Goal: Task Accomplishment & Management: Manage account settings

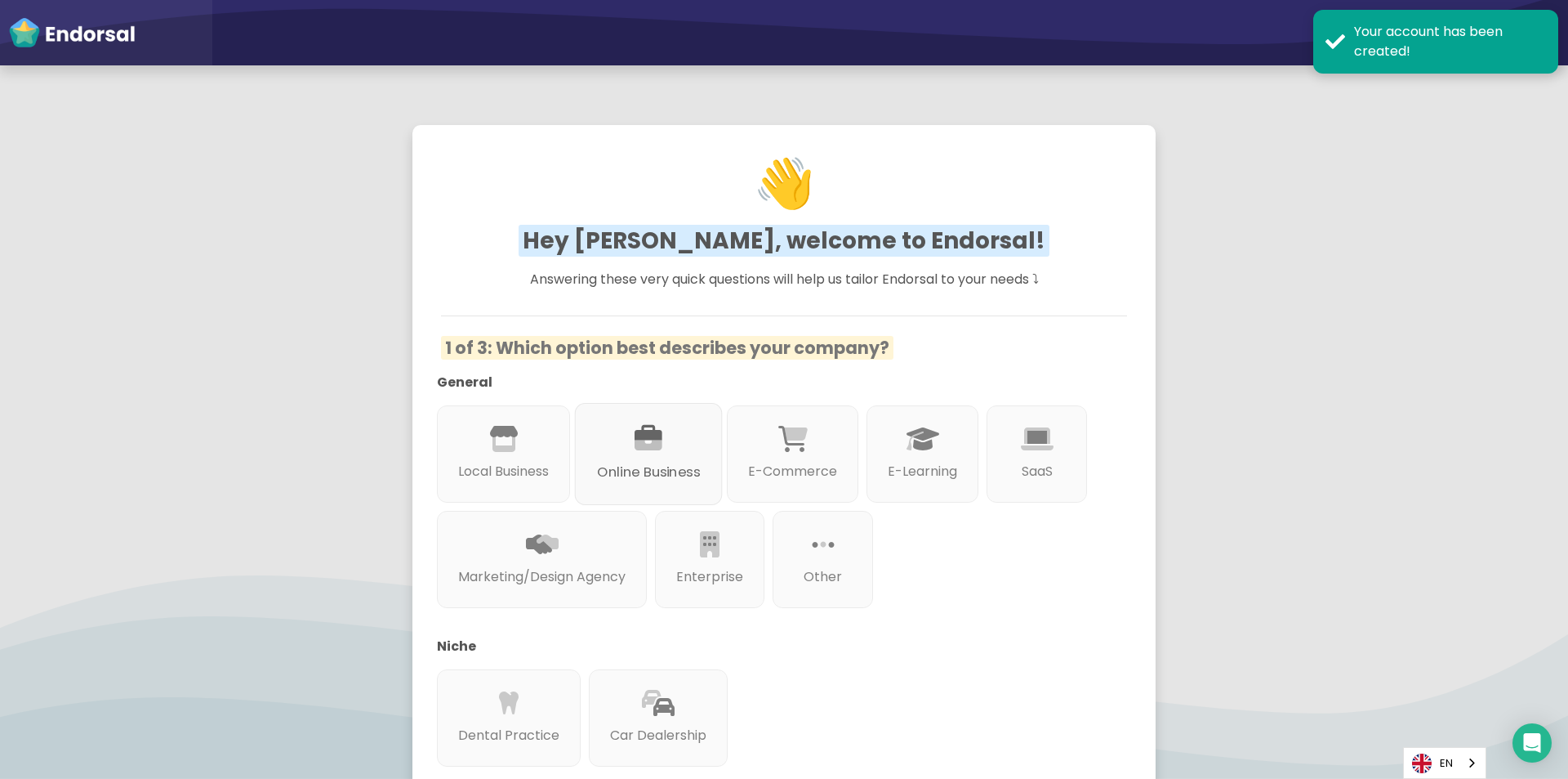
click at [609, 454] on div at bounding box center [648, 458] width 103 height 9
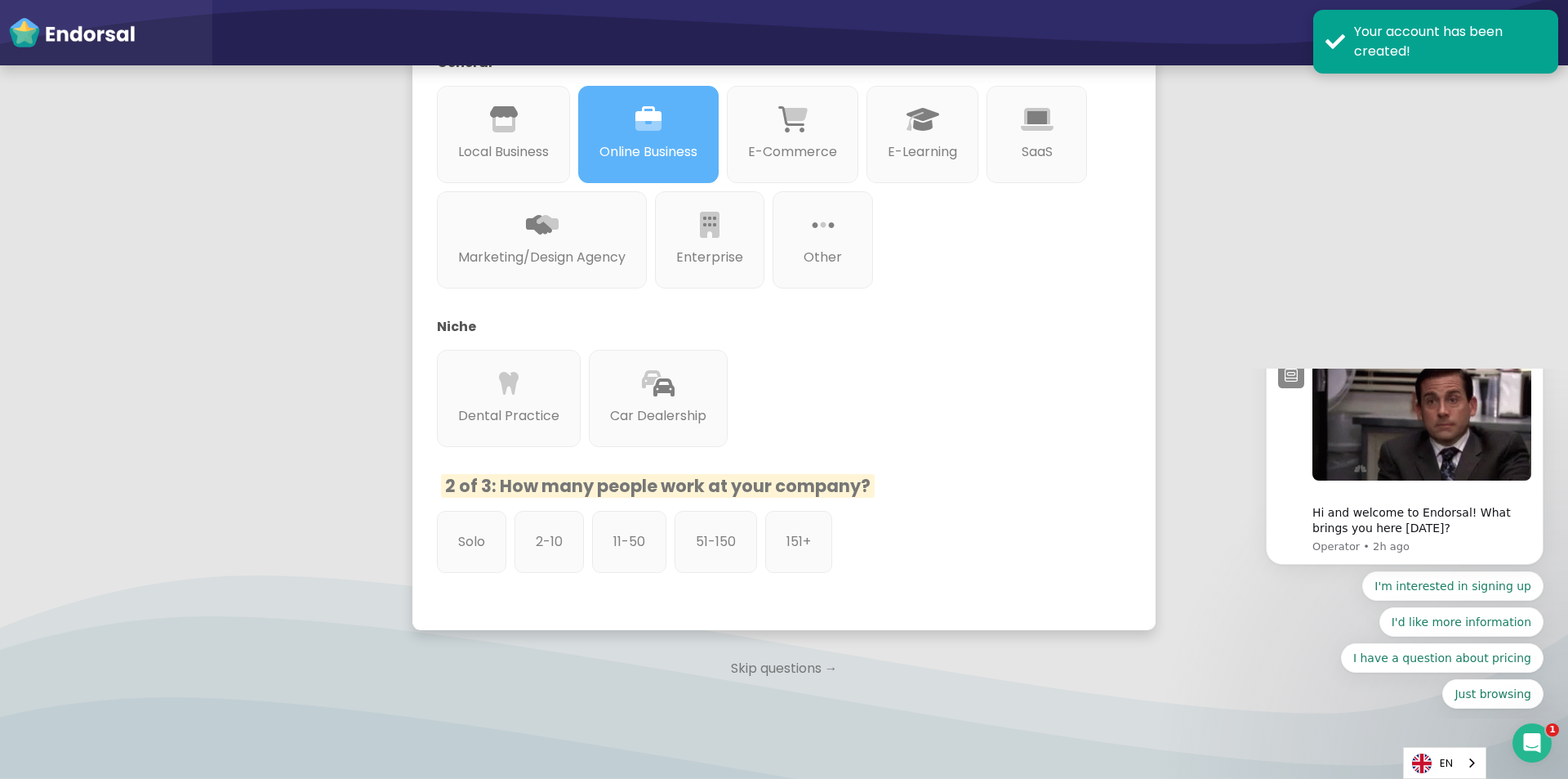
scroll to position [327, 0]
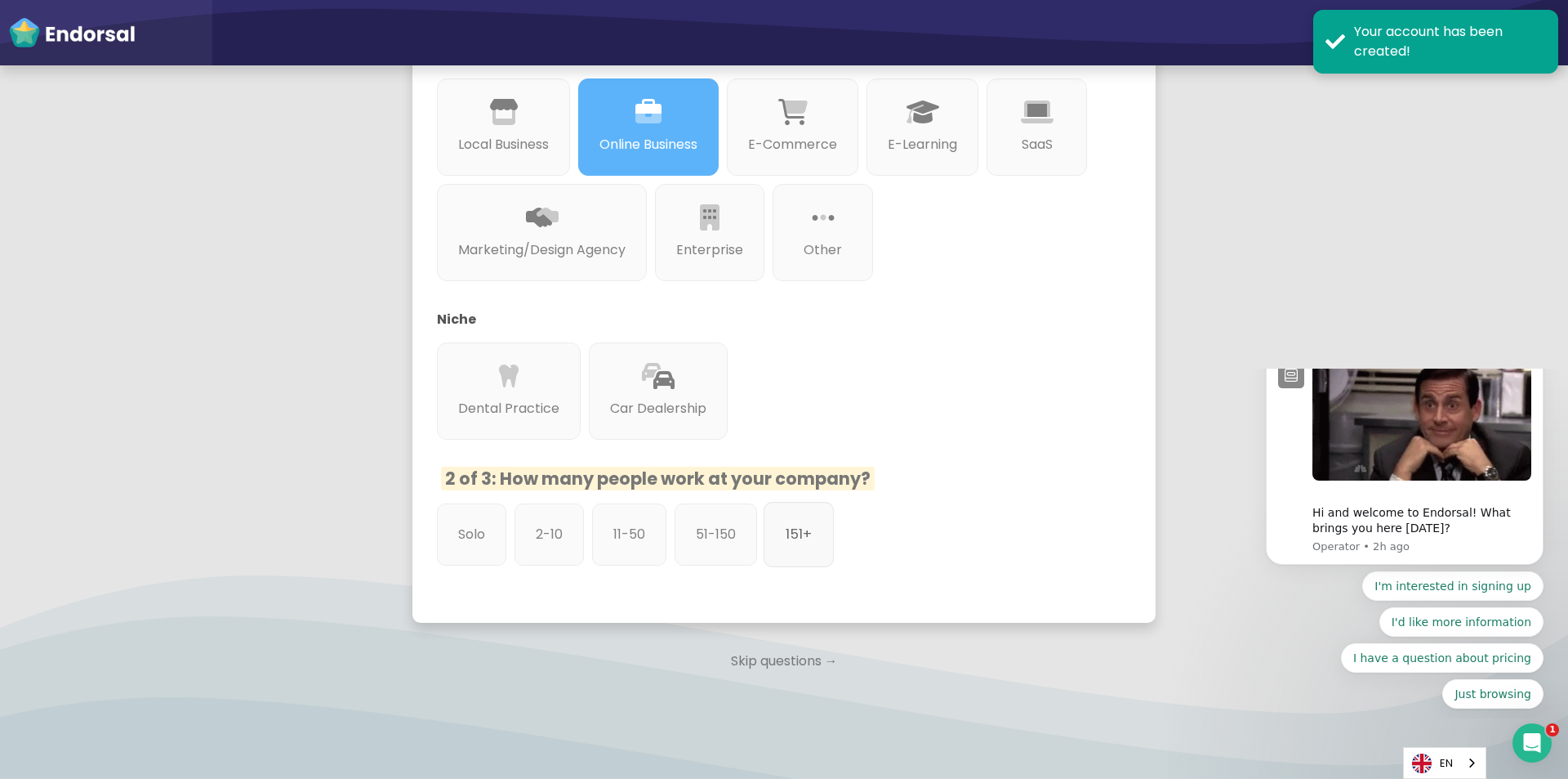
click at [826, 532] on div "151+" at bounding box center [799, 534] width 70 height 66
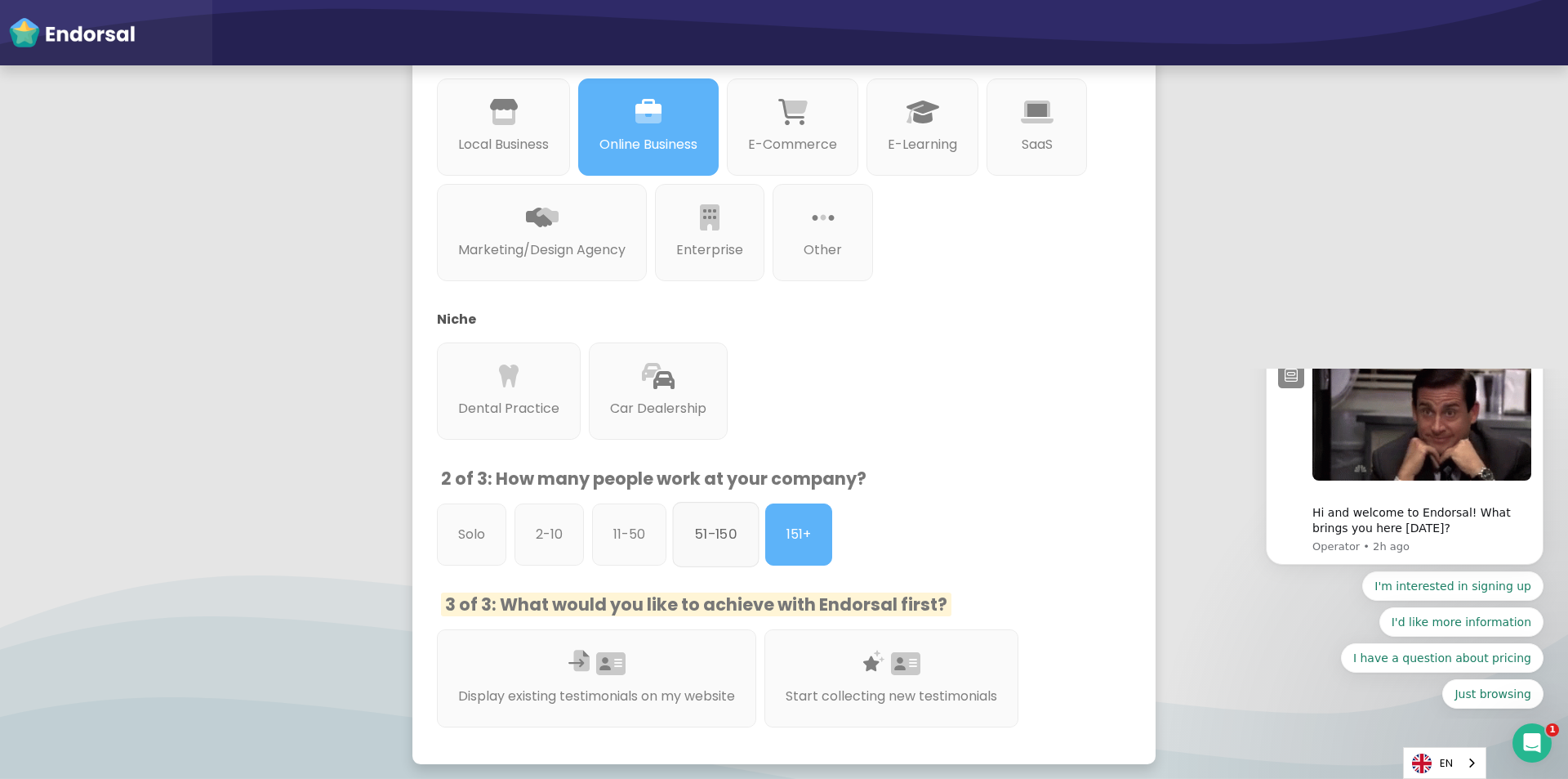
scroll to position [408, 0]
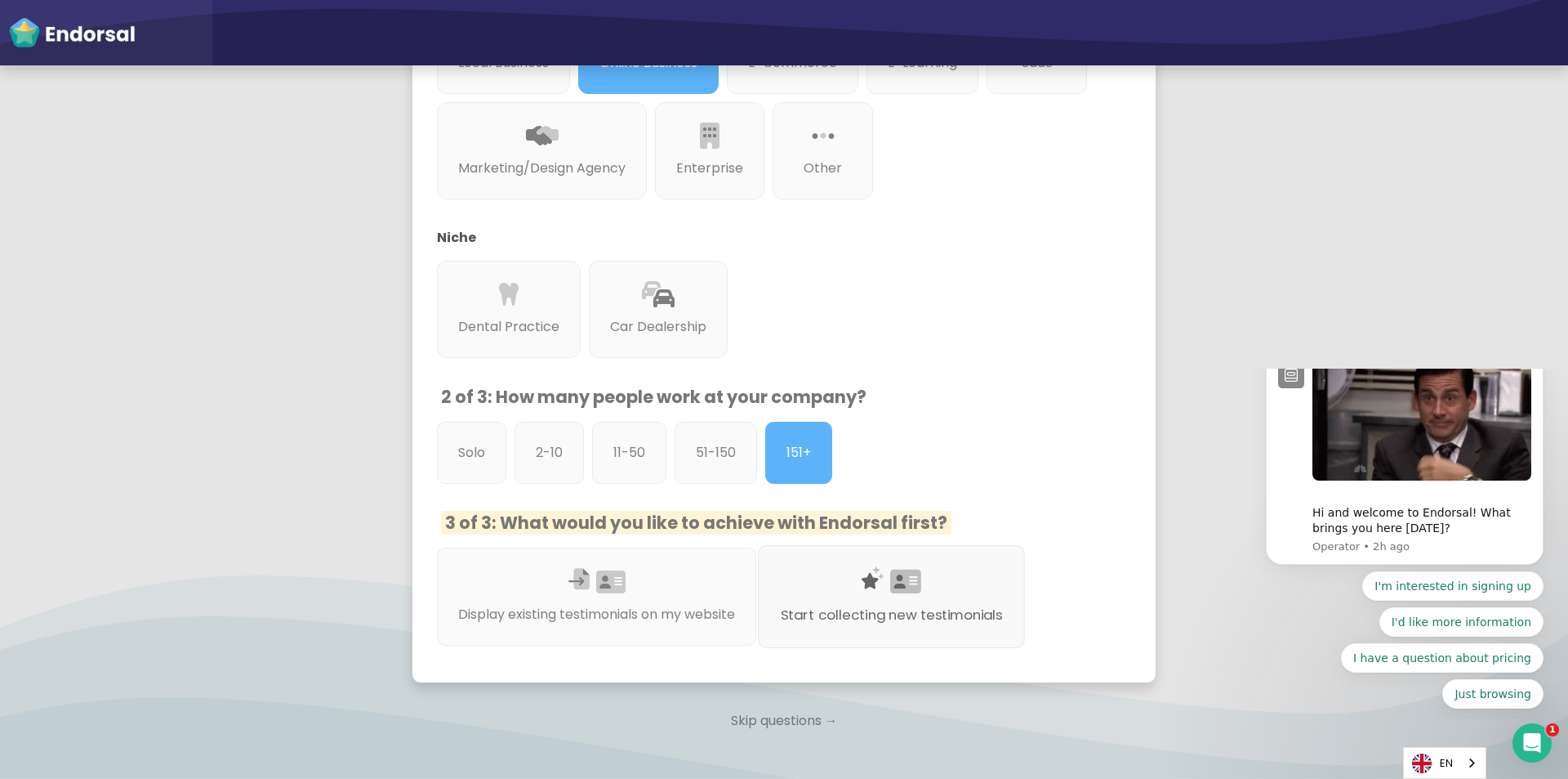
click at [833, 596] on div "Start collecting new testimonials" at bounding box center [891, 596] width 267 height 103
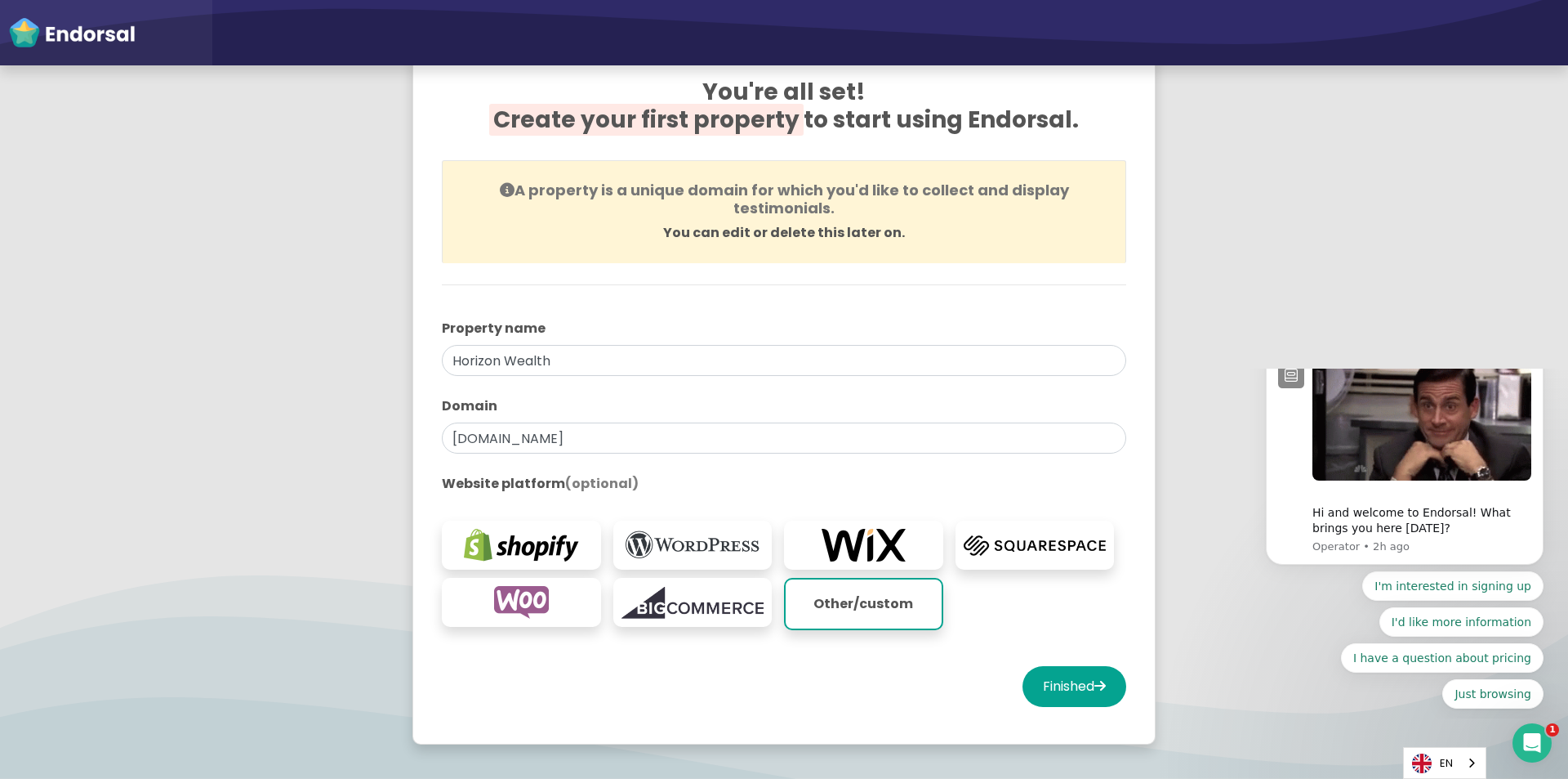
scroll to position [163, 0]
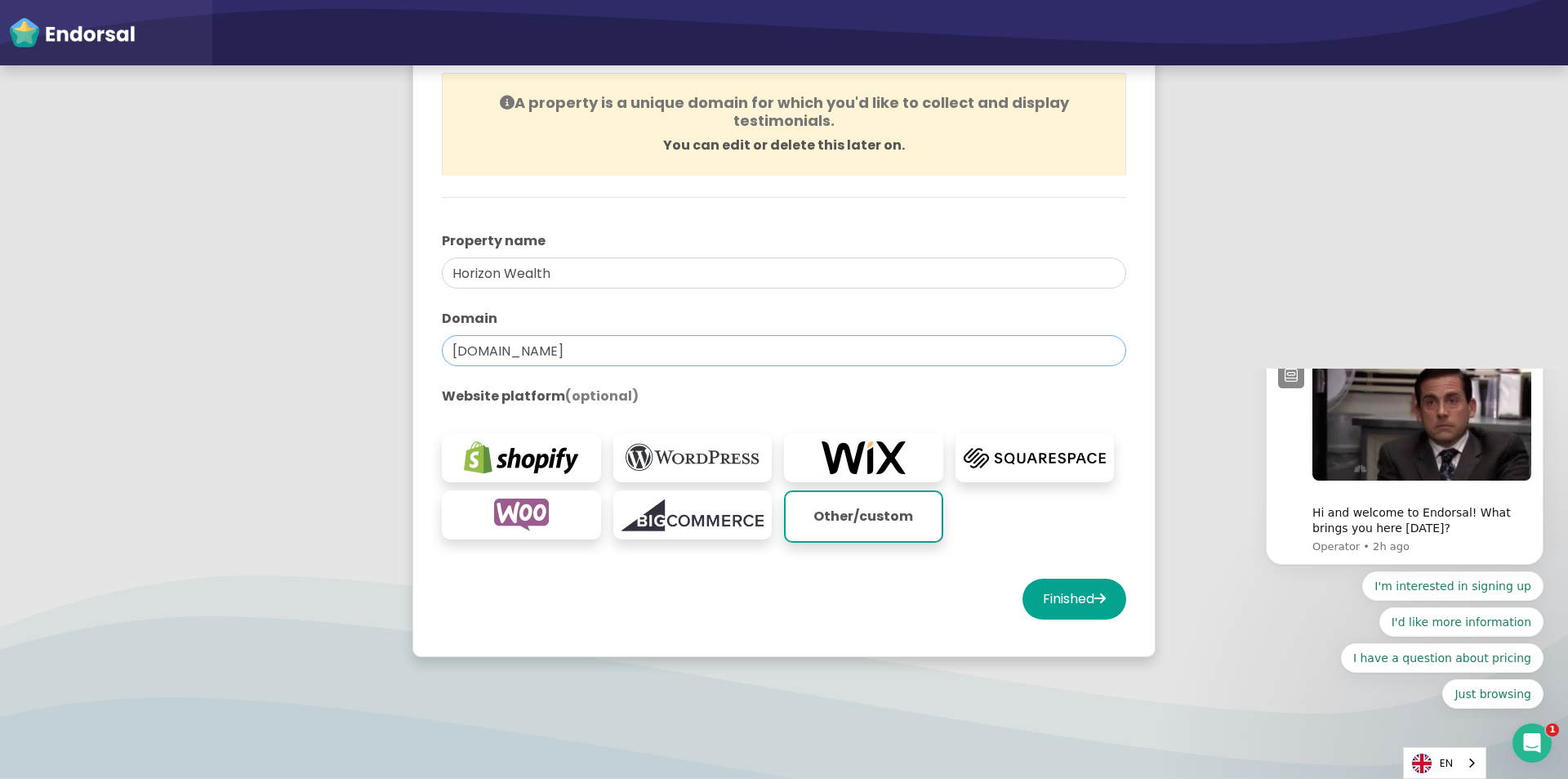
drag, startPoint x: 569, startPoint y: 355, endPoint x: 270, endPoint y: 349, distance: 299.1
click at [270, 349] on app-survey "You're all set! Create your first property to start using Endorsal. A property …" at bounding box center [784, 319] width 1568 height 755
paste input "-wealth-group"
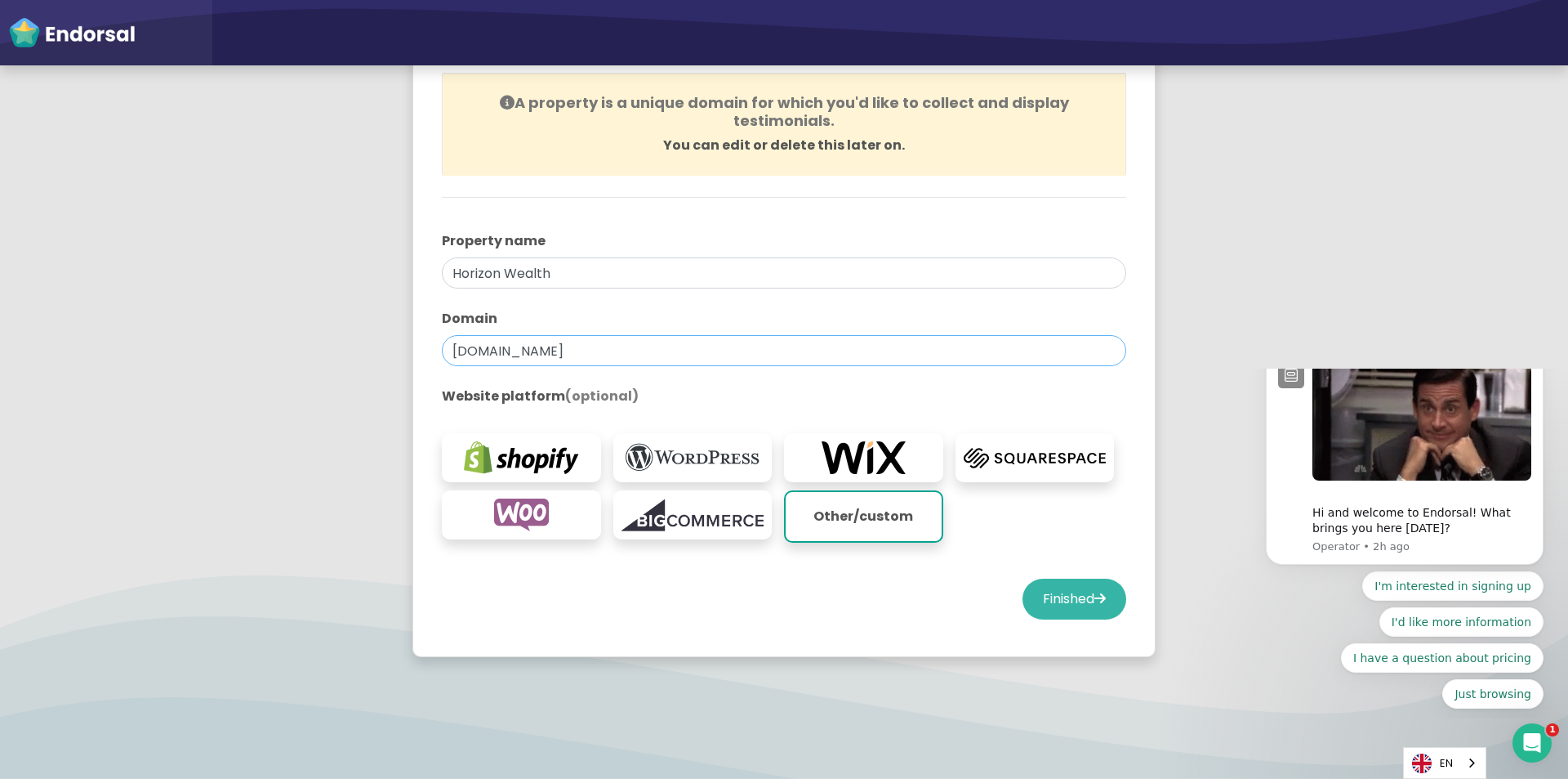
type input "horizon-wealth-group.com"
click at [1063, 602] on button "Finished" at bounding box center [1074, 598] width 104 height 41
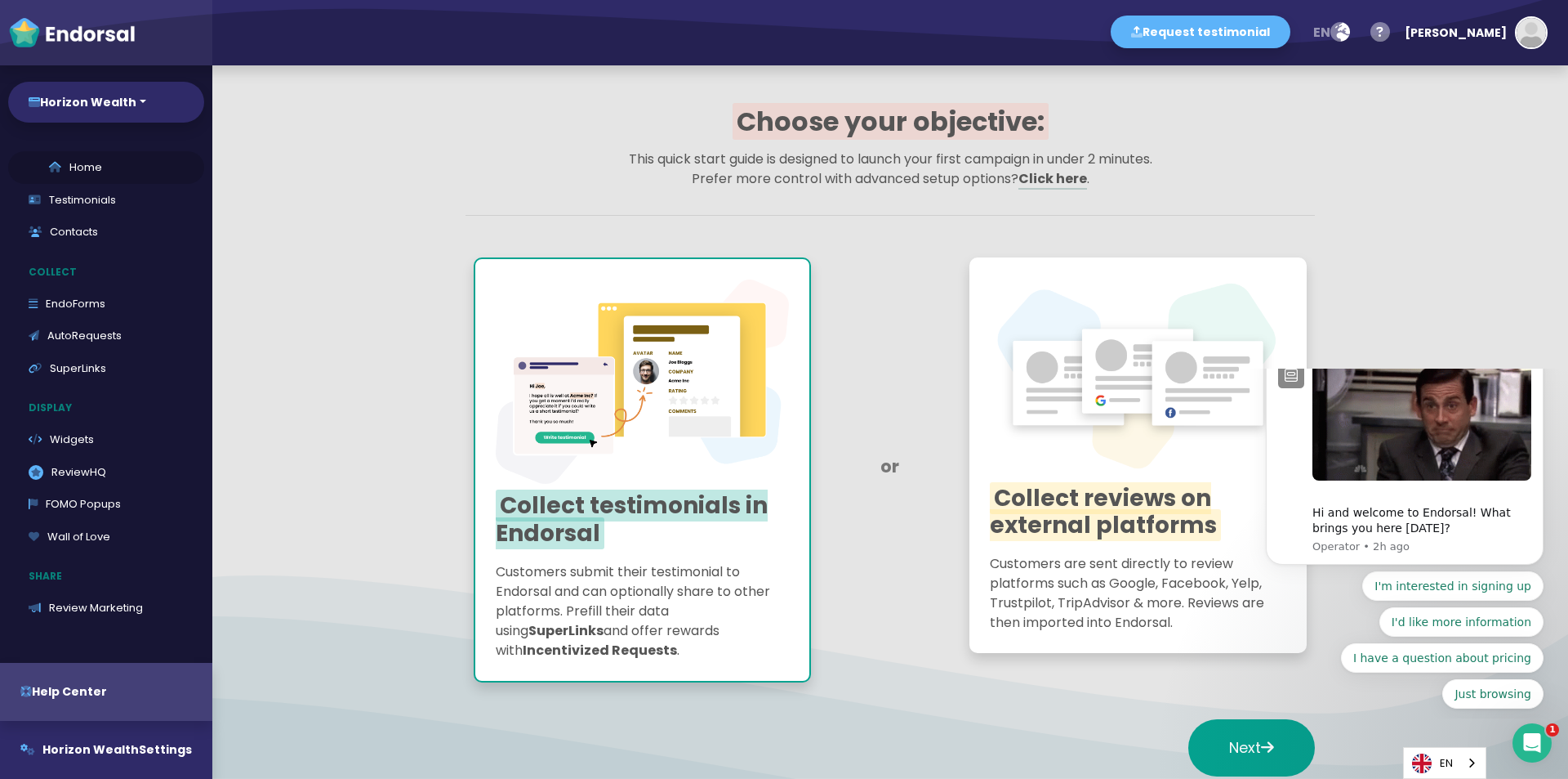
click at [150, 183] on link "Home" at bounding box center [106, 168] width 196 height 33
select select "14"
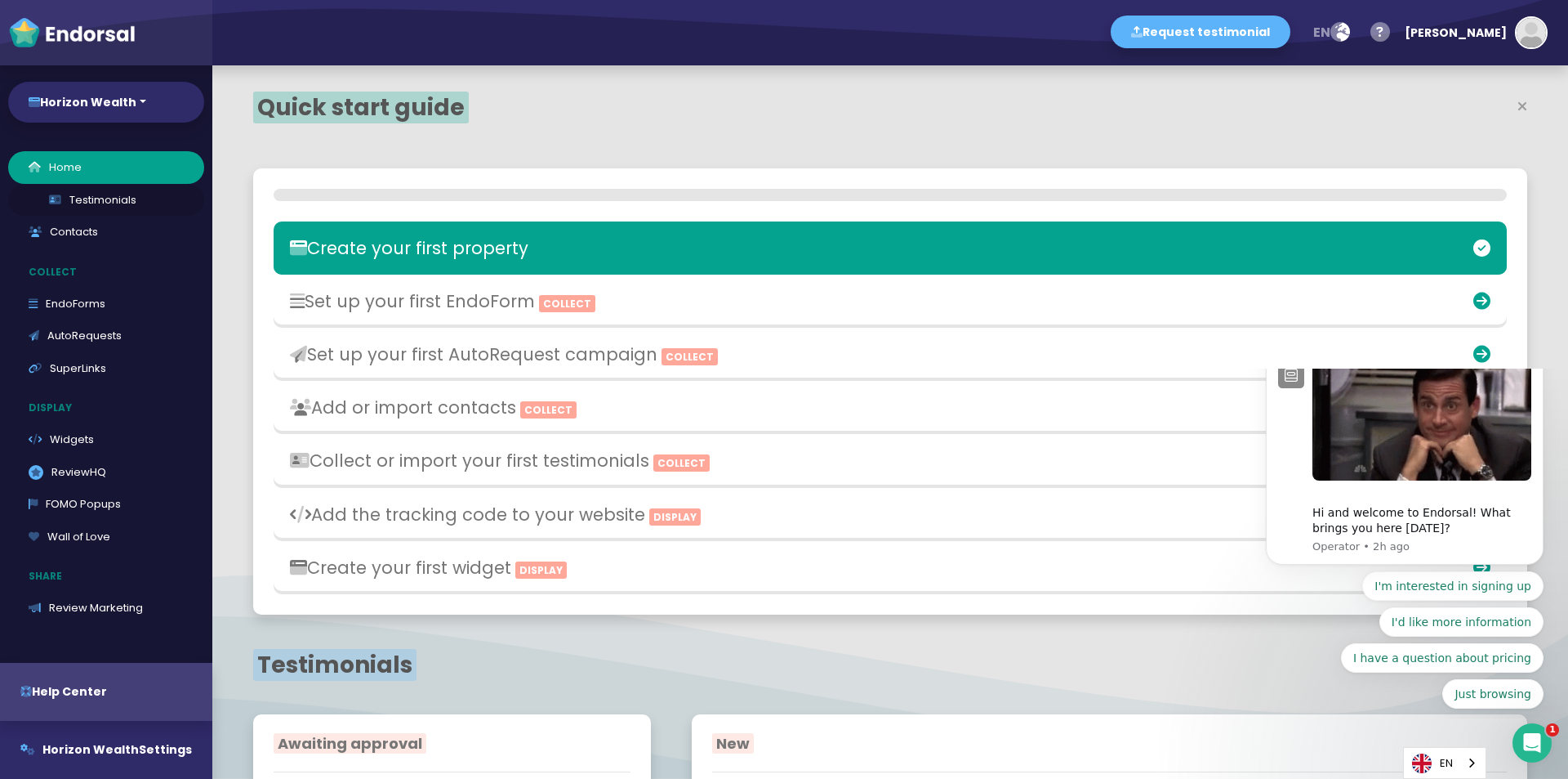
scroll to position [504, 828]
click at [113, 198] on link "Testimonials" at bounding box center [106, 200] width 196 height 33
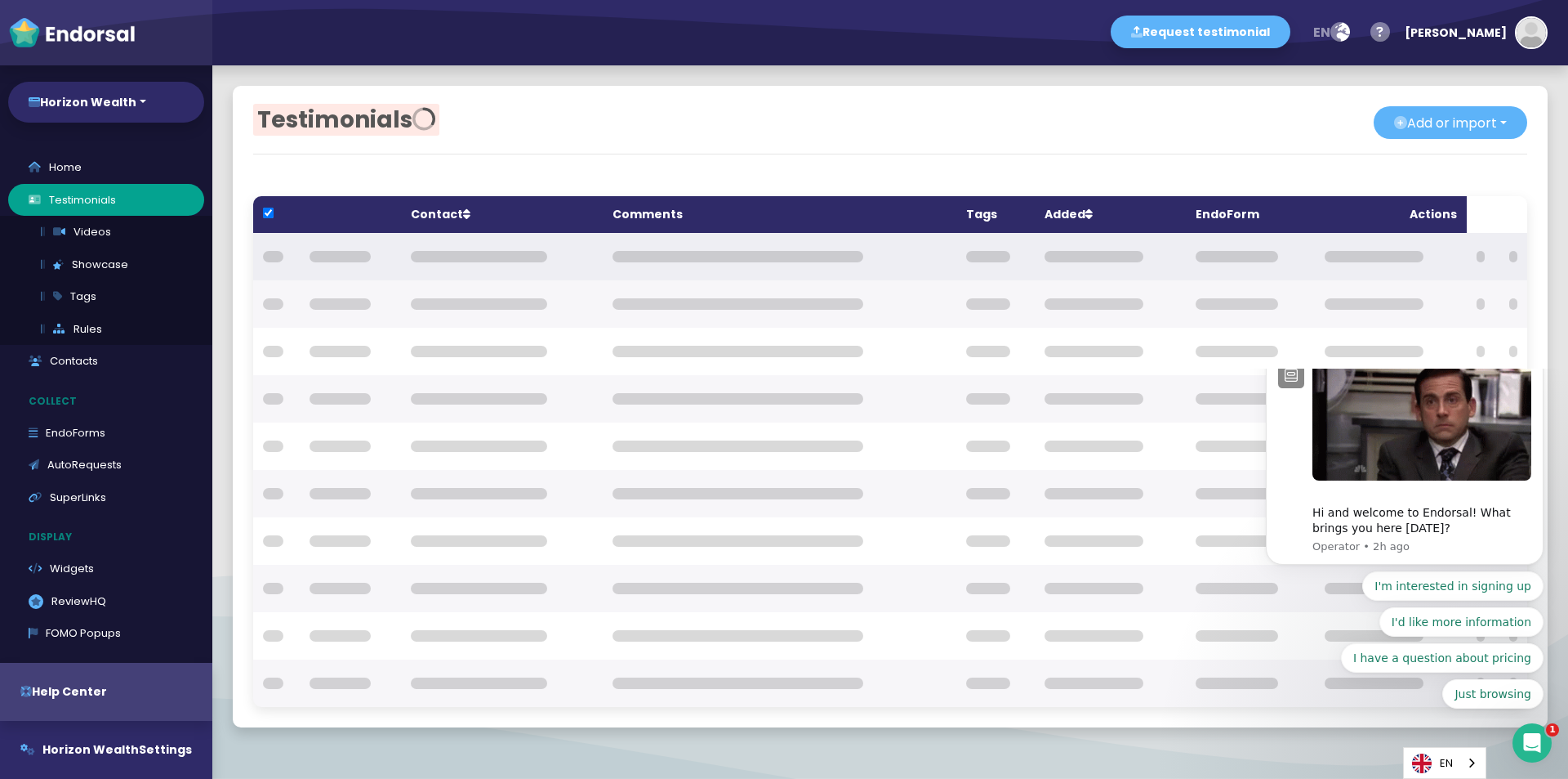
checkbox input "true"
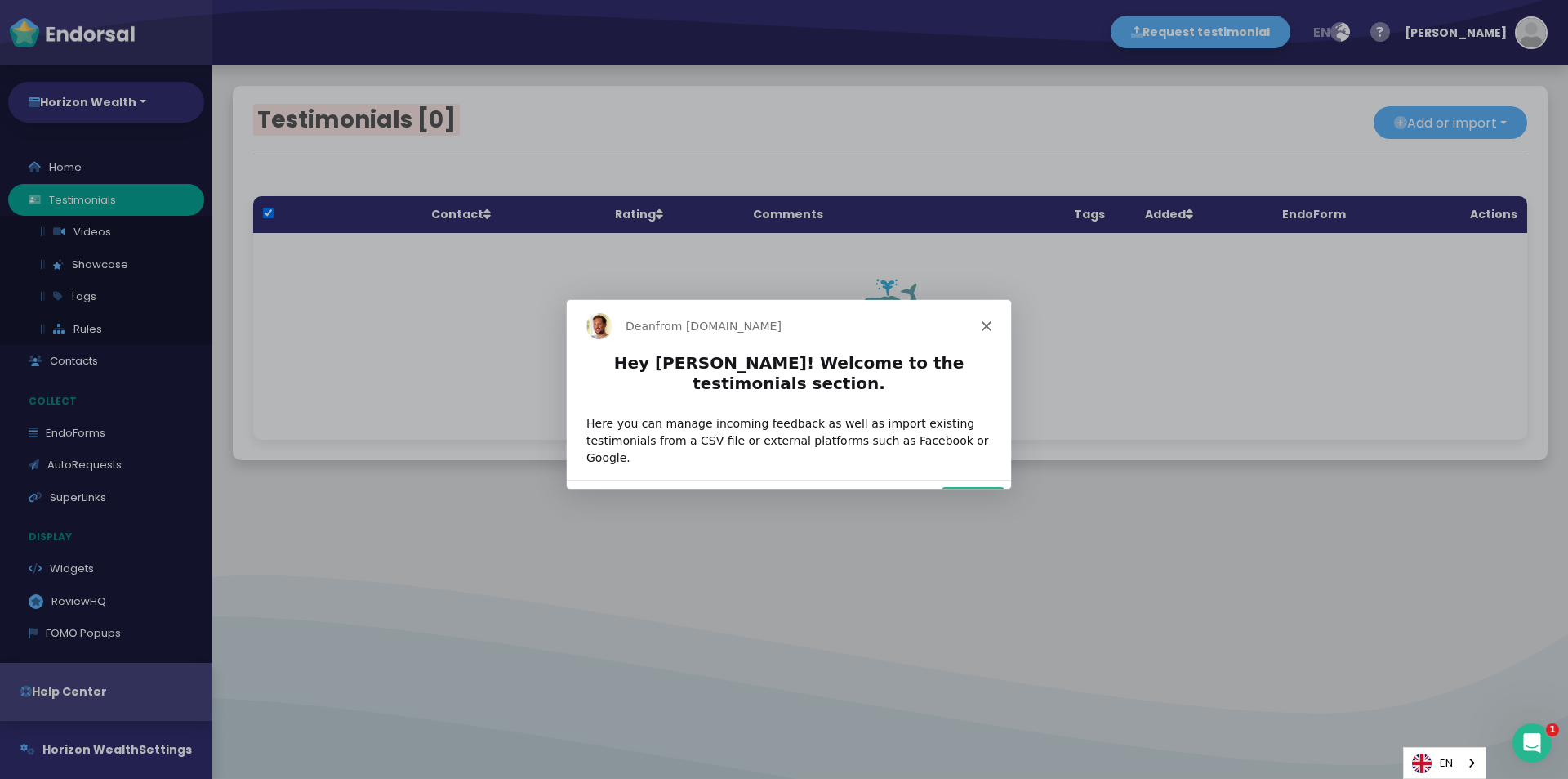
click at [984, 326] on polygon "Close" at bounding box center [986, 324] width 10 height 10
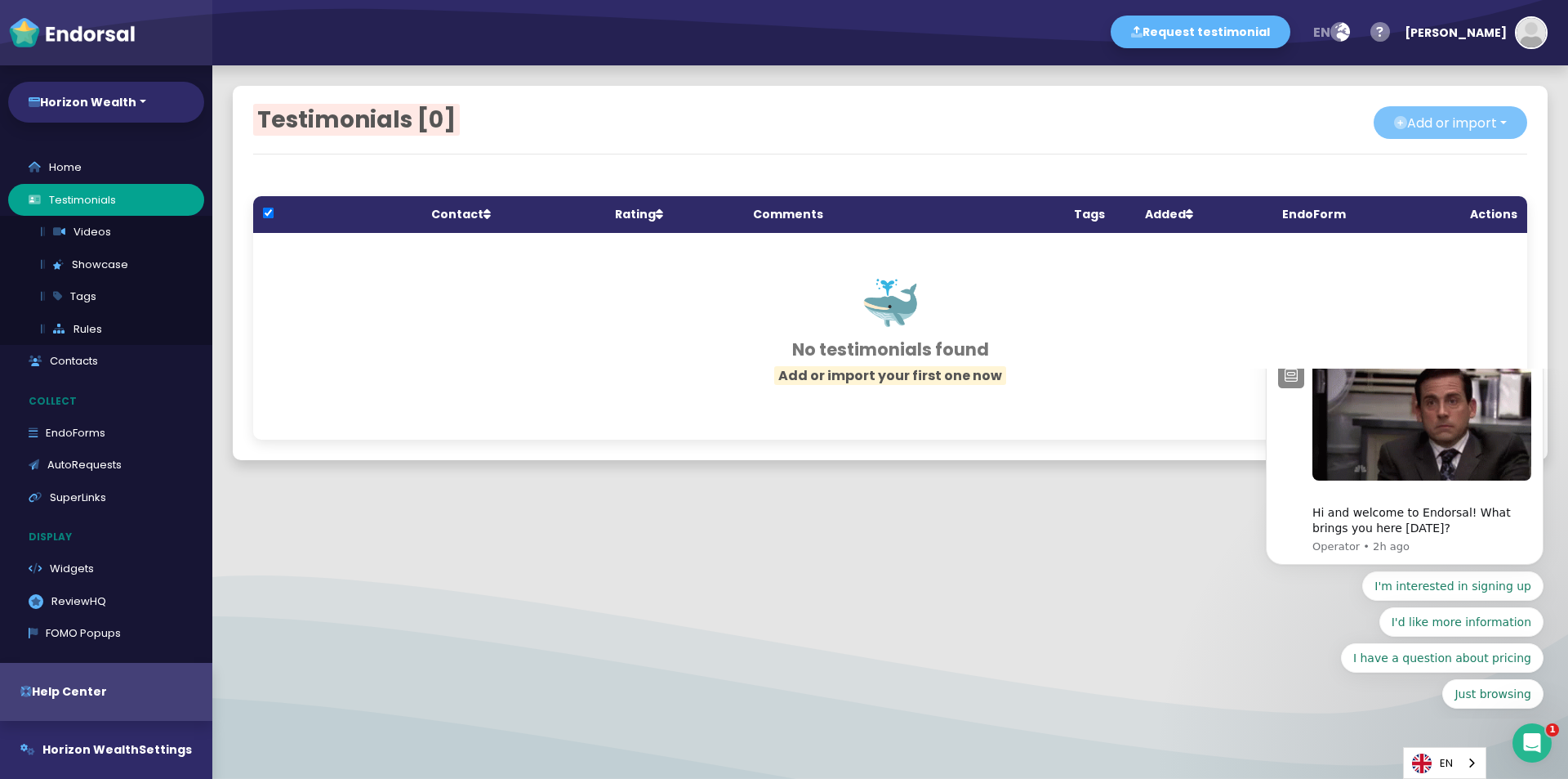
click at [1398, 109] on button "Add or import" at bounding box center [1450, 122] width 153 height 33
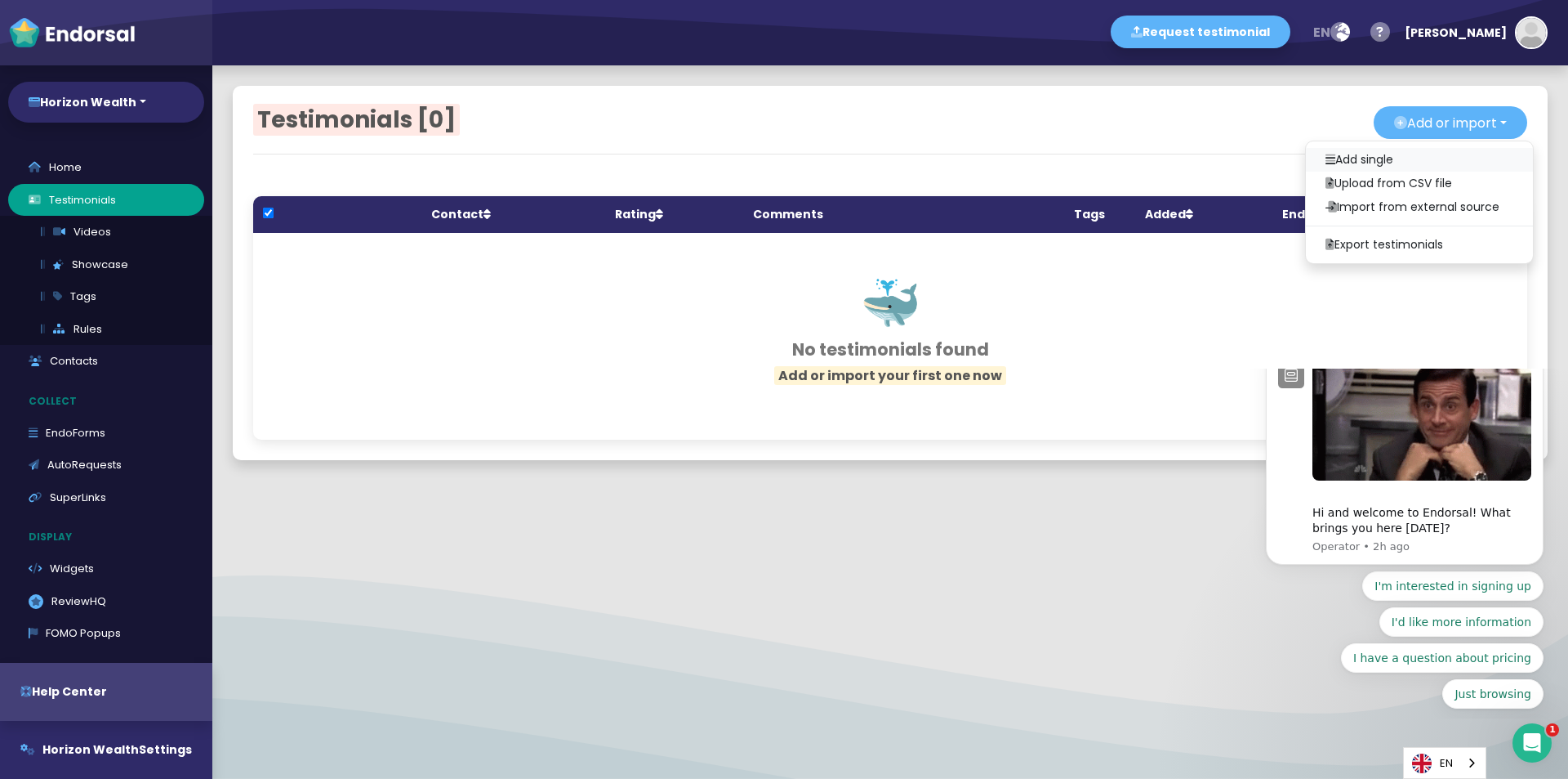
click at [1402, 157] on link "Add single" at bounding box center [1419, 160] width 227 height 24
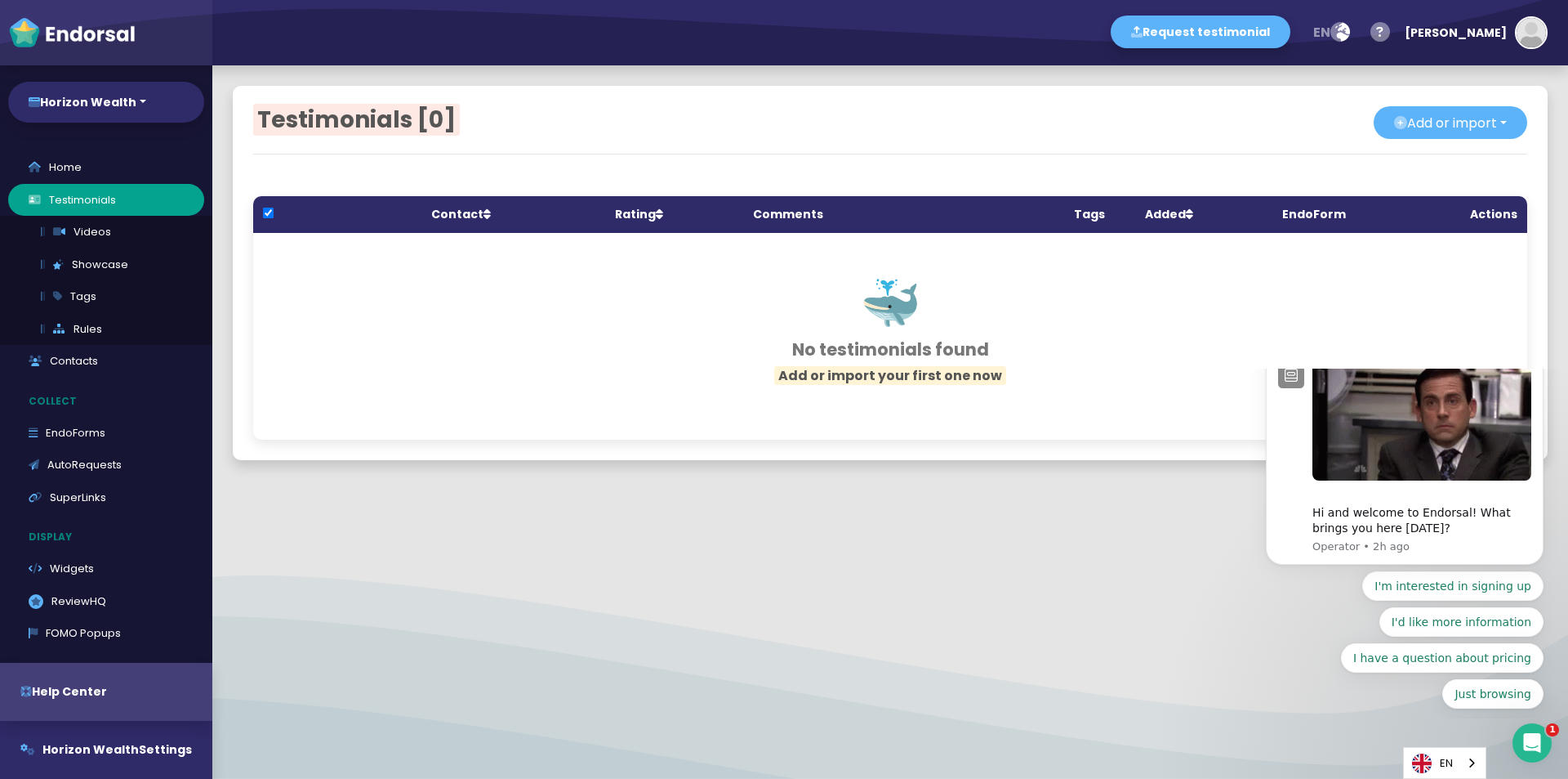
drag, startPoint x: 852, startPoint y: 345, endPoint x: 796, endPoint y: 453, distance: 121.7
click at [842, 399] on div "🐳 No testimonials found Add or import your first one now" at bounding box center [890, 336] width 1274 height 206
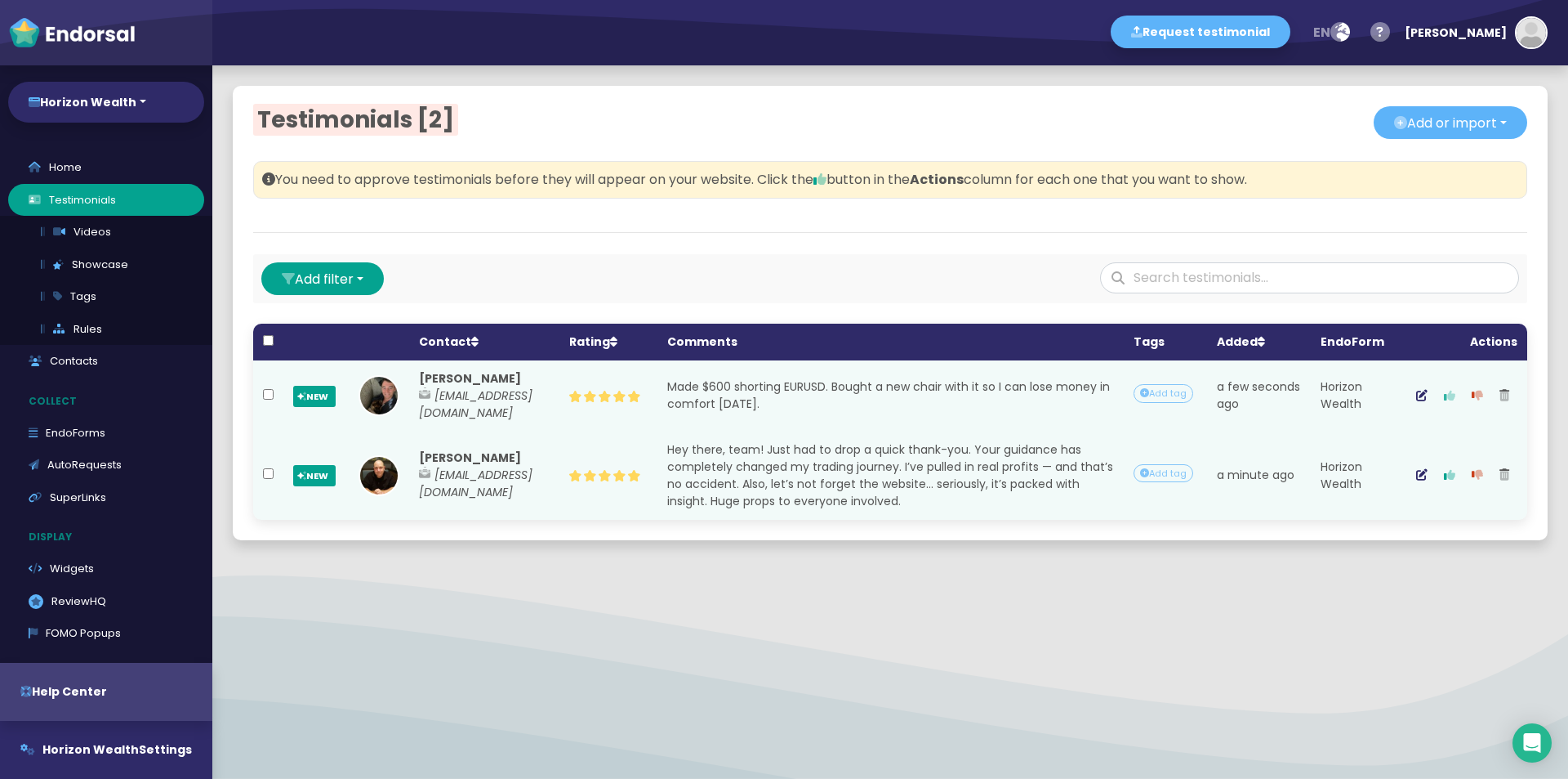
click at [1444, 390] on icon "button" at bounding box center [1449, 395] width 12 height 12
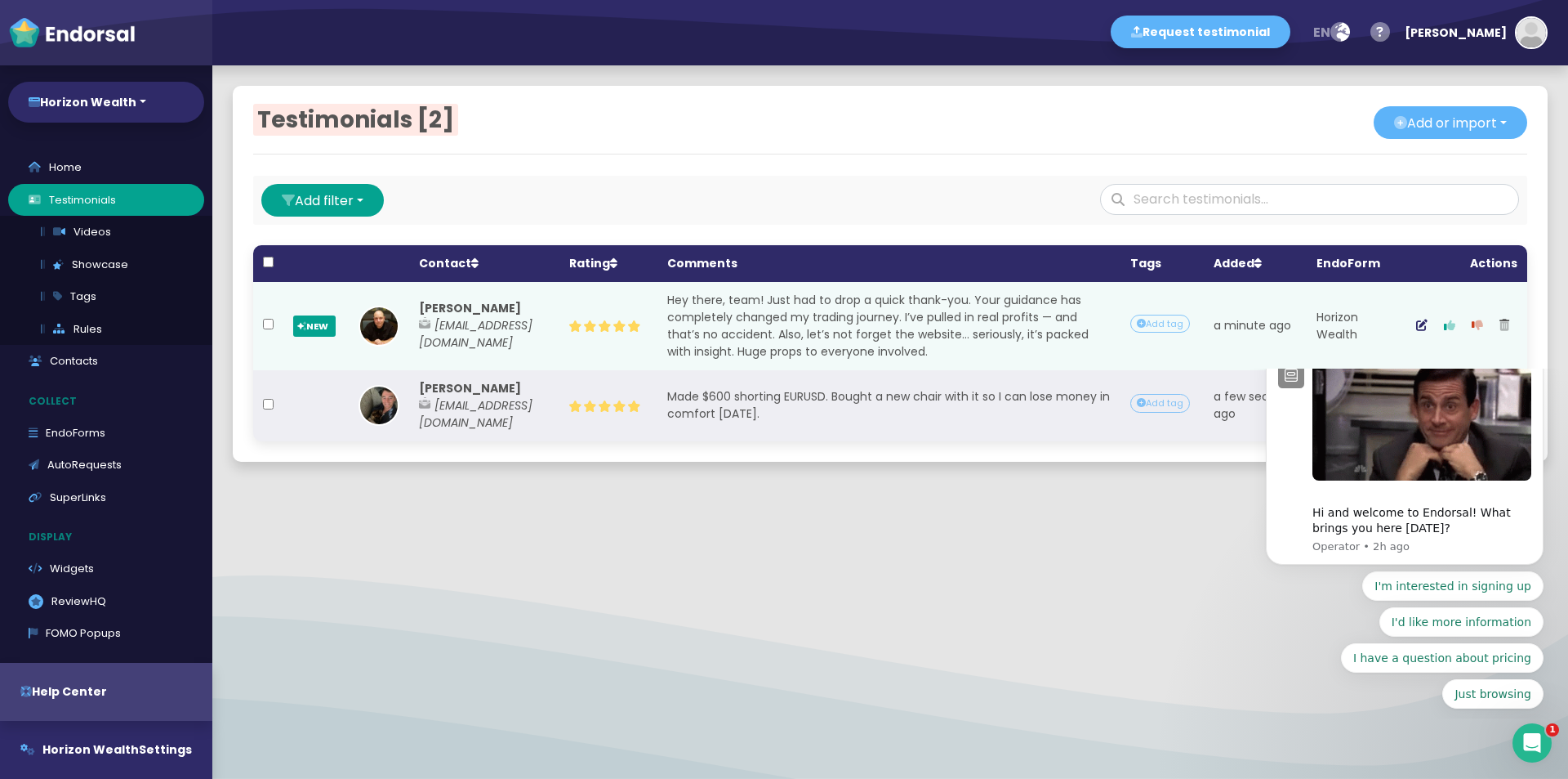
click at [1540, 354] on icon "Dismiss notification" at bounding box center [1538, 352] width 5 height 5
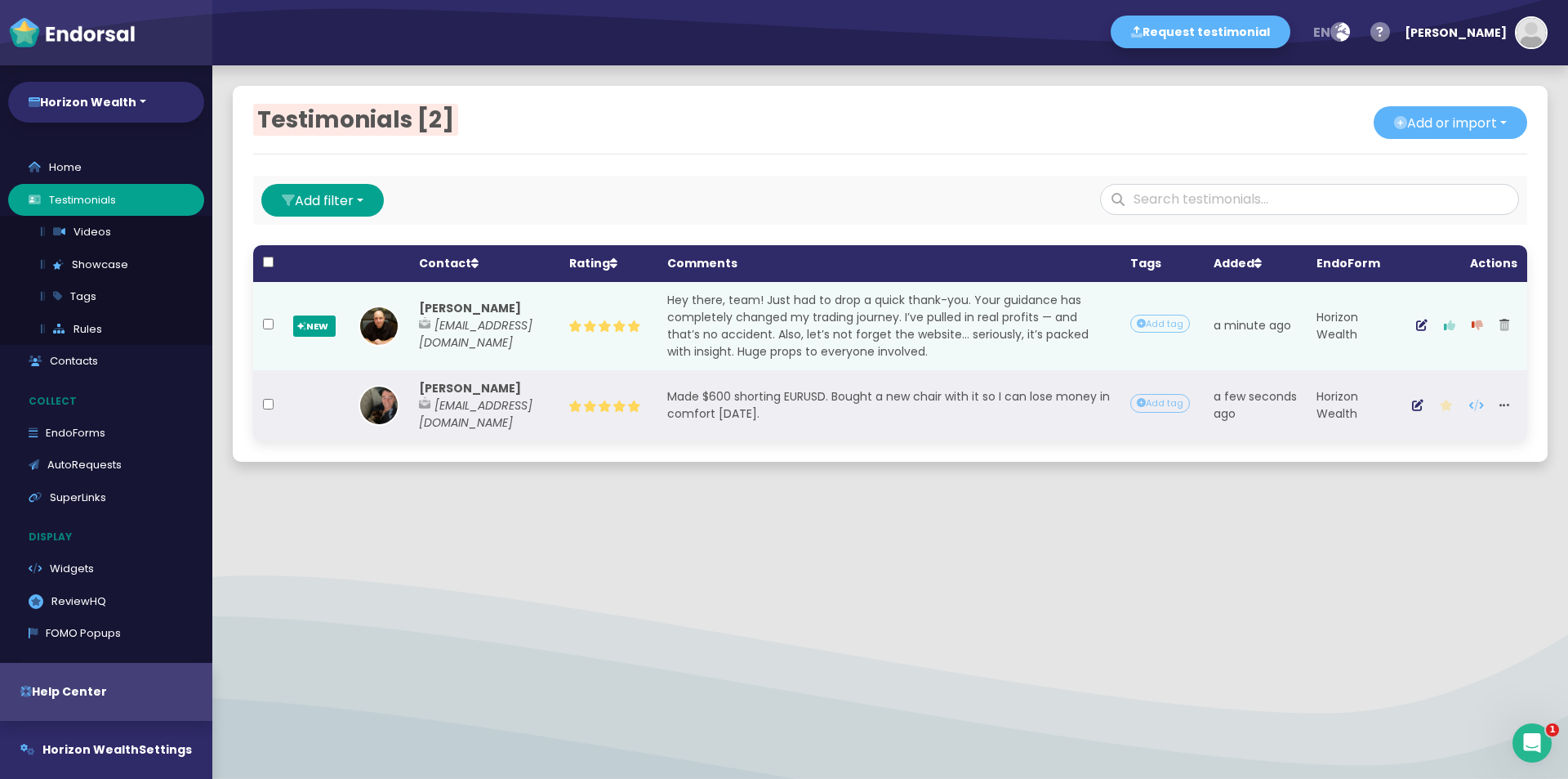
click at [1444, 328] on icon "button" at bounding box center [1449, 325] width 12 height 12
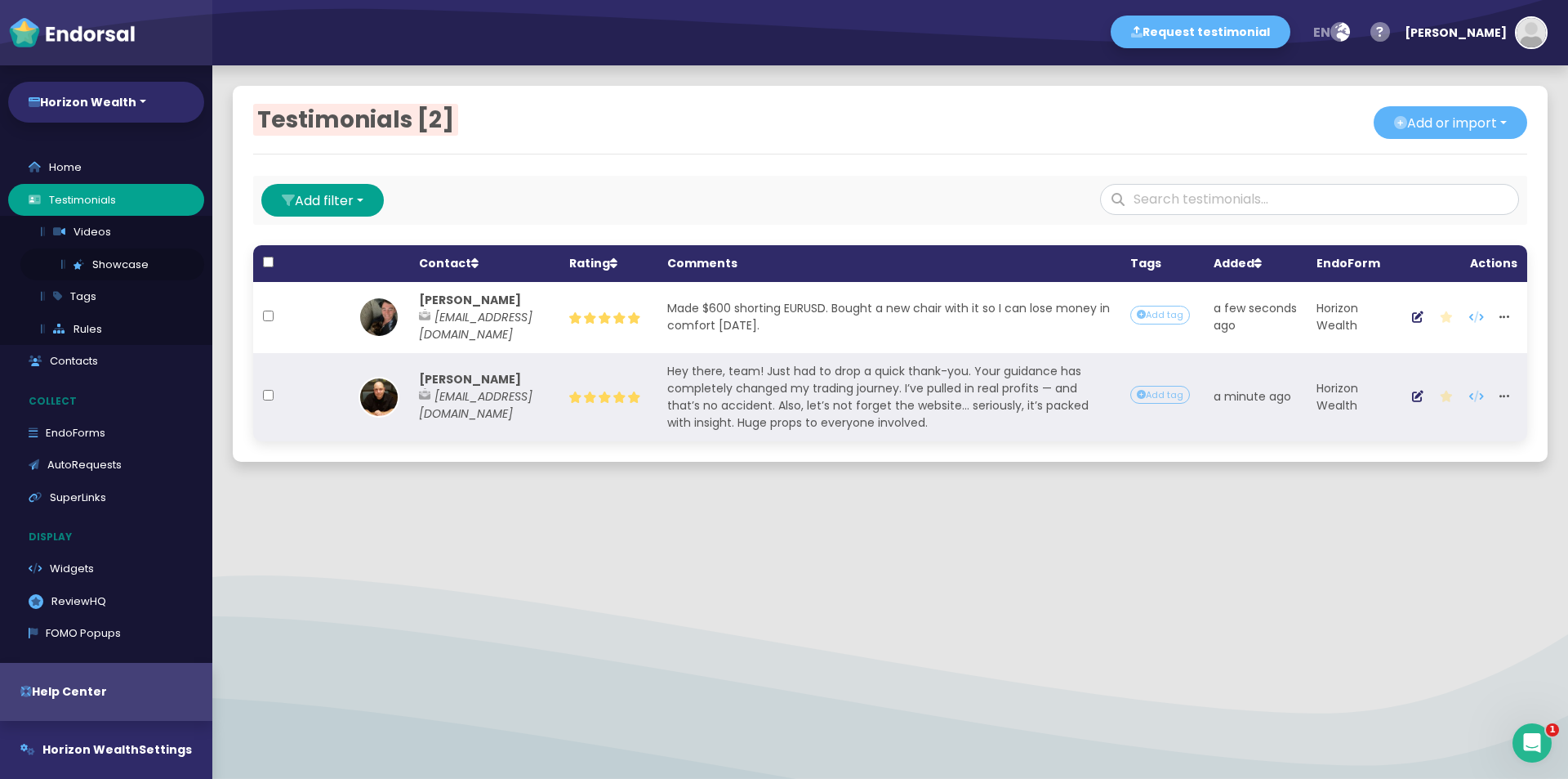
click at [120, 253] on link "Showcase" at bounding box center [111, 265] width 183 height 33
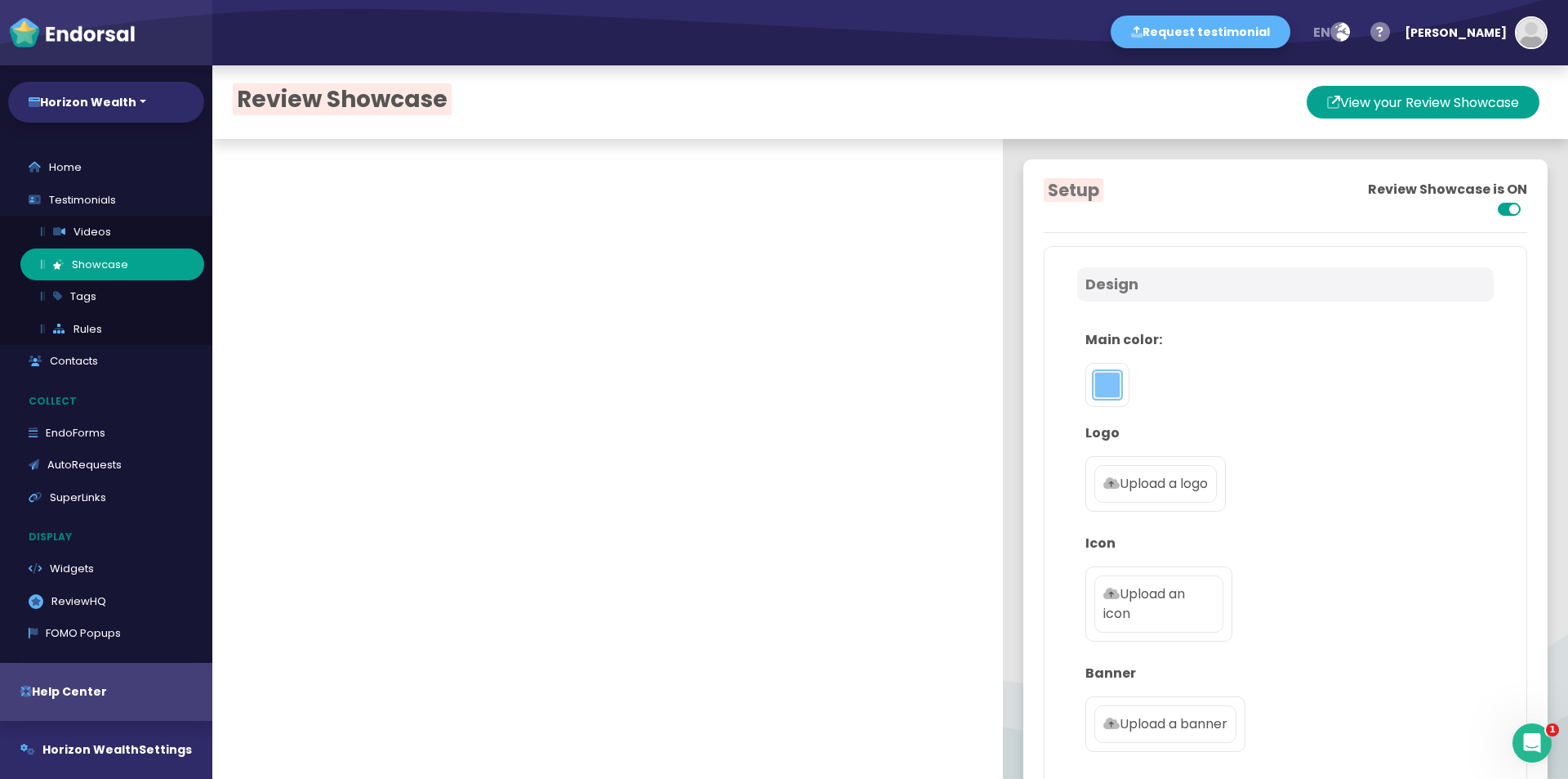
click at [1101, 392] on button "toggle color picker dialog" at bounding box center [1107, 384] width 26 height 26
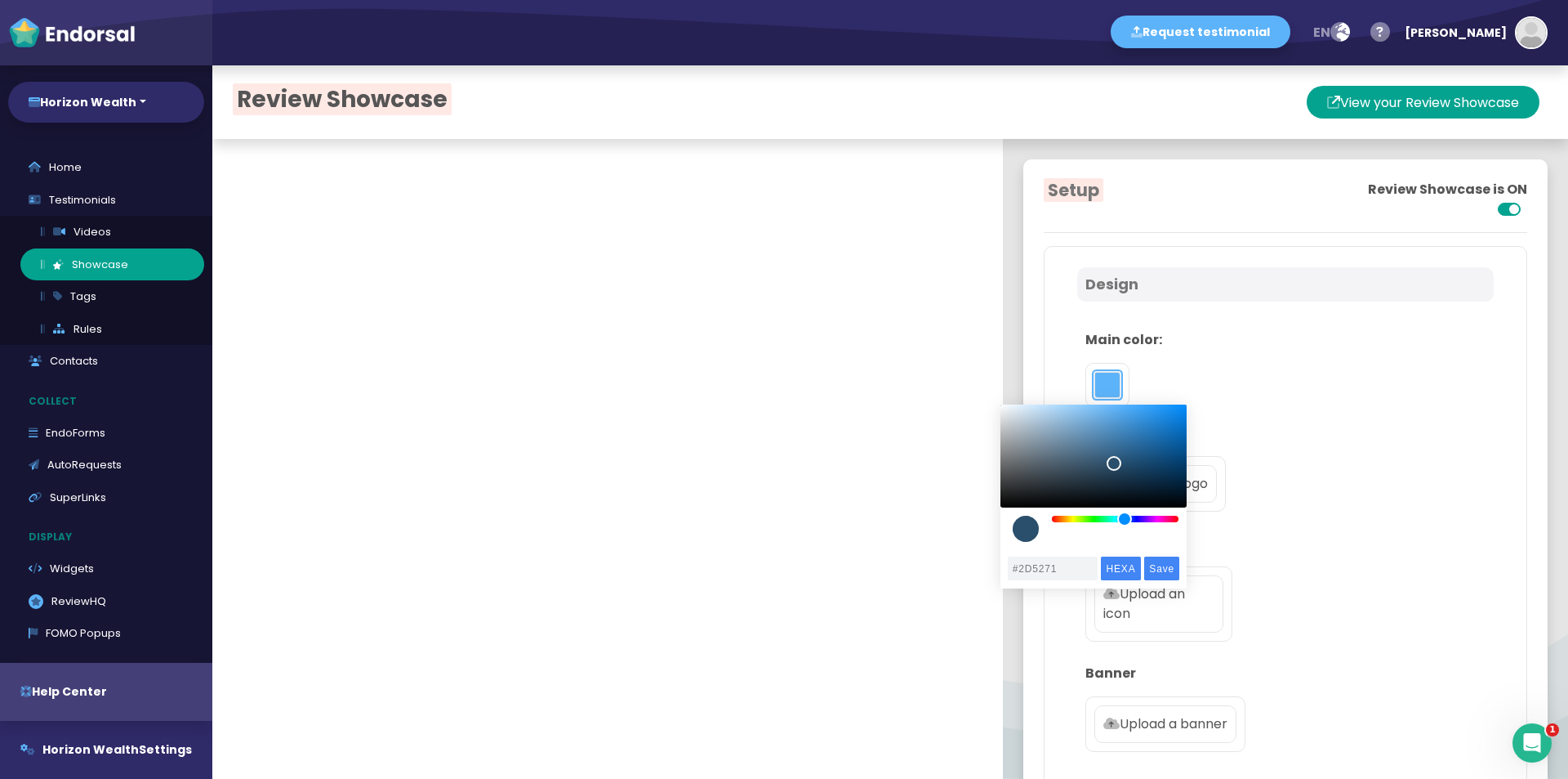
drag, startPoint x: 1148, startPoint y: 468, endPoint x: 1113, endPoint y: 462, distance: 35.5
click at [1113, 462] on div "color picker dialog" at bounding box center [1093, 456] width 186 height 103
click at [1121, 519] on div "color picker dialog" at bounding box center [1121, 519] width 15 height 15
drag, startPoint x: 1126, startPoint y: 523, endPoint x: 1135, endPoint y: 526, distance: 9.5
click at [1135, 526] on div "color picker dialog" at bounding box center [1093, 473] width 186 height 137
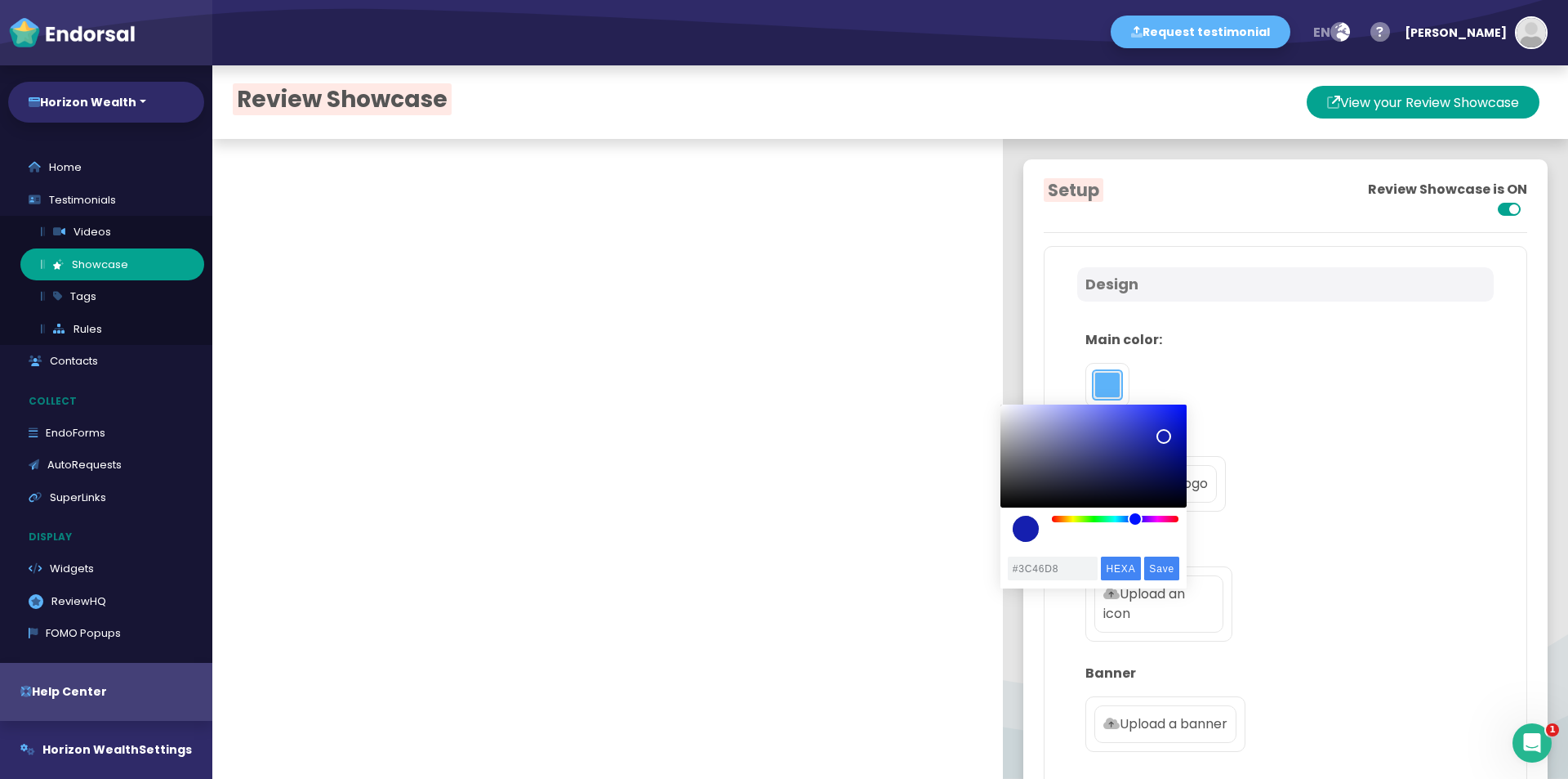
type input "#3D47D8"
drag, startPoint x: 1113, startPoint y: 462, endPoint x: 1134, endPoint y: 420, distance: 47.0
click at [1134, 420] on div "color picker dialog" at bounding box center [1134, 420] width 15 height 15
click at [1154, 563] on input "Save" at bounding box center [1162, 568] width 35 height 24
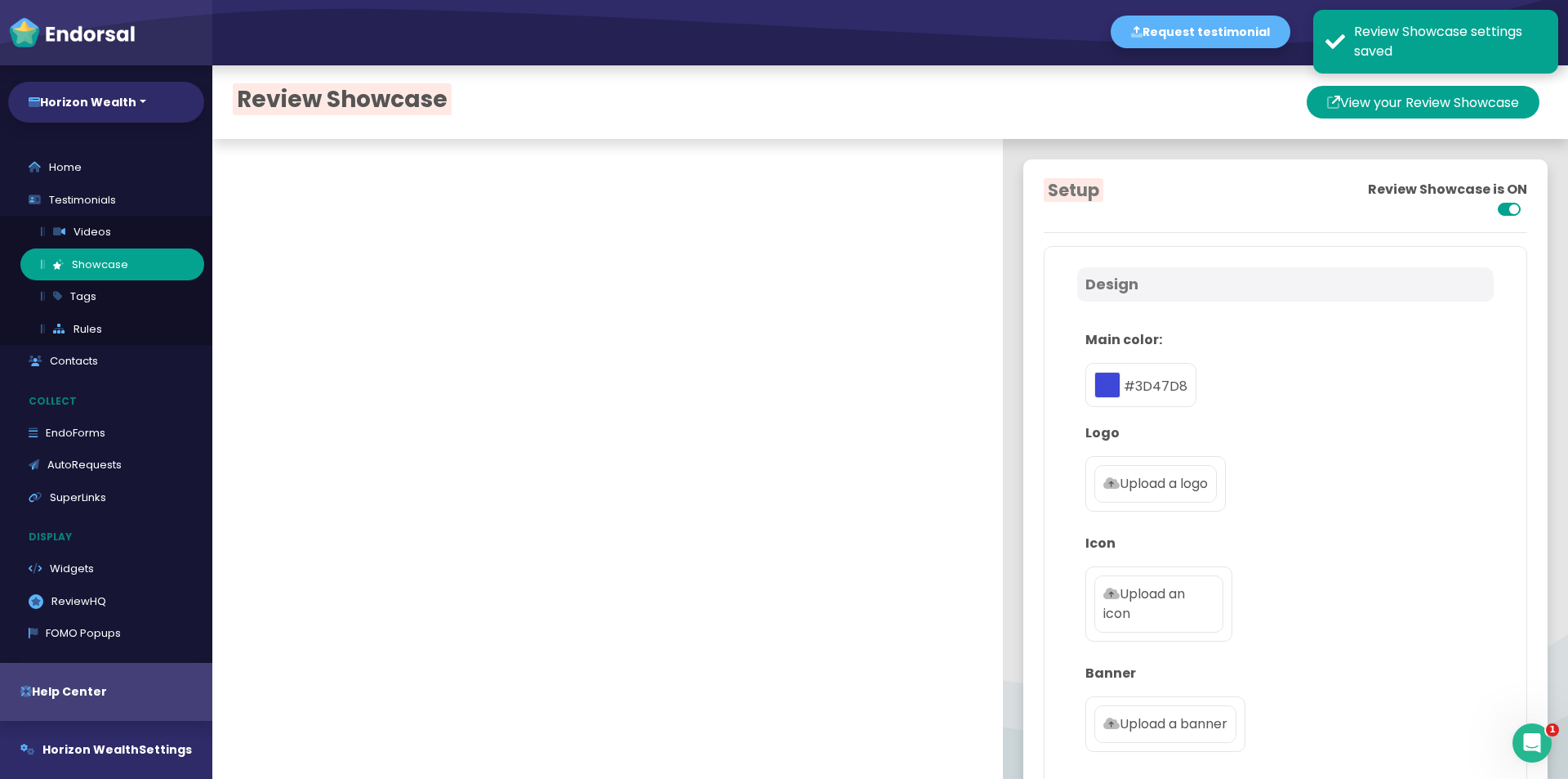
click at [1134, 474] on p "Upload a logo" at bounding box center [1155, 483] width 105 height 19
click at [0, 0] on input "Upload a logo" at bounding box center [0, 0] width 0 height 0
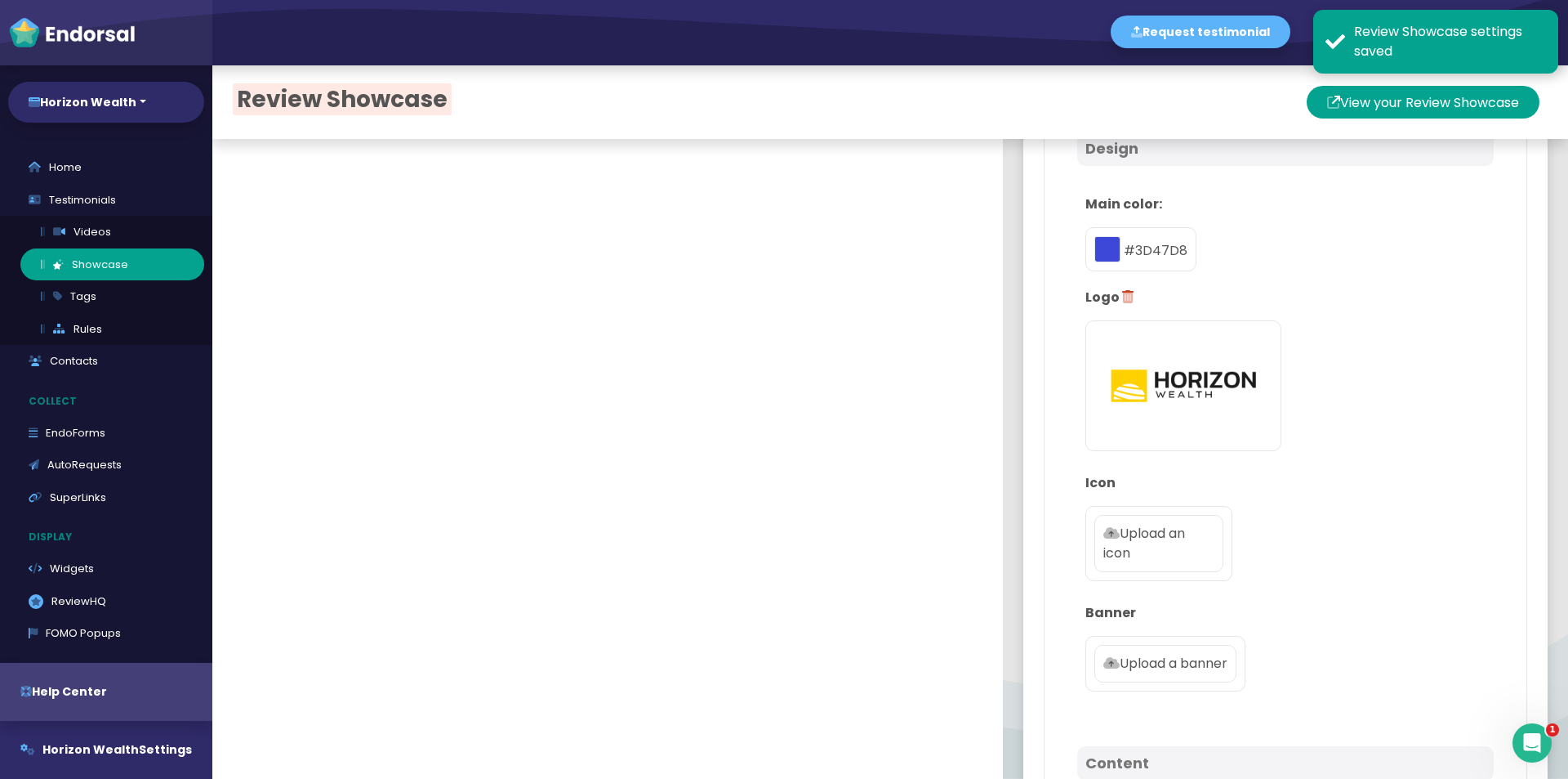
scroll to position [163, 0]
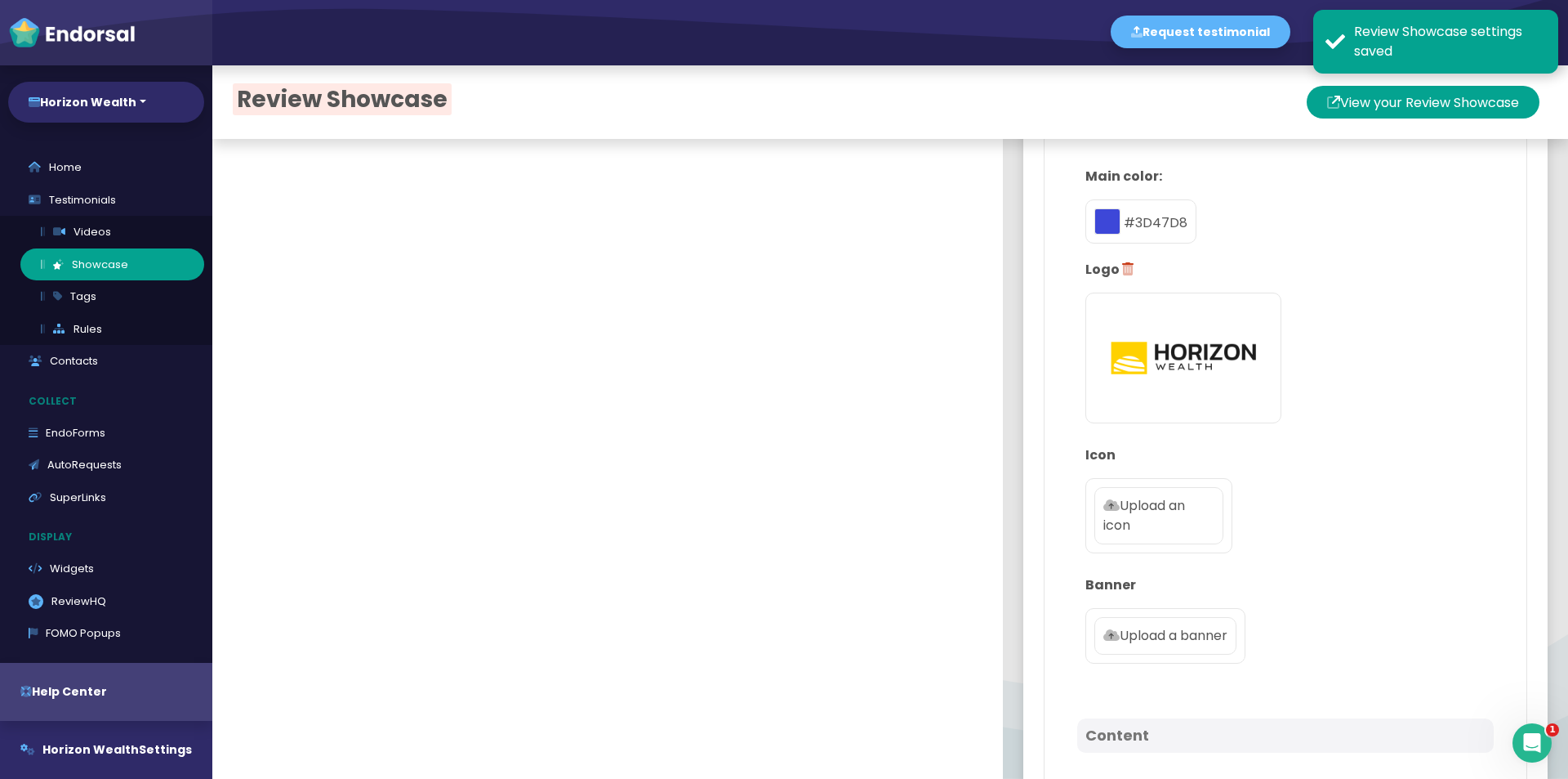
click at [1105, 524] on p "Upload an icon" at bounding box center [1159, 515] width 111 height 39
click at [0, 0] on input "Upload an icon" at bounding box center [0, 0] width 0 height 0
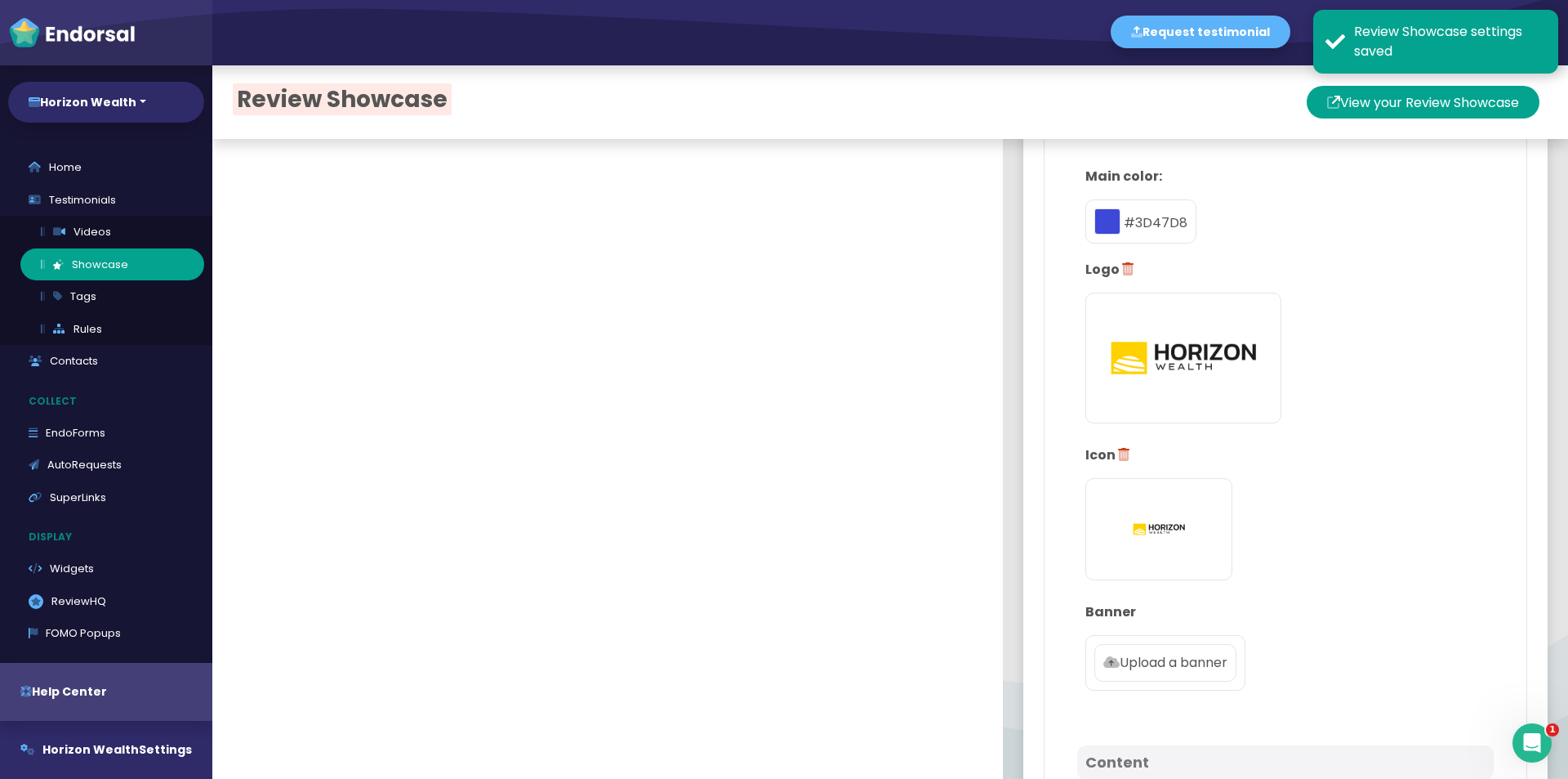
click at [1160, 668] on p "Upload a banner" at bounding box center [1166, 662] width 124 height 19
click at [0, 0] on input "Upload a banner" at bounding box center [0, 0] width 0 height 0
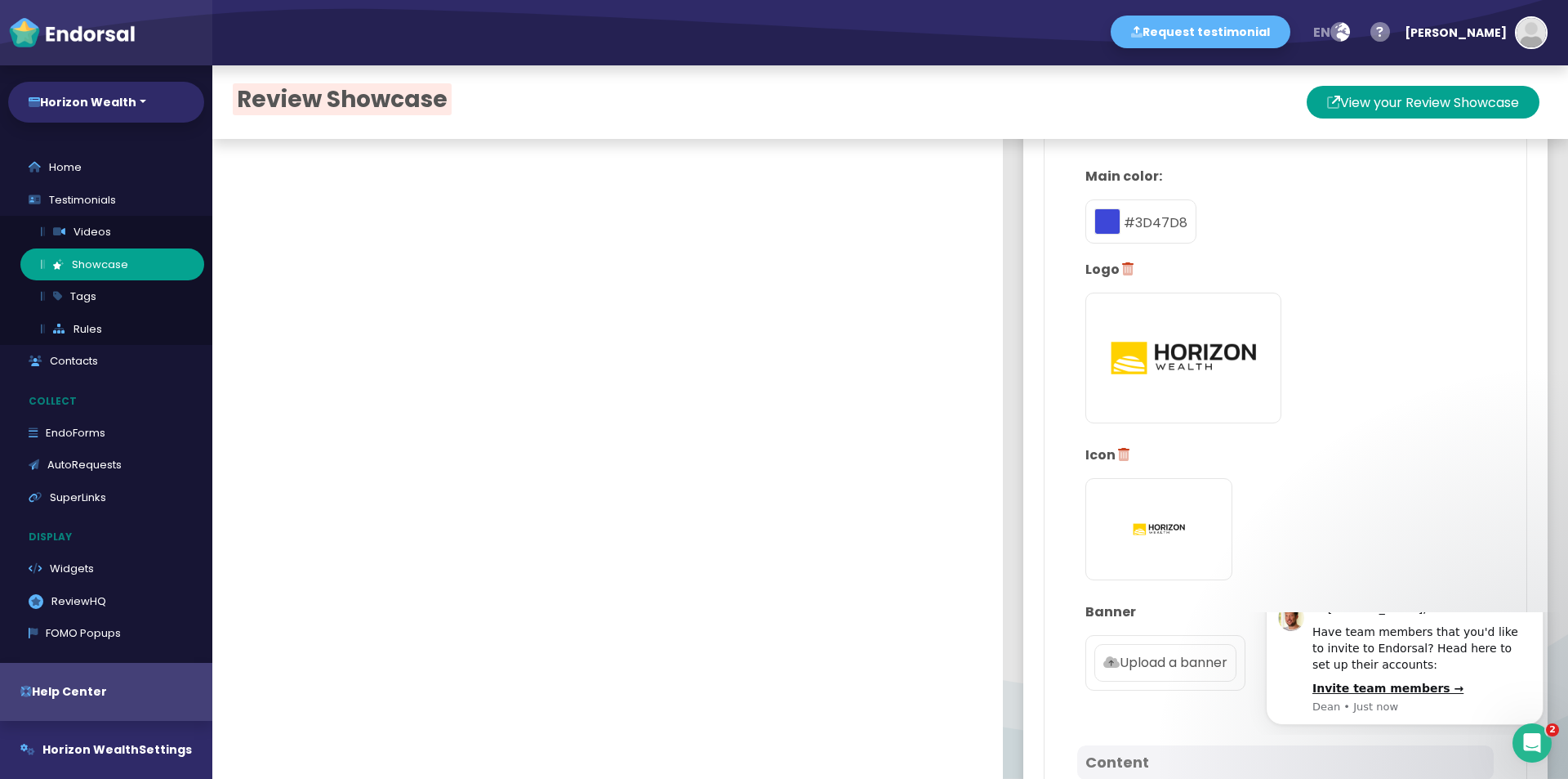
scroll to position [0, 0]
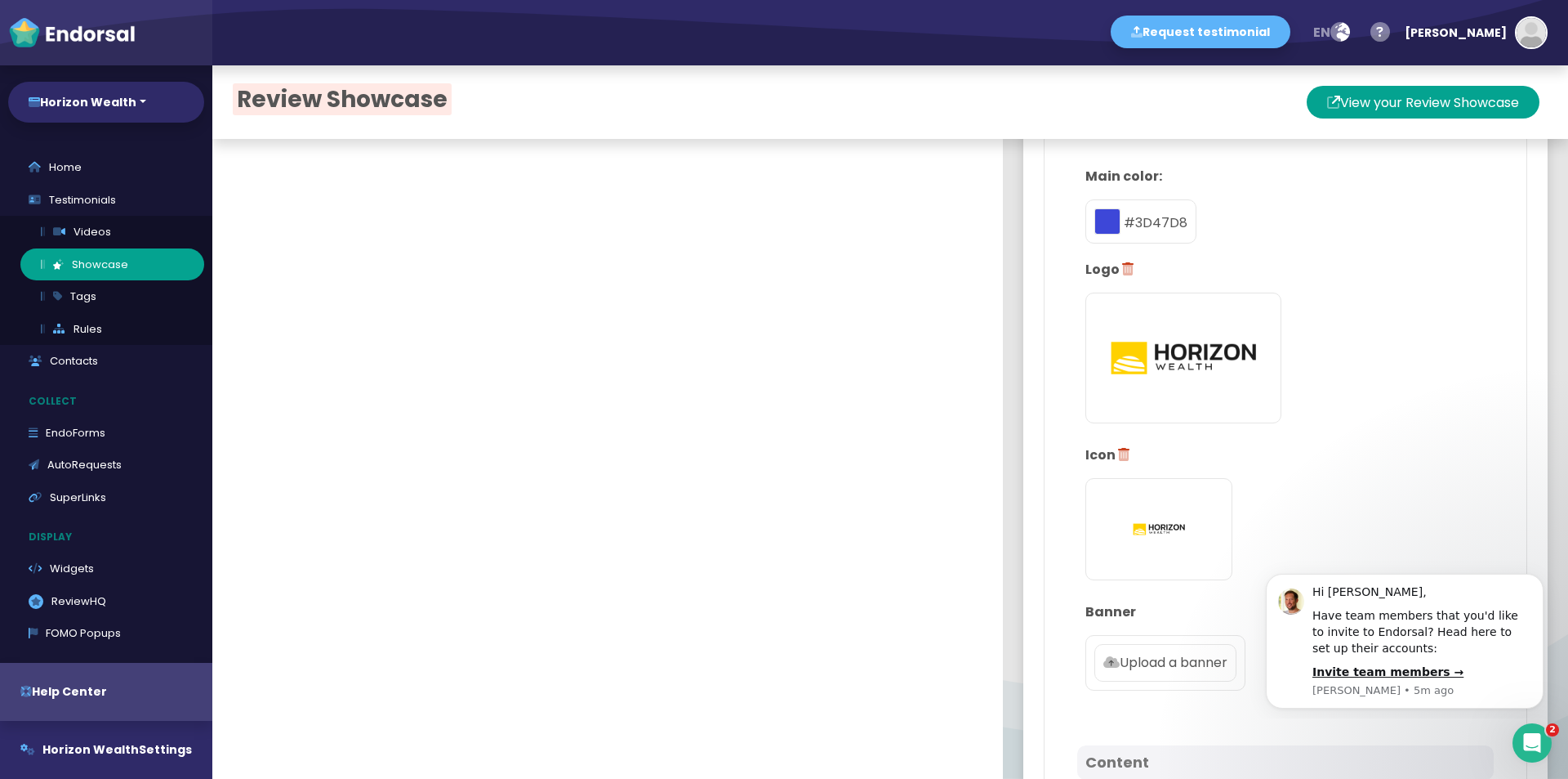
click at [1513, 322] on div "Setup Review Showcase is ON Design Main color: #3D47D8 Logo Icon Banner Upload …" at bounding box center [1285, 730] width 524 height 1468
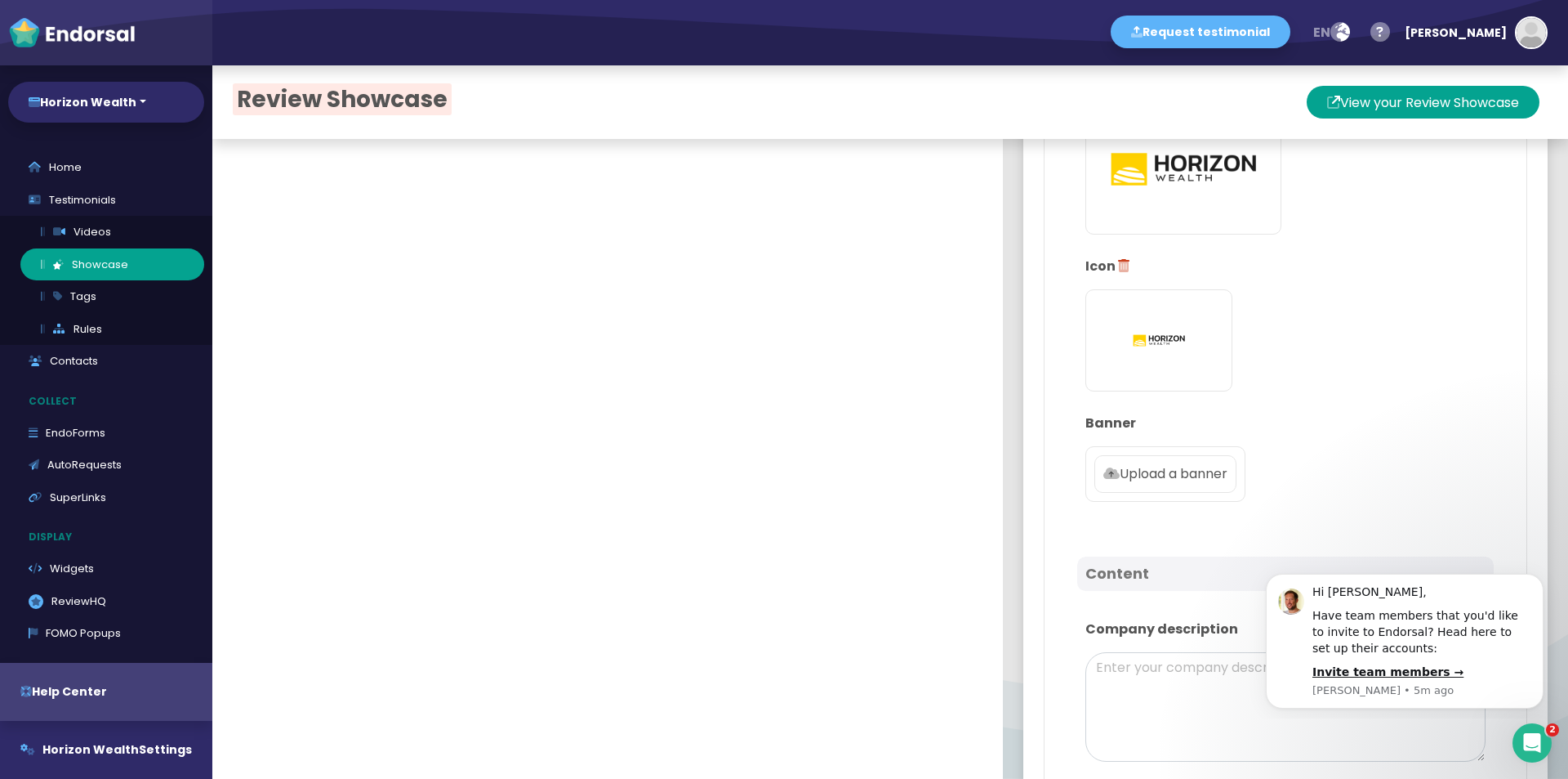
scroll to position [735, 0]
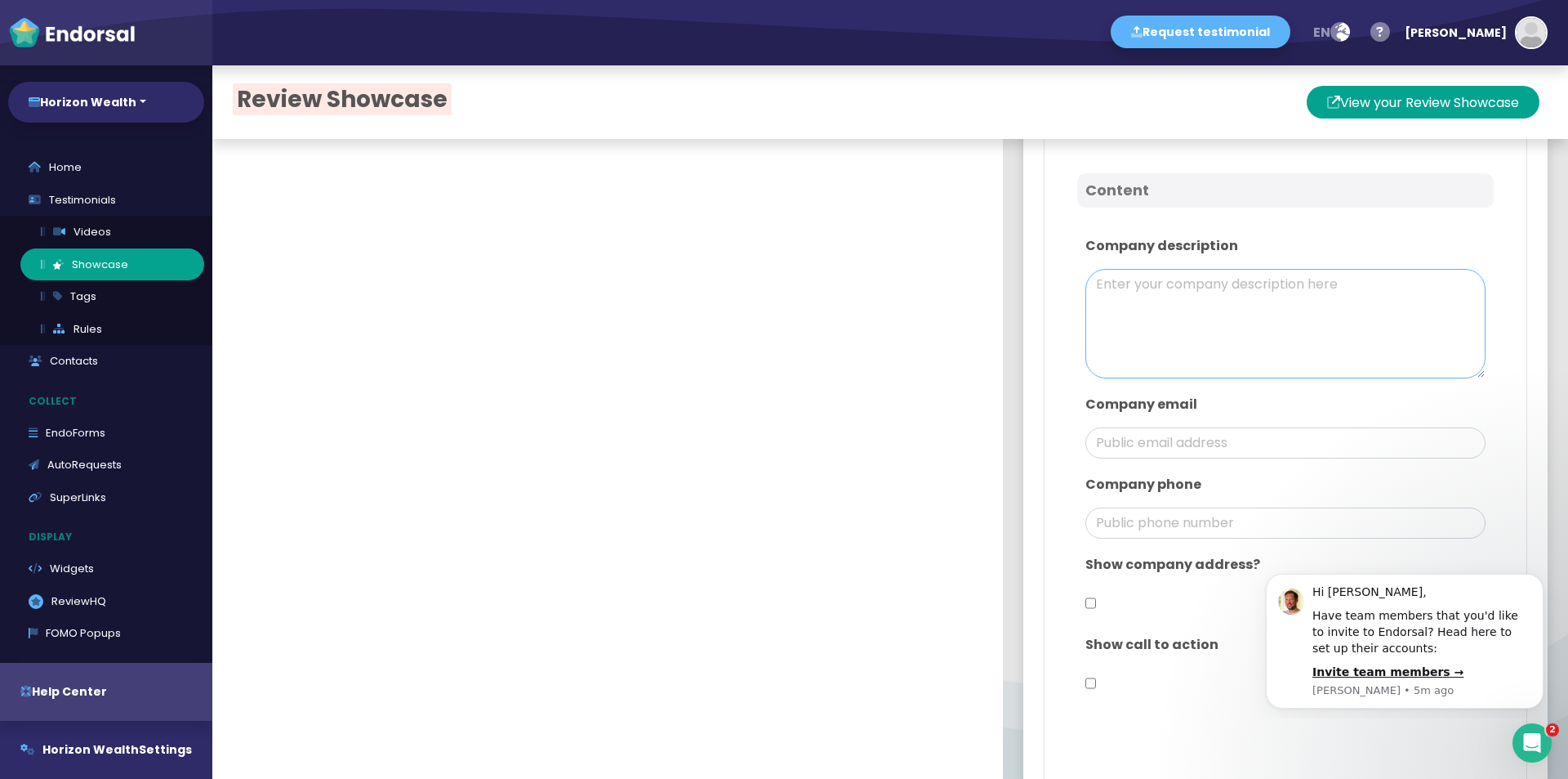
drag, startPoint x: 1228, startPoint y: 313, endPoint x: 1160, endPoint y: 302, distance: 68.9
click at [1228, 313] on textarea at bounding box center [1285, 323] width 400 height 110
paste textarea "Welcome to Horizon Wealth At Horizon Wealth, our mission is to make investing a…"
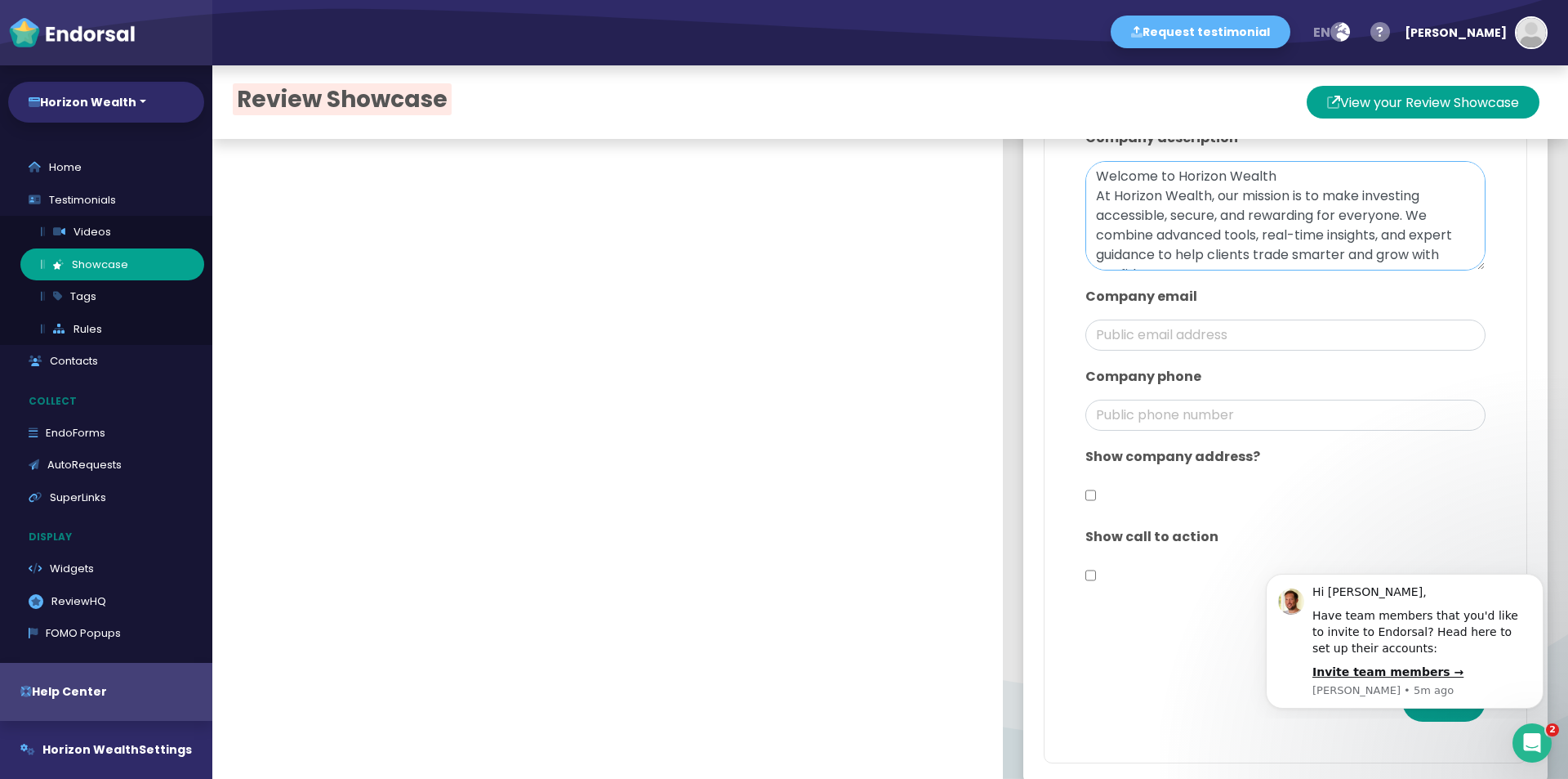
scroll to position [868, 0]
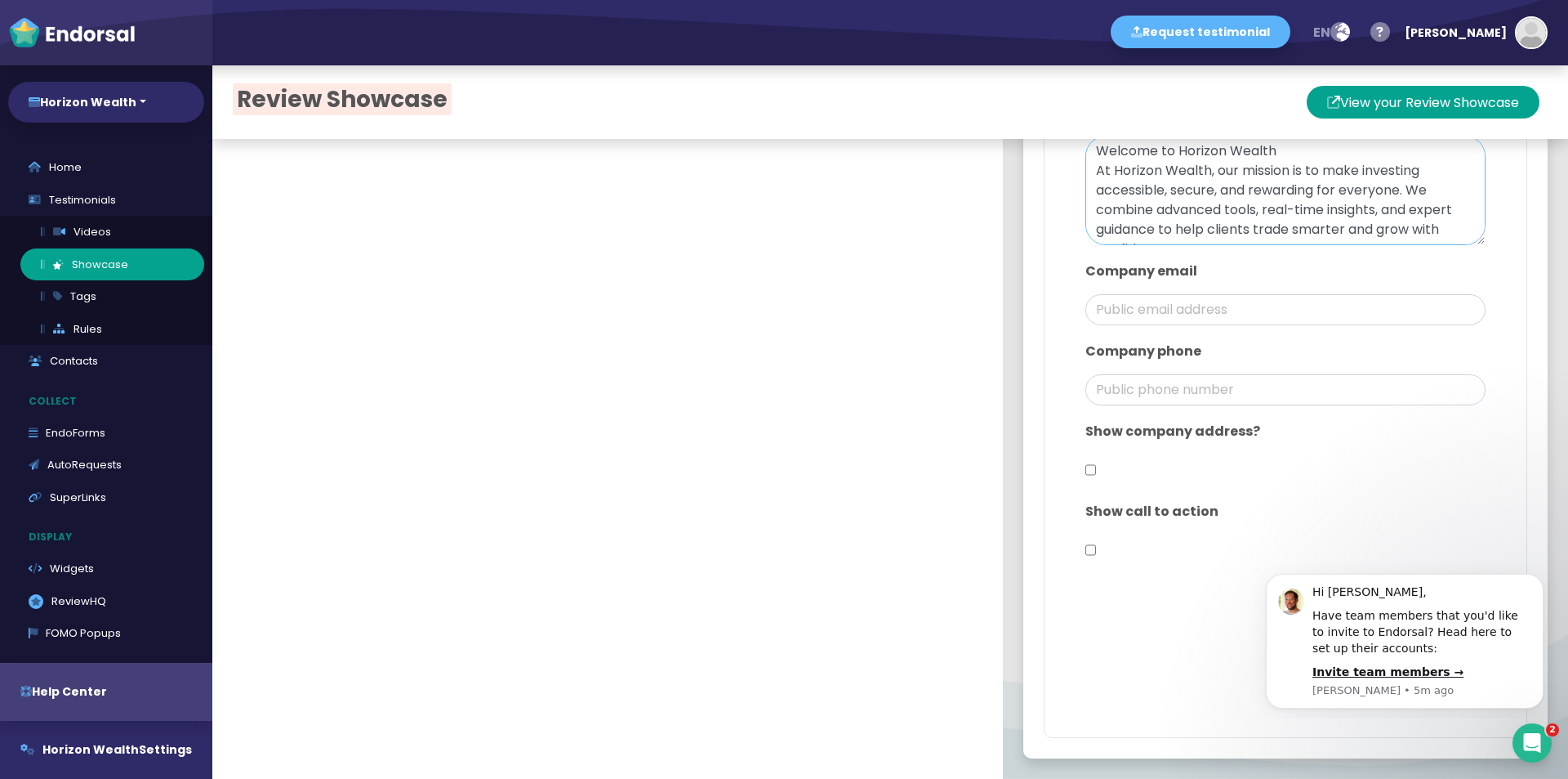
type textarea "Welcome to Horizon Wealth At Horizon Wealth, our mission is to make investing a…"
click at [1167, 299] on input "email" at bounding box center [1285, 310] width 400 height 31
type input "[EMAIL_ADDRESS][DOMAIN_NAME]"
click at [1084, 466] on div "Show company address?" at bounding box center [1285, 454] width 416 height 80
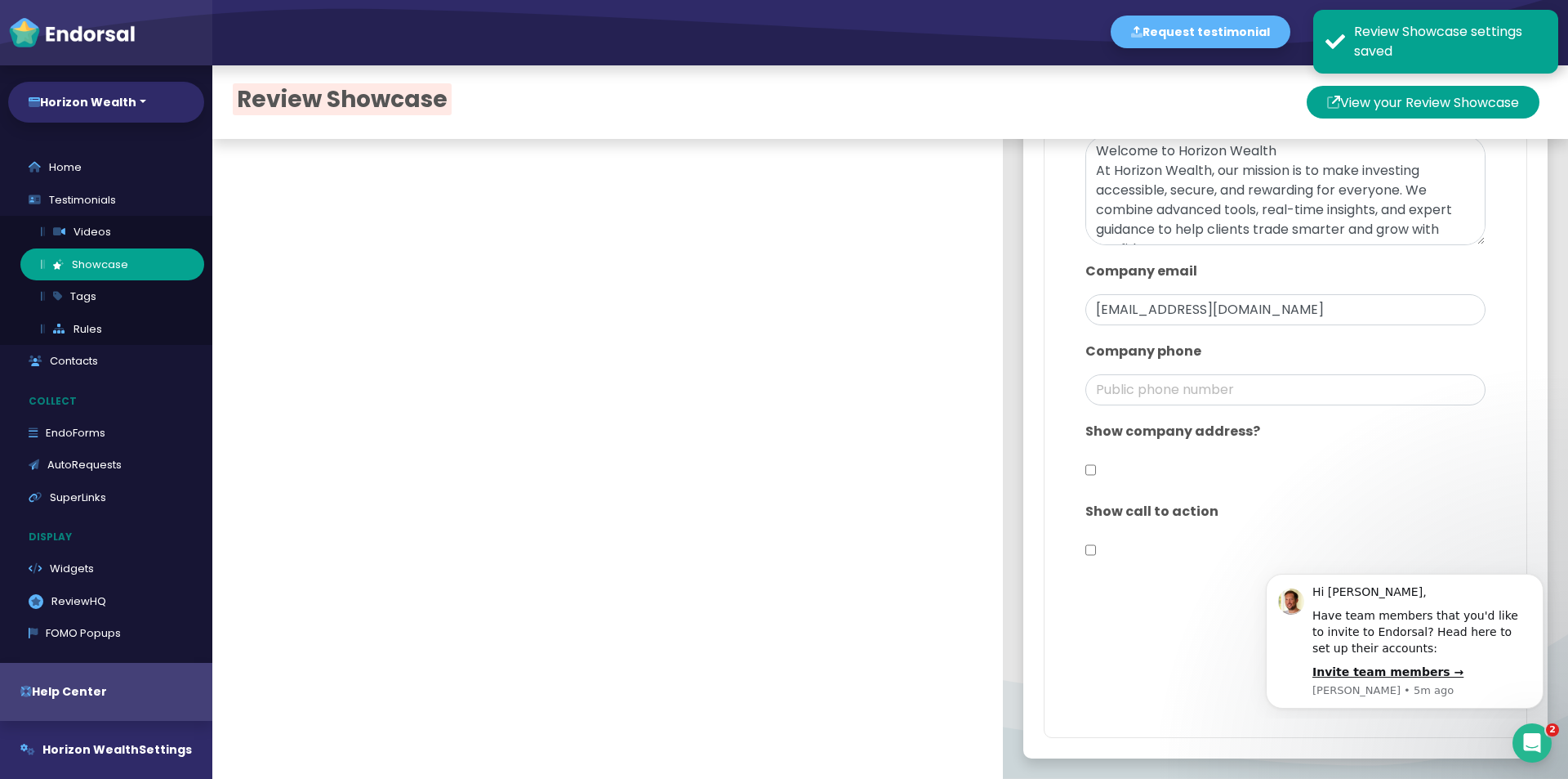
click at [1085, 466] on input "checkbox" at bounding box center [1091, 469] width 11 height 31
checkbox input "true"
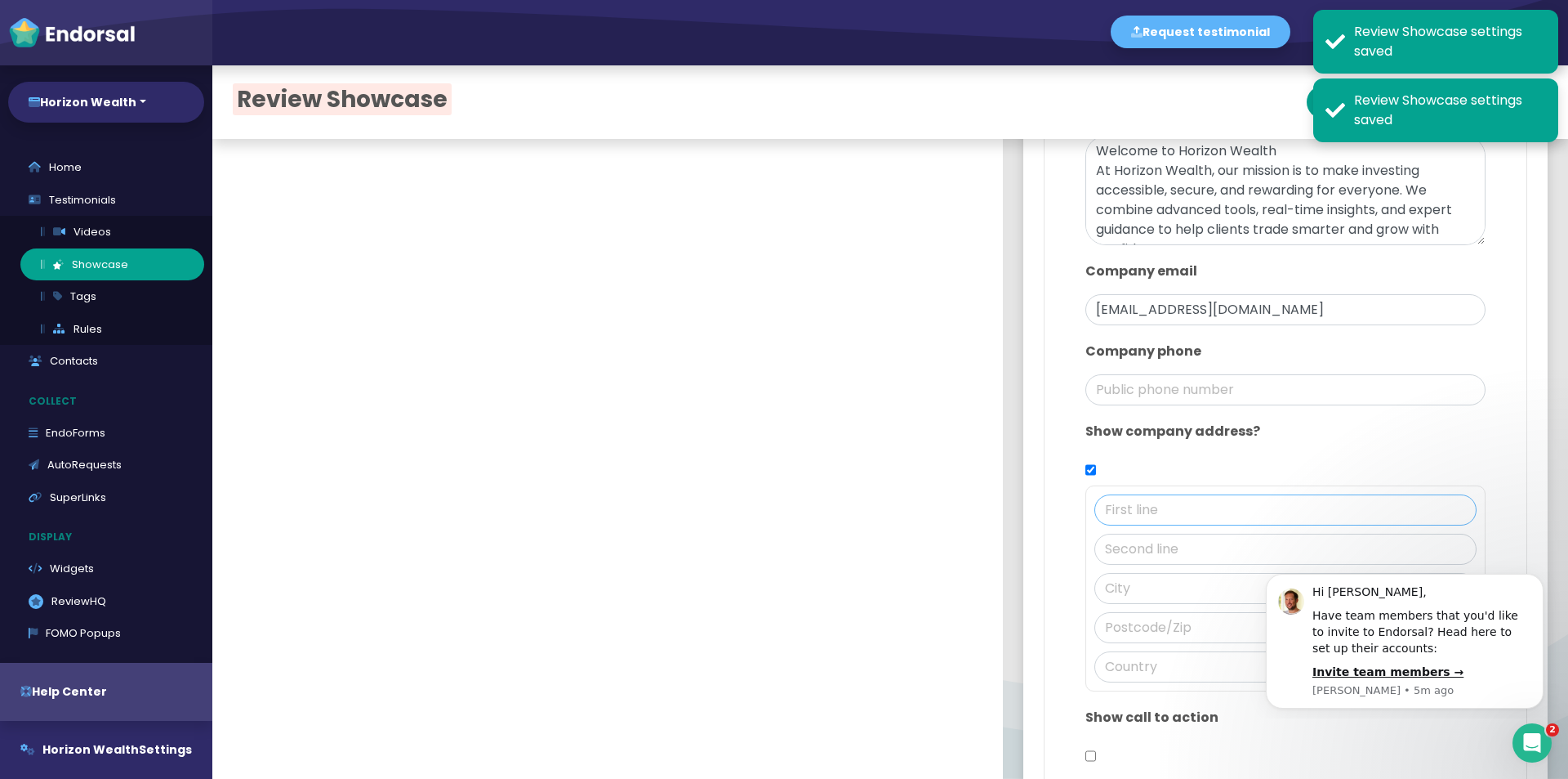
click at [1180, 521] on input "text" at bounding box center [1285, 510] width 382 height 31
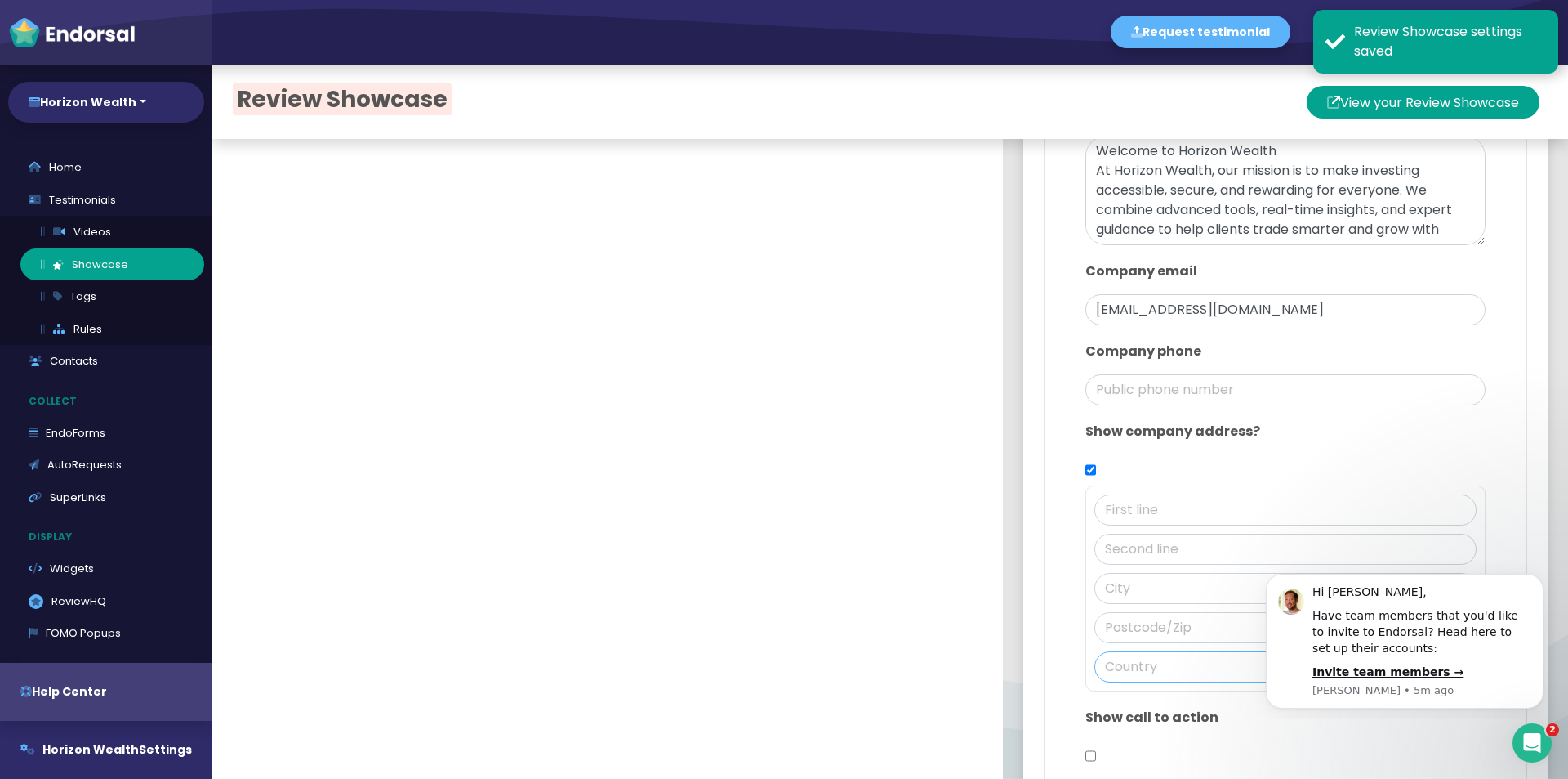
click at [1131, 672] on input "text" at bounding box center [1285, 667] width 382 height 31
type input "[GEOGRAPHIC_DATA]"
click at [1126, 640] on input "text" at bounding box center [1285, 627] width 382 height 31
click at [1163, 518] on input "text" at bounding box center [1285, 510] width 382 height 31
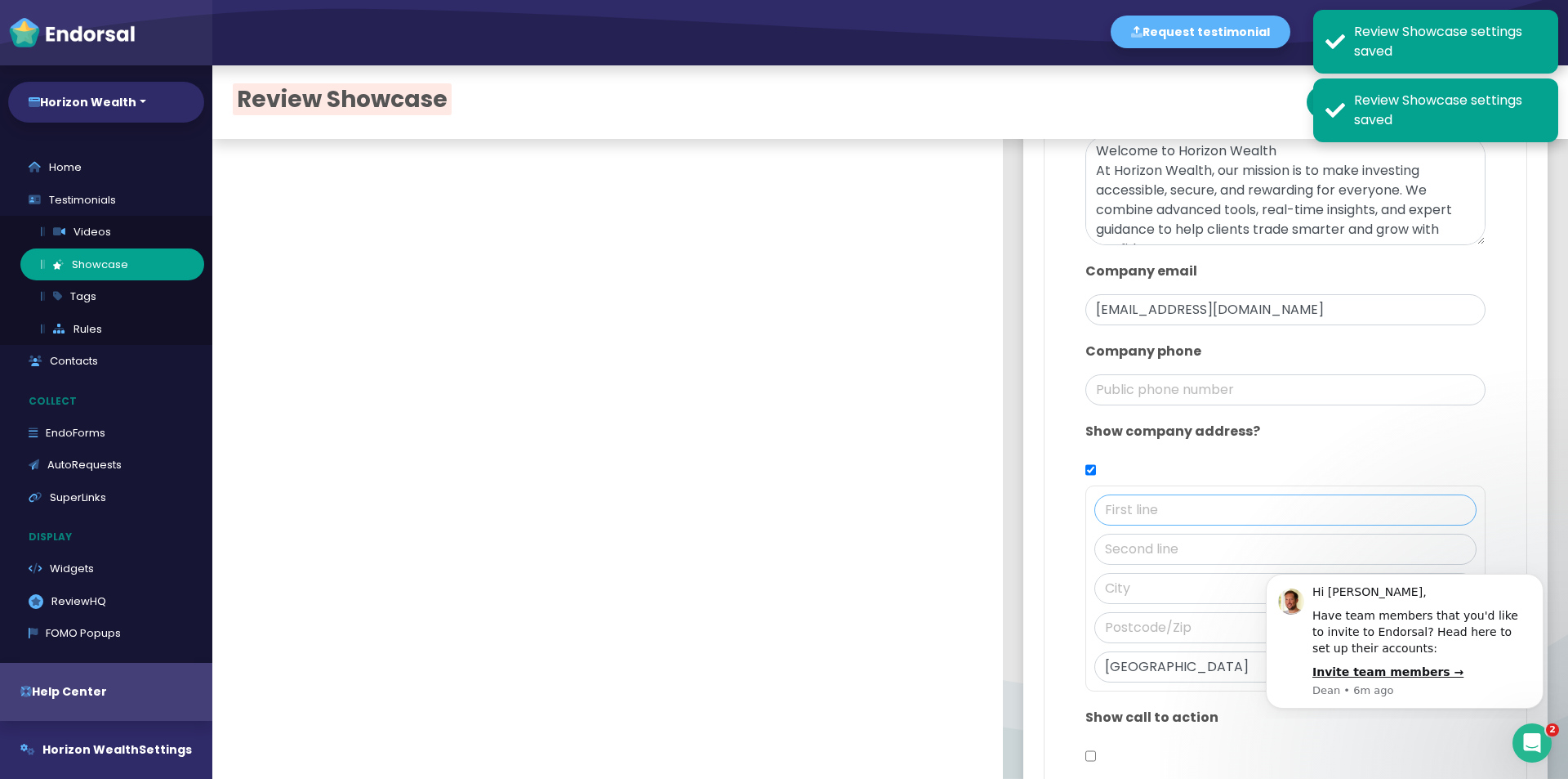
paste input "[STREET_ADDRESS]"
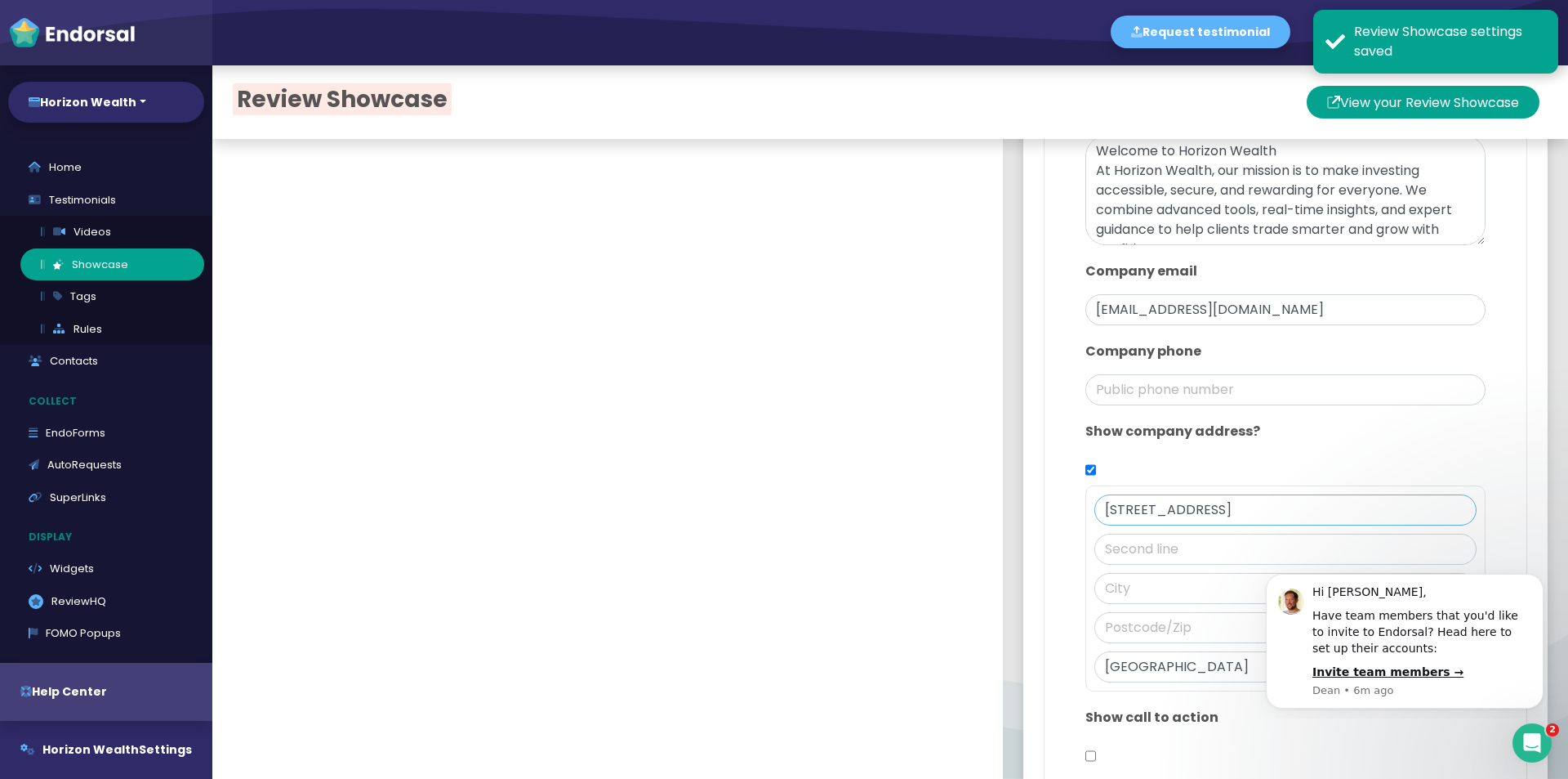
type input "[STREET_ADDRESS]"
click at [1151, 599] on input "text" at bounding box center [1285, 588] width 382 height 31
click at [1160, 581] on input "text" at bounding box center [1285, 588] width 382 height 31
paste input "[GEOGRAPHIC_DATA]"
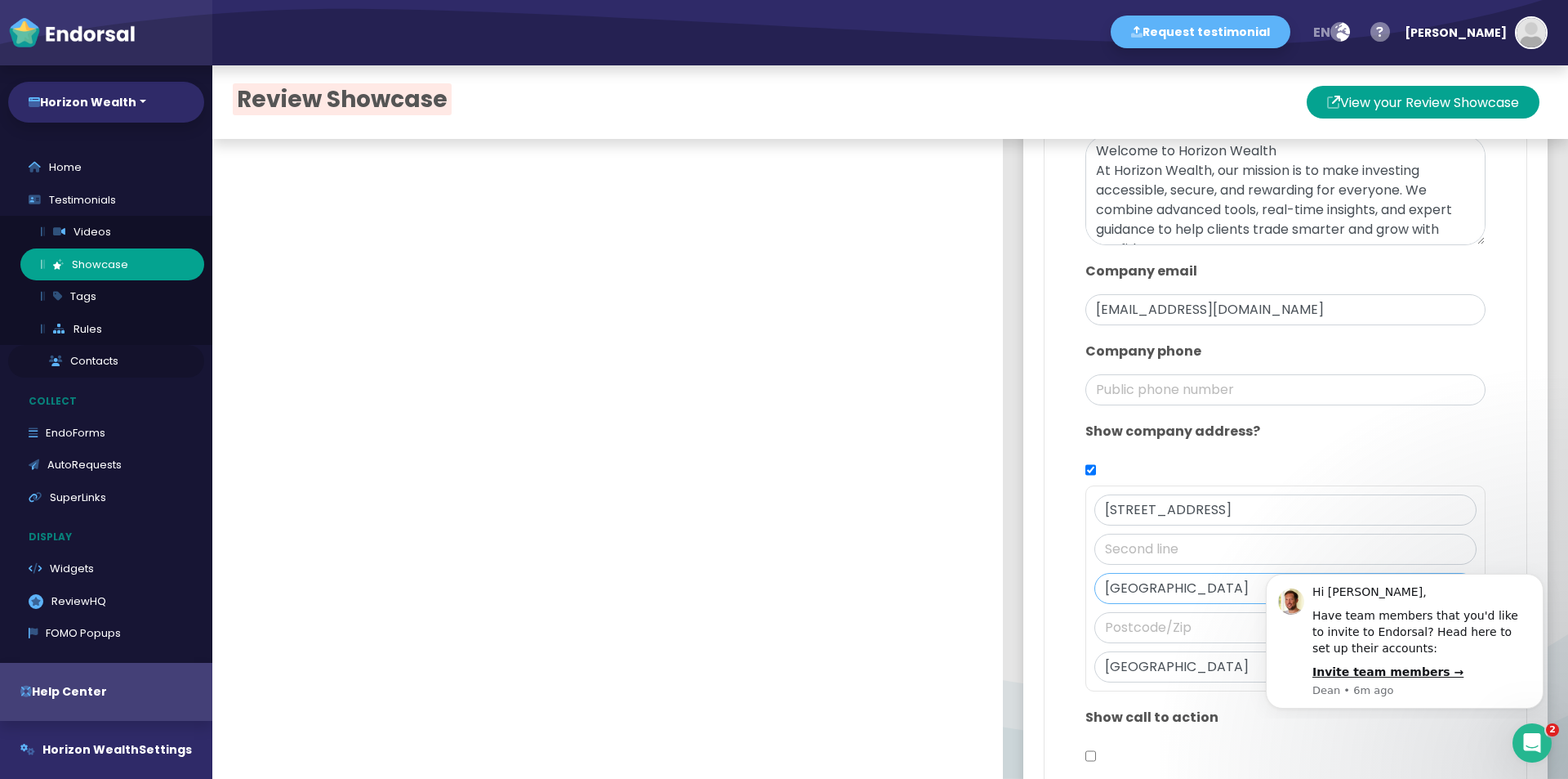
type input "[GEOGRAPHIC_DATA]"
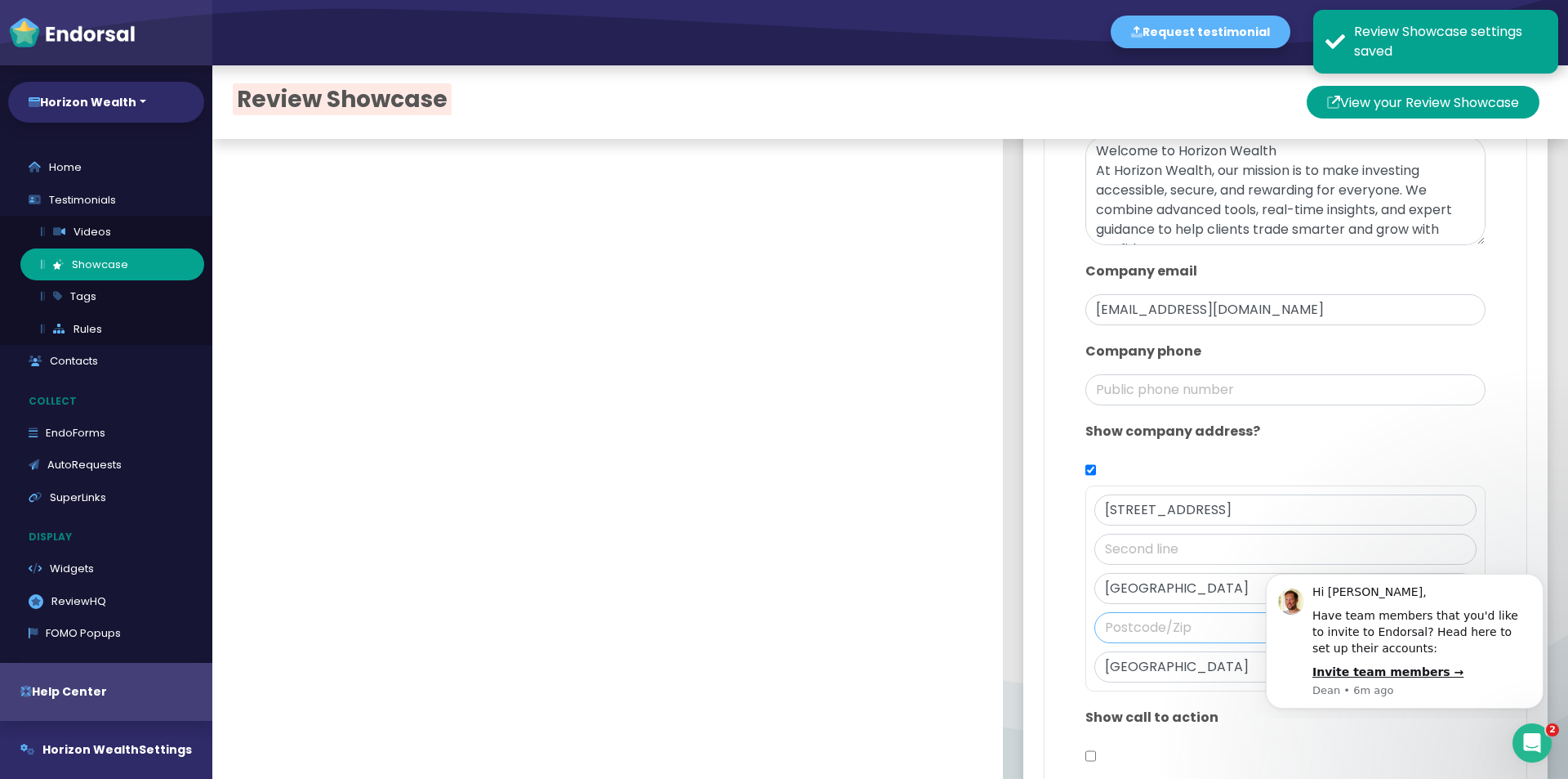
click at [1125, 626] on input "text" at bounding box center [1285, 627] width 382 height 31
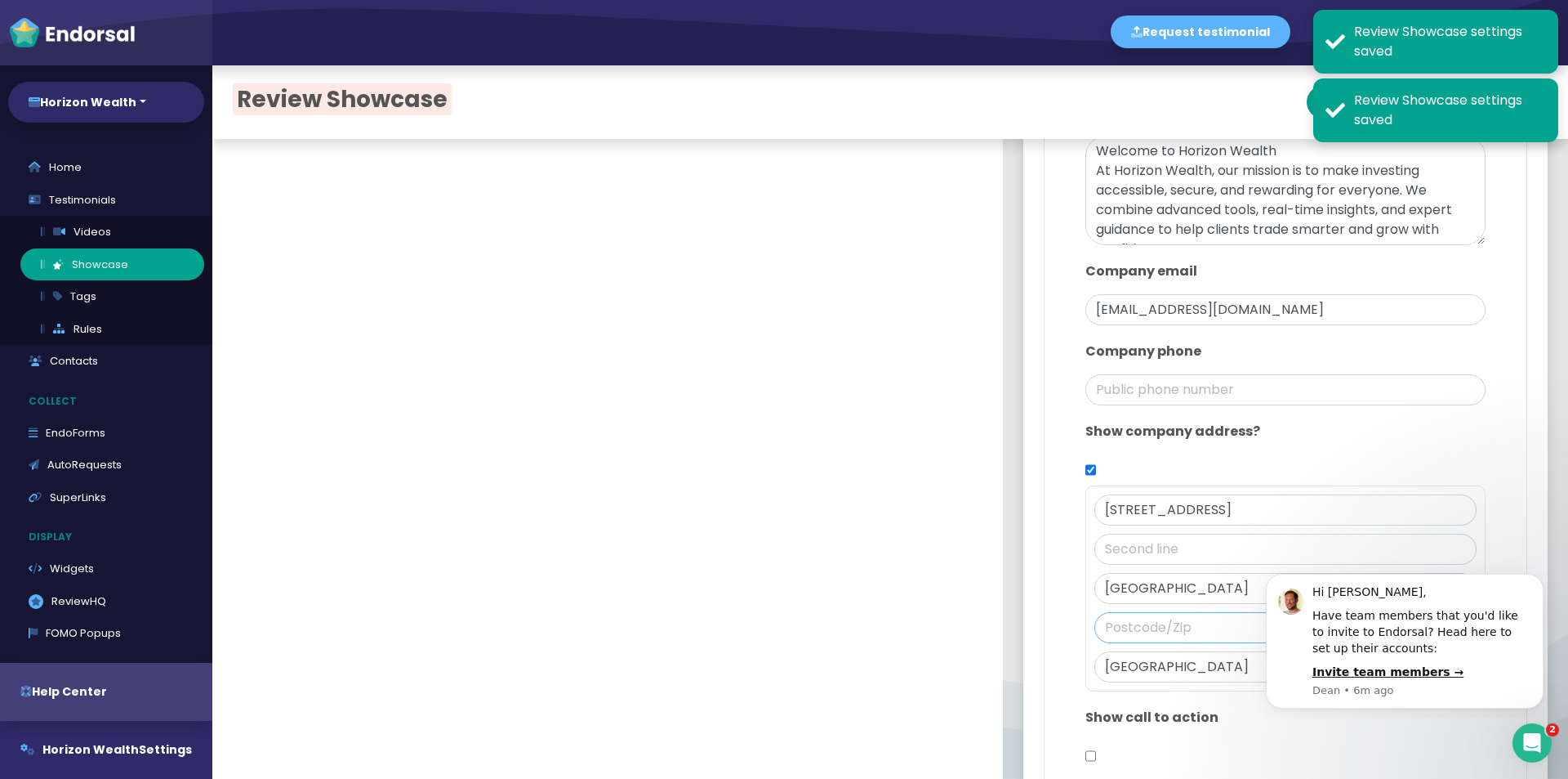
paste input "ON M5J 1A6"
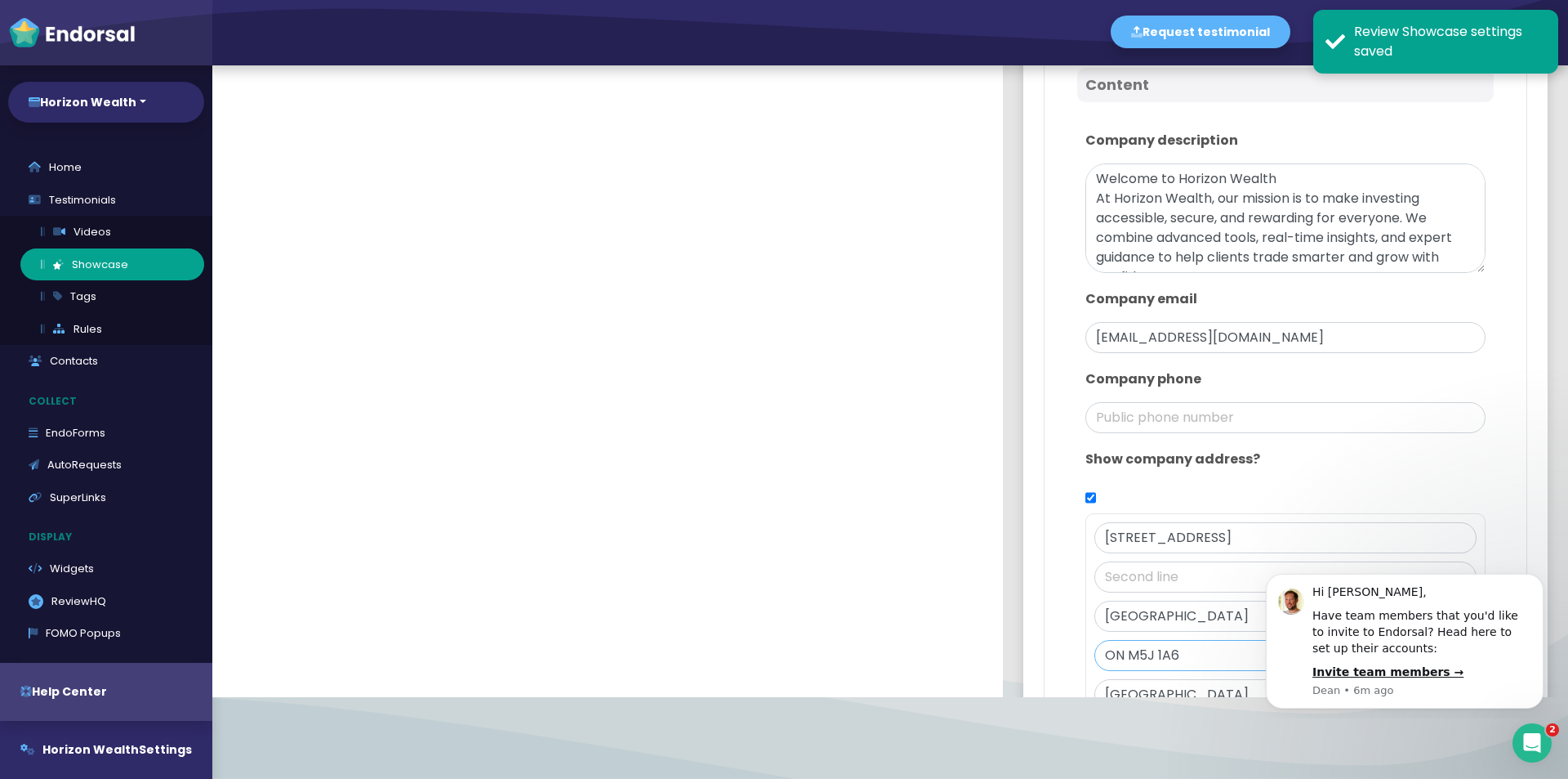
scroll to position [421, 0]
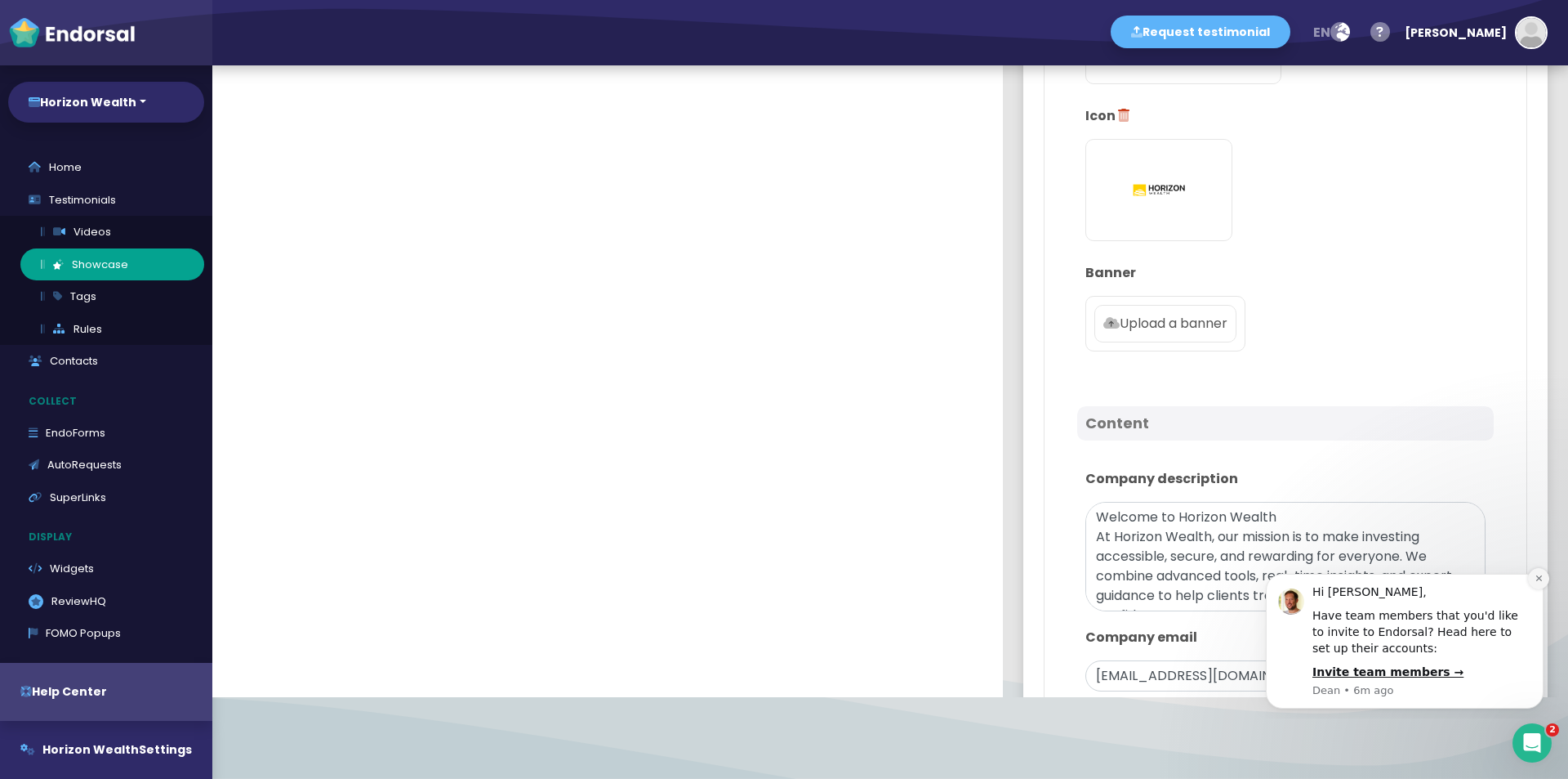
type input "ON M5J 1A6"
click at [1536, 577] on icon "Dismiss notification" at bounding box center [1539, 578] width 9 height 9
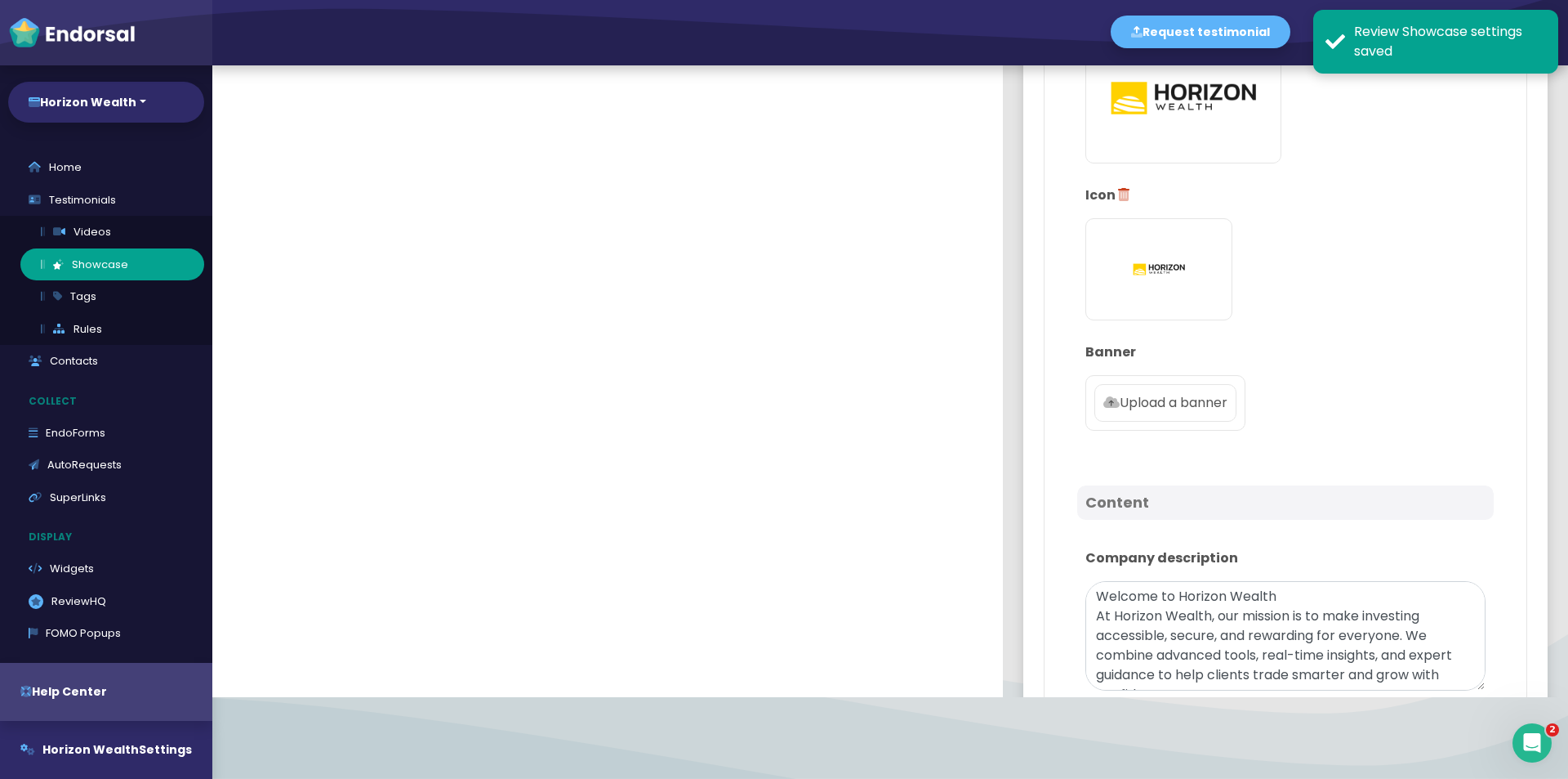
scroll to position [490, 0]
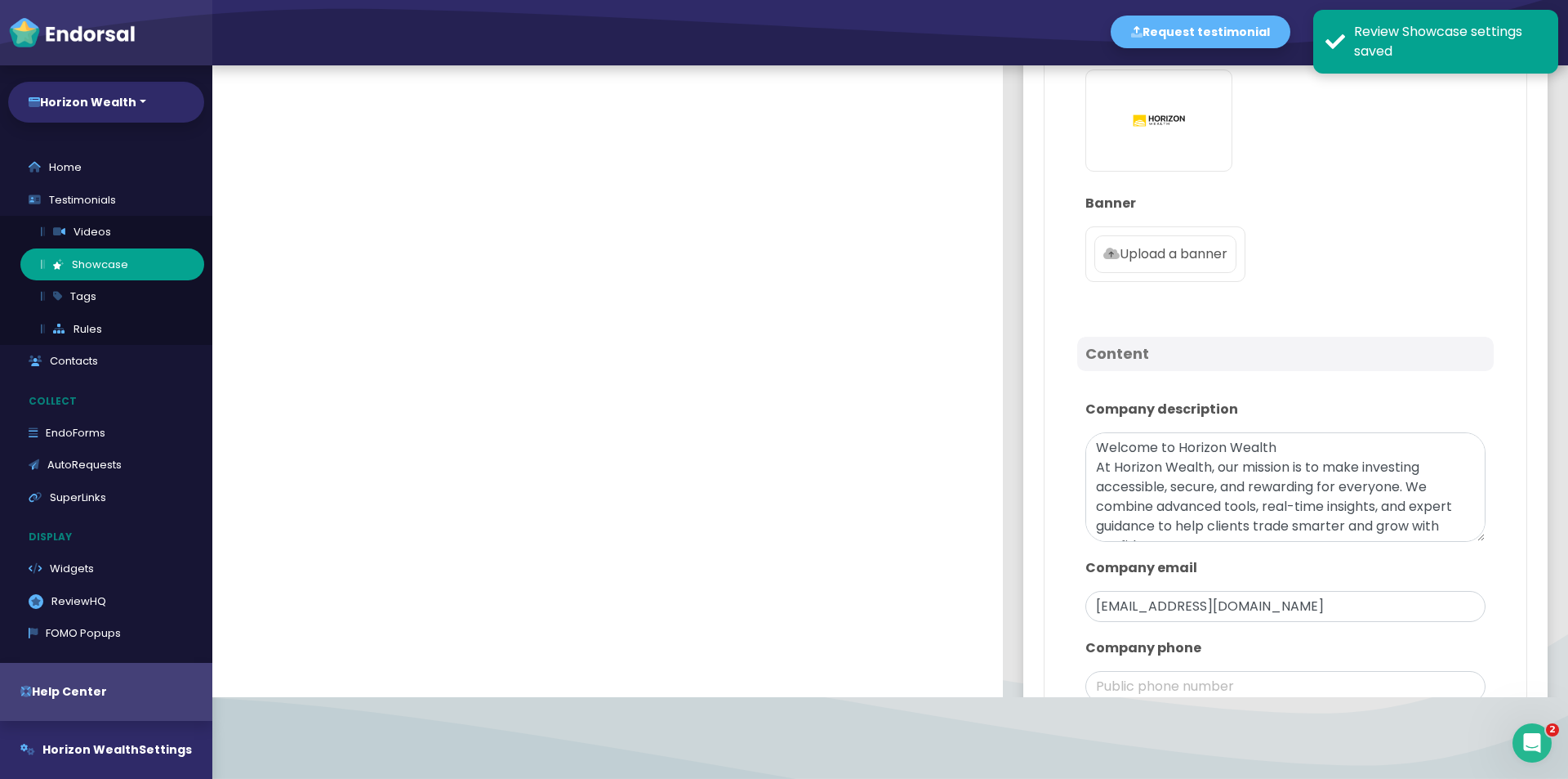
click at [1142, 245] on label "Upload a banner" at bounding box center [1166, 254] width 142 height 37
click at [0, 0] on input "Upload a banner" at bounding box center [0, 0] width 0 height 0
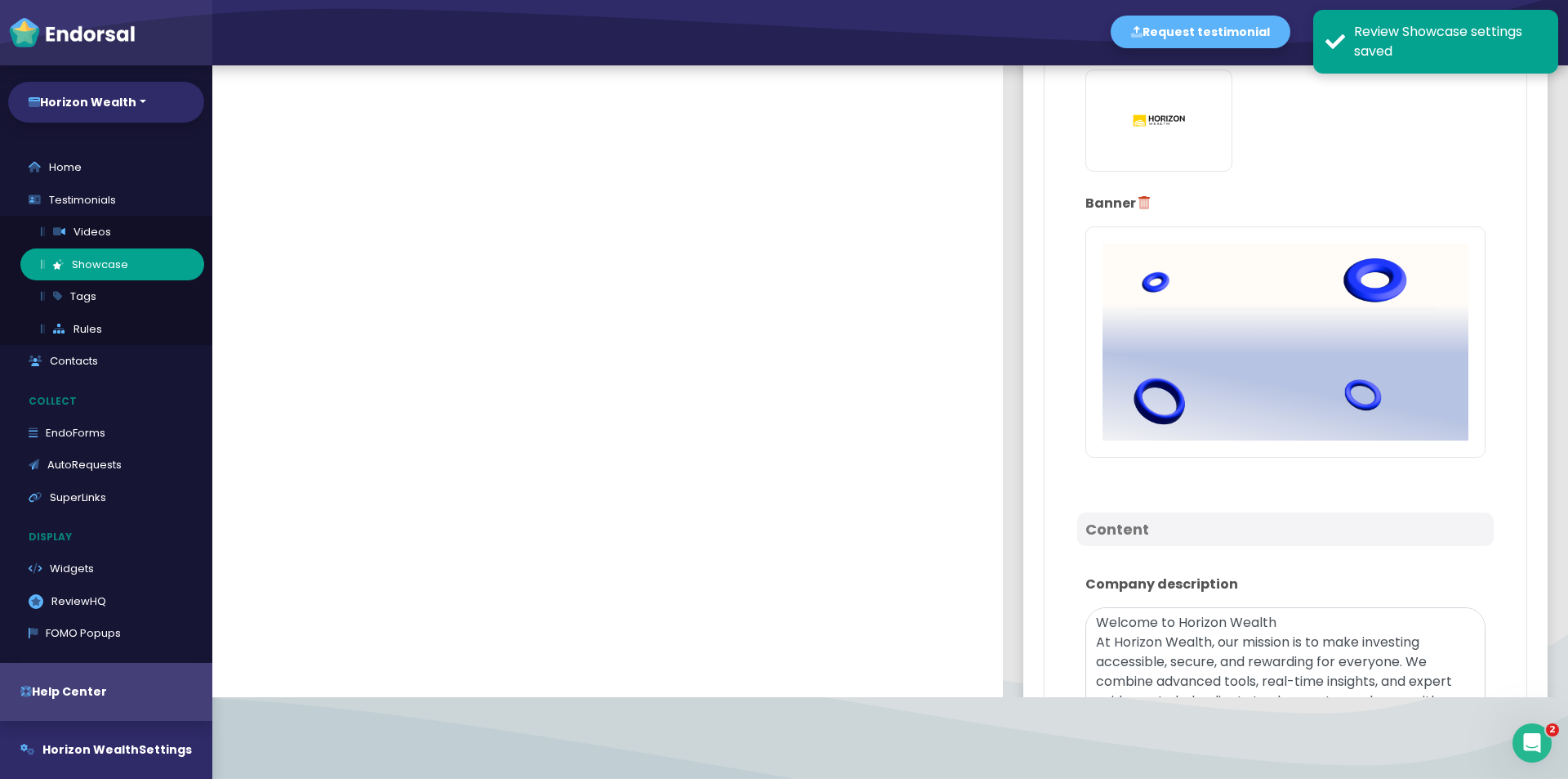
scroll to position [0, 0]
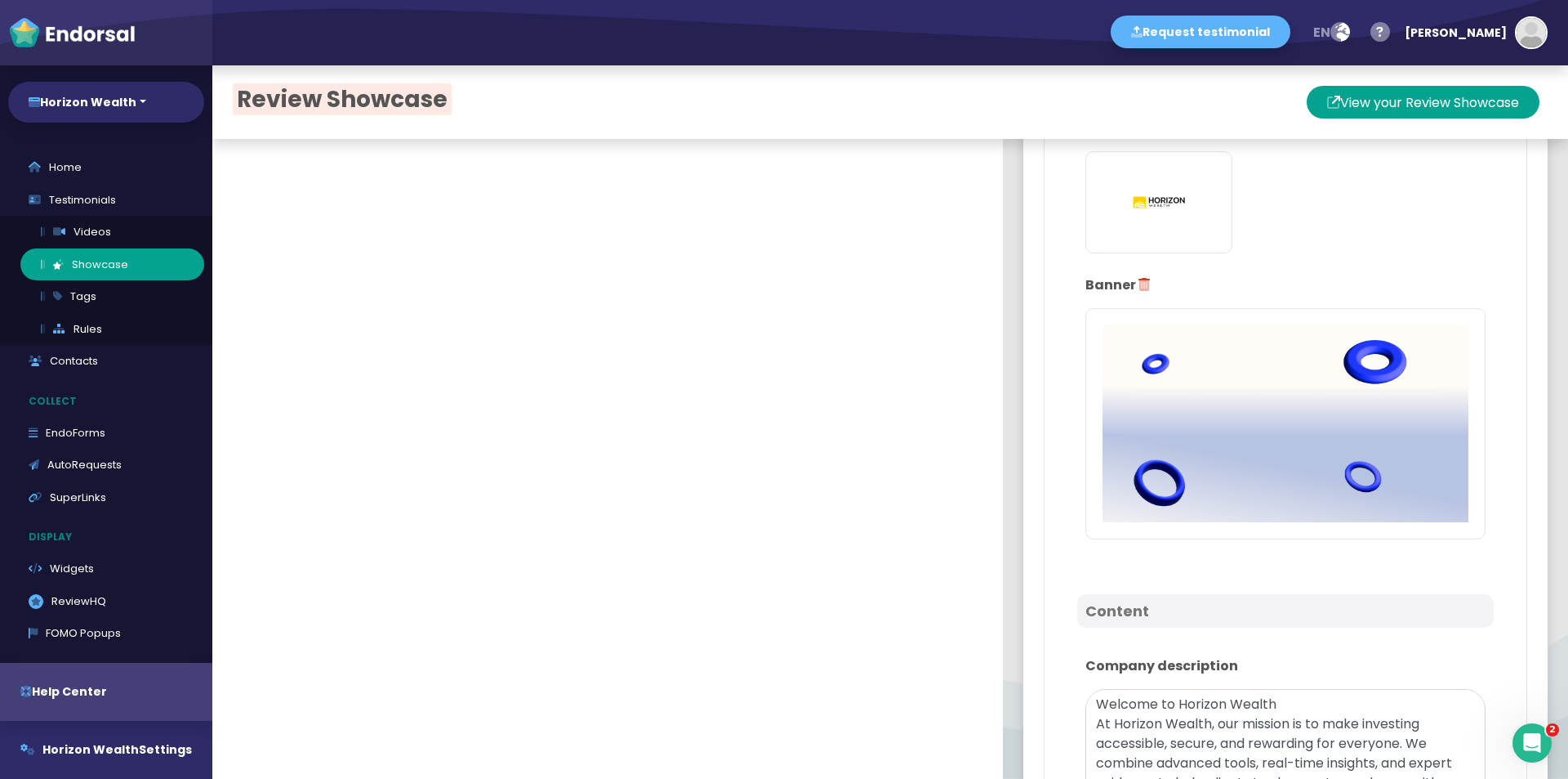
click at [1138, 283] on icon at bounding box center [1144, 284] width 12 height 13
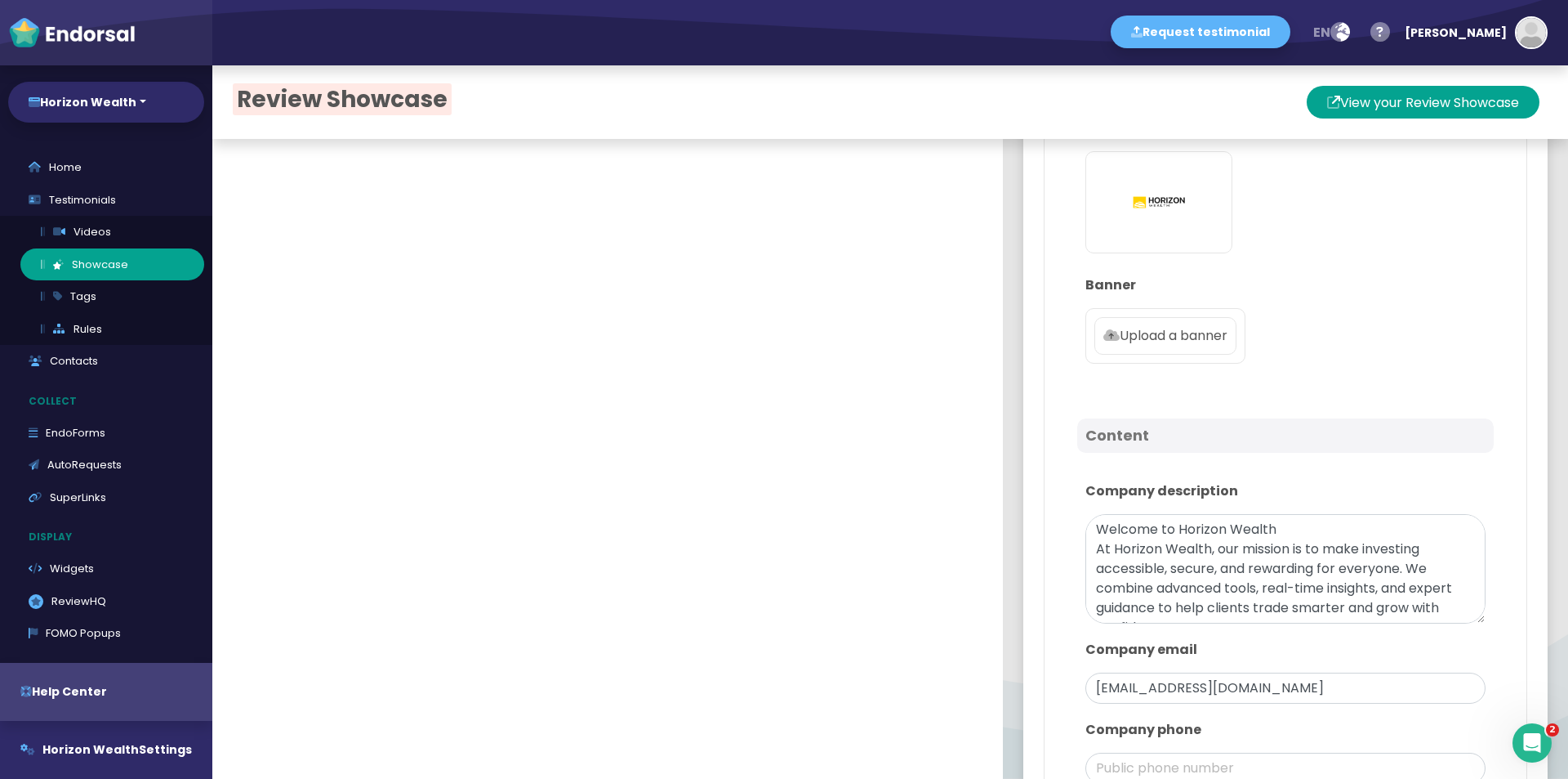
click at [1158, 325] on label "Upload a banner" at bounding box center [1166, 335] width 142 height 37
click at [0, 0] on input "Upload a banner" at bounding box center [0, 0] width 0 height 0
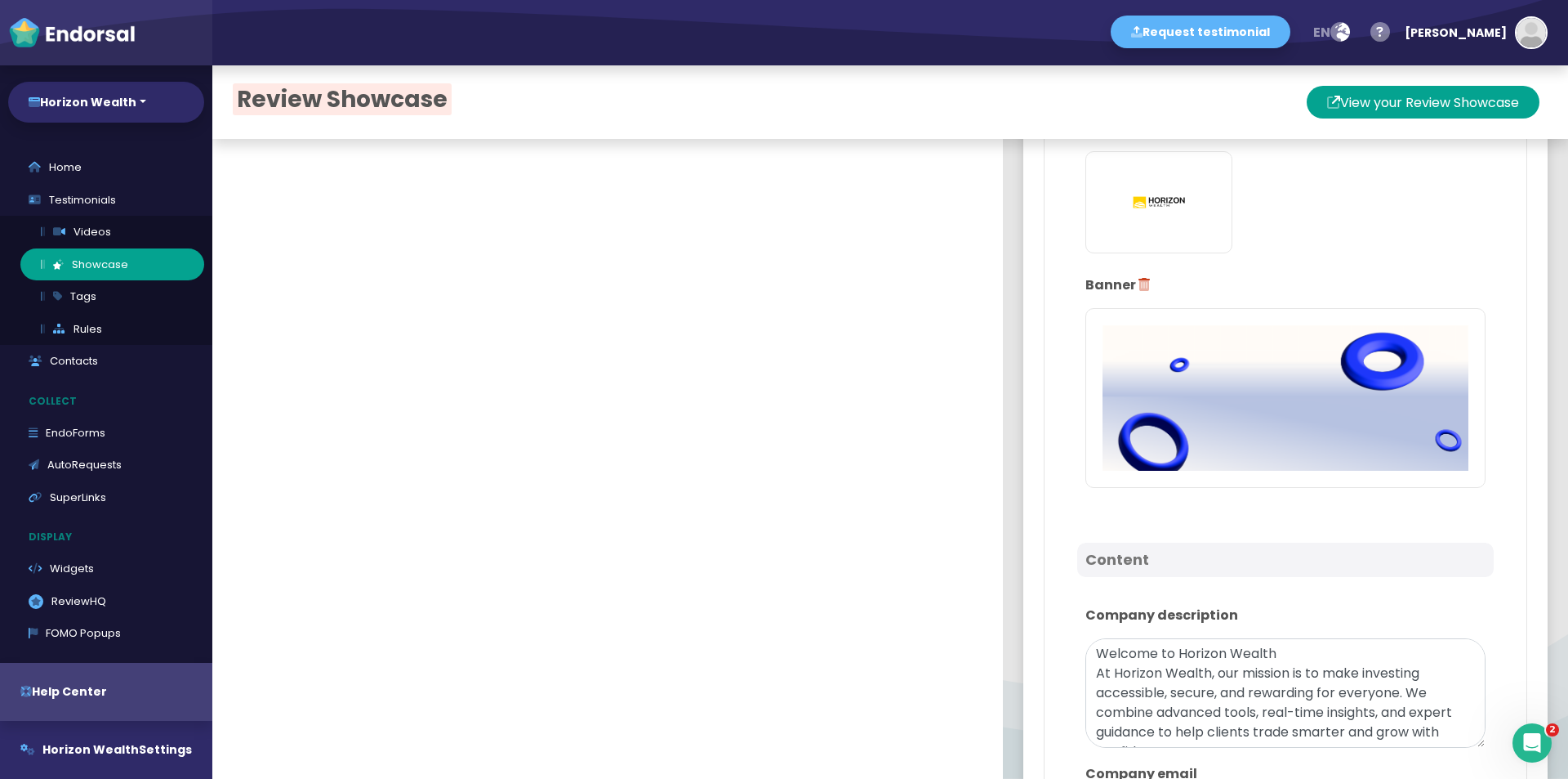
click at [1400, 81] on div "Review Showcase View your Review Showcase" at bounding box center [890, 102] width 1355 height 74
click at [1394, 86] on button "View your Review Showcase" at bounding box center [1423, 102] width 233 height 33
drag, startPoint x: 1095, startPoint y: 284, endPoint x: 1134, endPoint y: 279, distance: 39.3
click at [1096, 285] on p "Banner" at bounding box center [1285, 285] width 400 height 19
click at [1138, 278] on icon at bounding box center [1144, 284] width 12 height 13
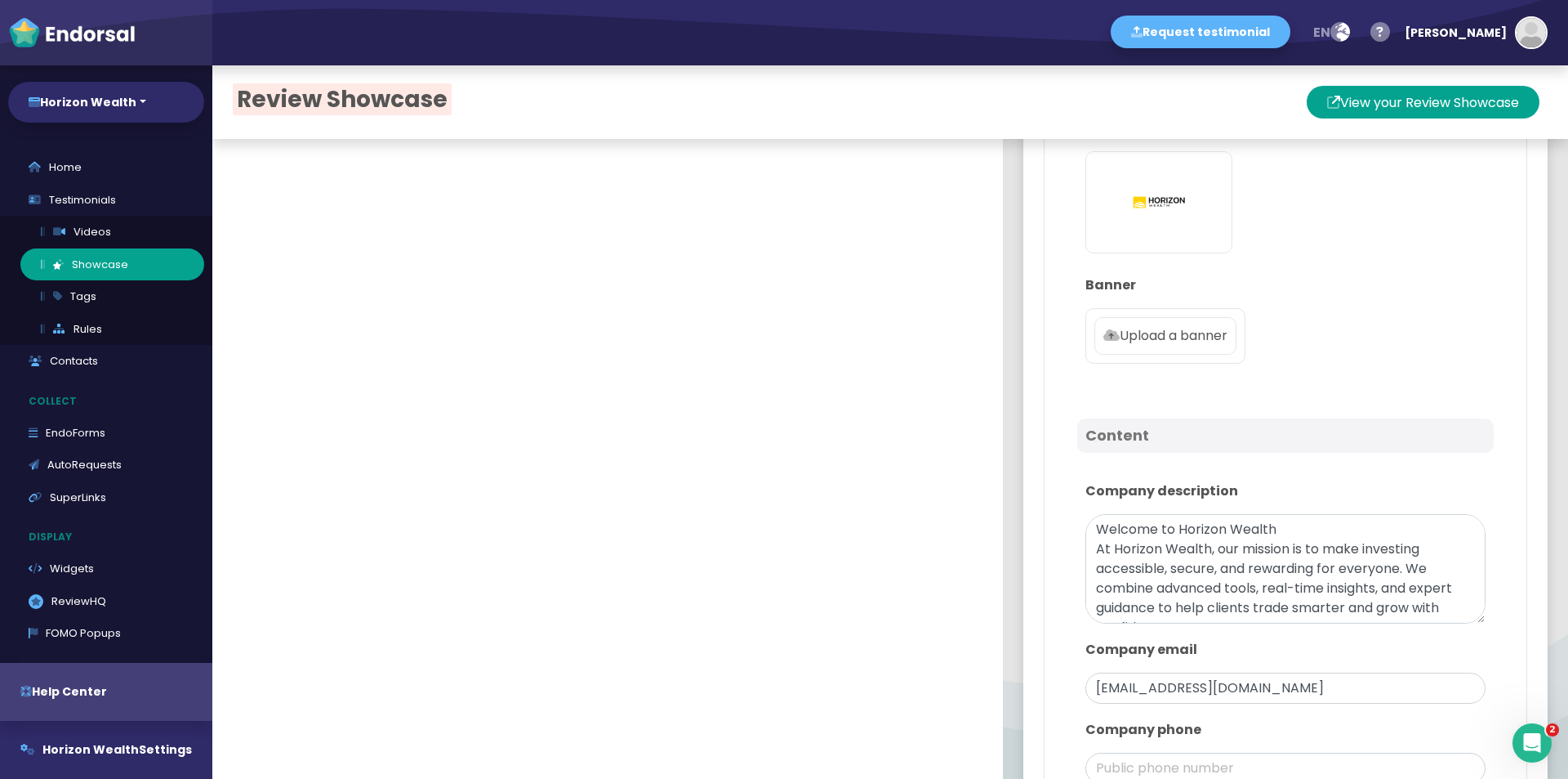
click at [1152, 354] on label "Upload a banner" at bounding box center [1166, 335] width 142 height 37
click at [0, 0] on input "Upload a banner" at bounding box center [0, 0] width 0 height 0
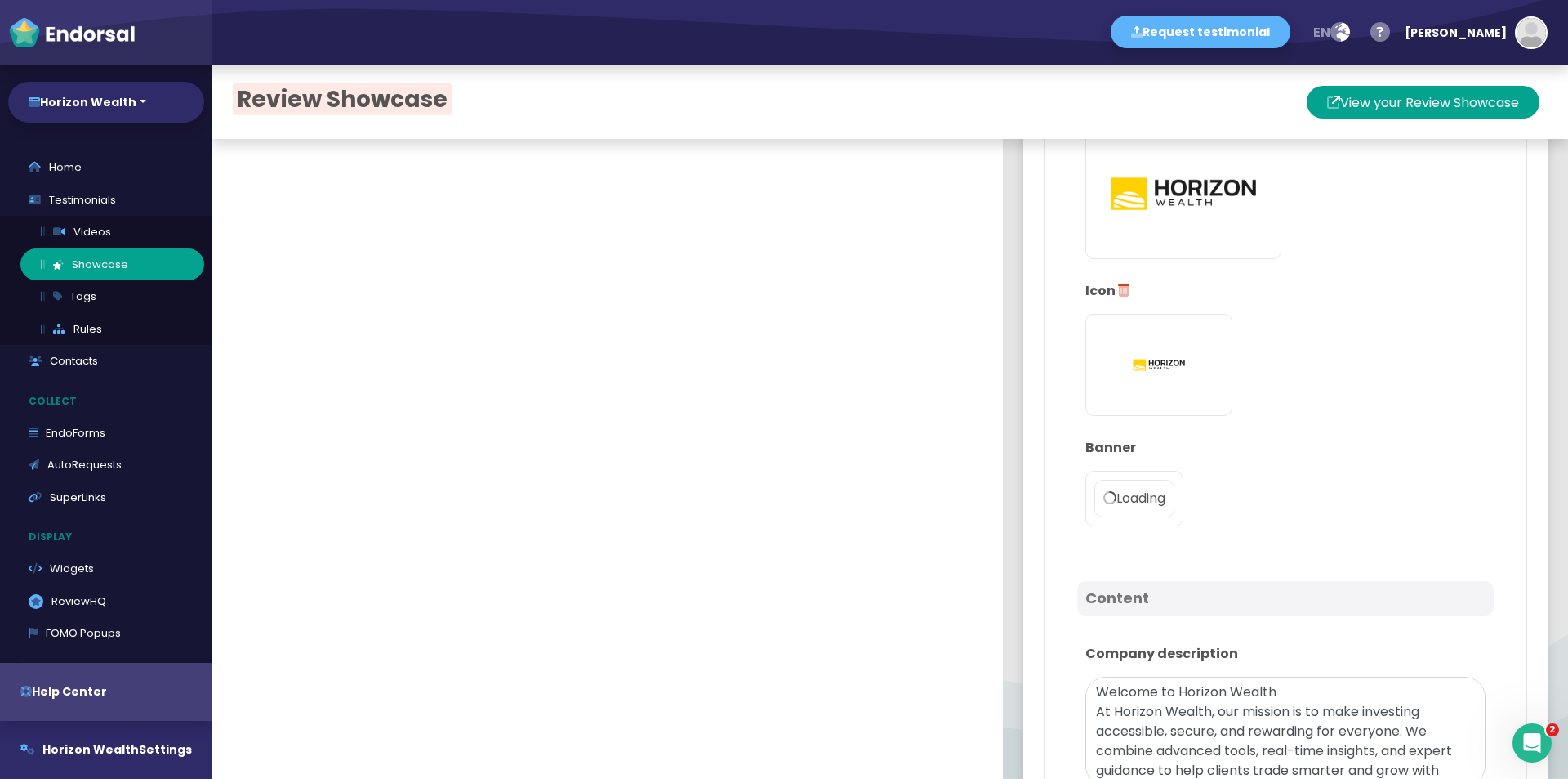
scroll to position [327, 0]
click at [1141, 488] on label "Loading" at bounding box center [1134, 499] width 80 height 37
click at [0, 0] on input "Loading" at bounding box center [0, 0] width 0 height 0
click at [1106, 491] on p "Loading" at bounding box center [1134, 499] width 62 height 19
click at [0, 0] on input "Loading" at bounding box center [0, 0] width 0 height 0
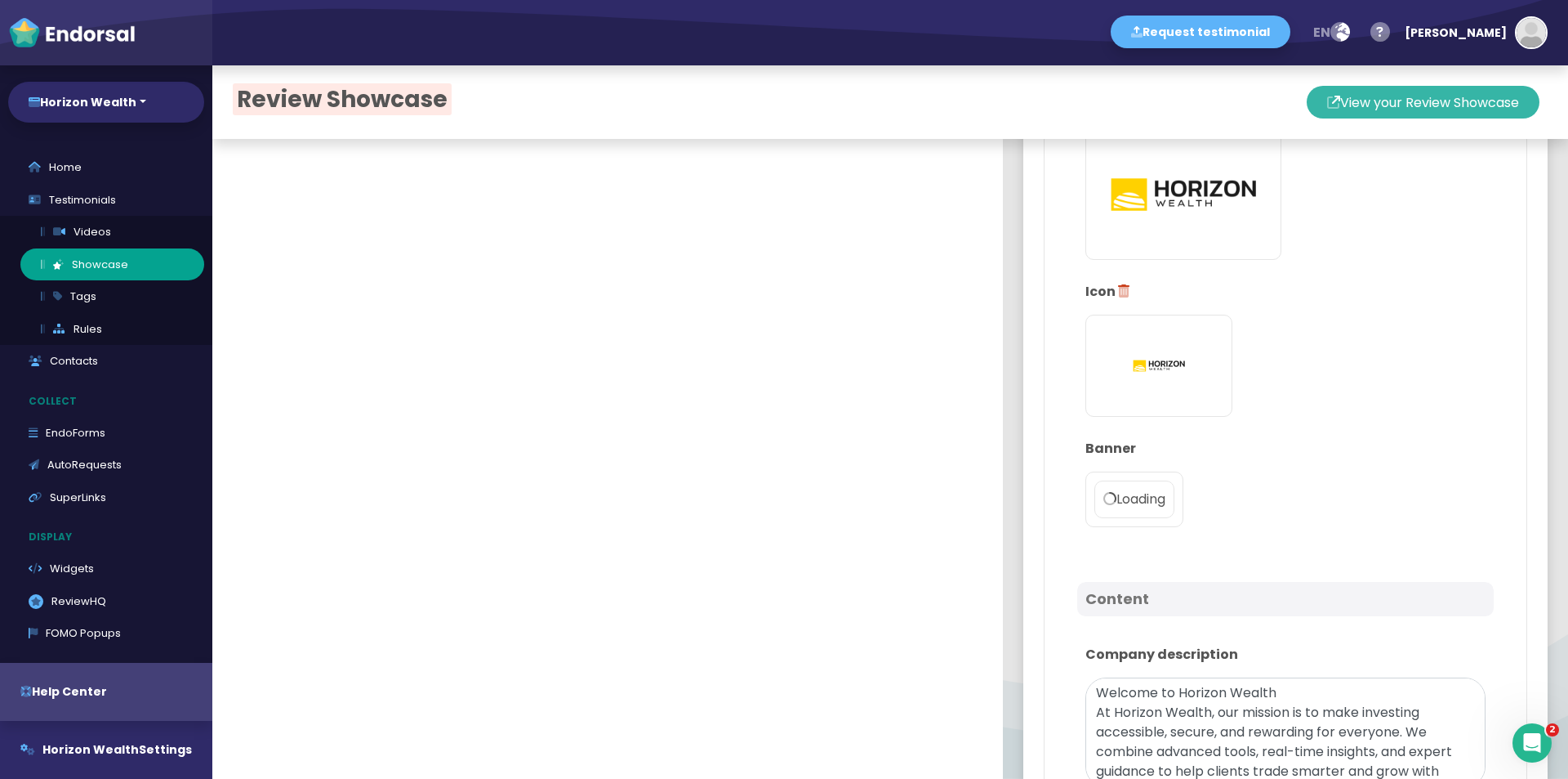
click at [1375, 115] on button "View your Review Showcase" at bounding box center [1423, 102] width 233 height 33
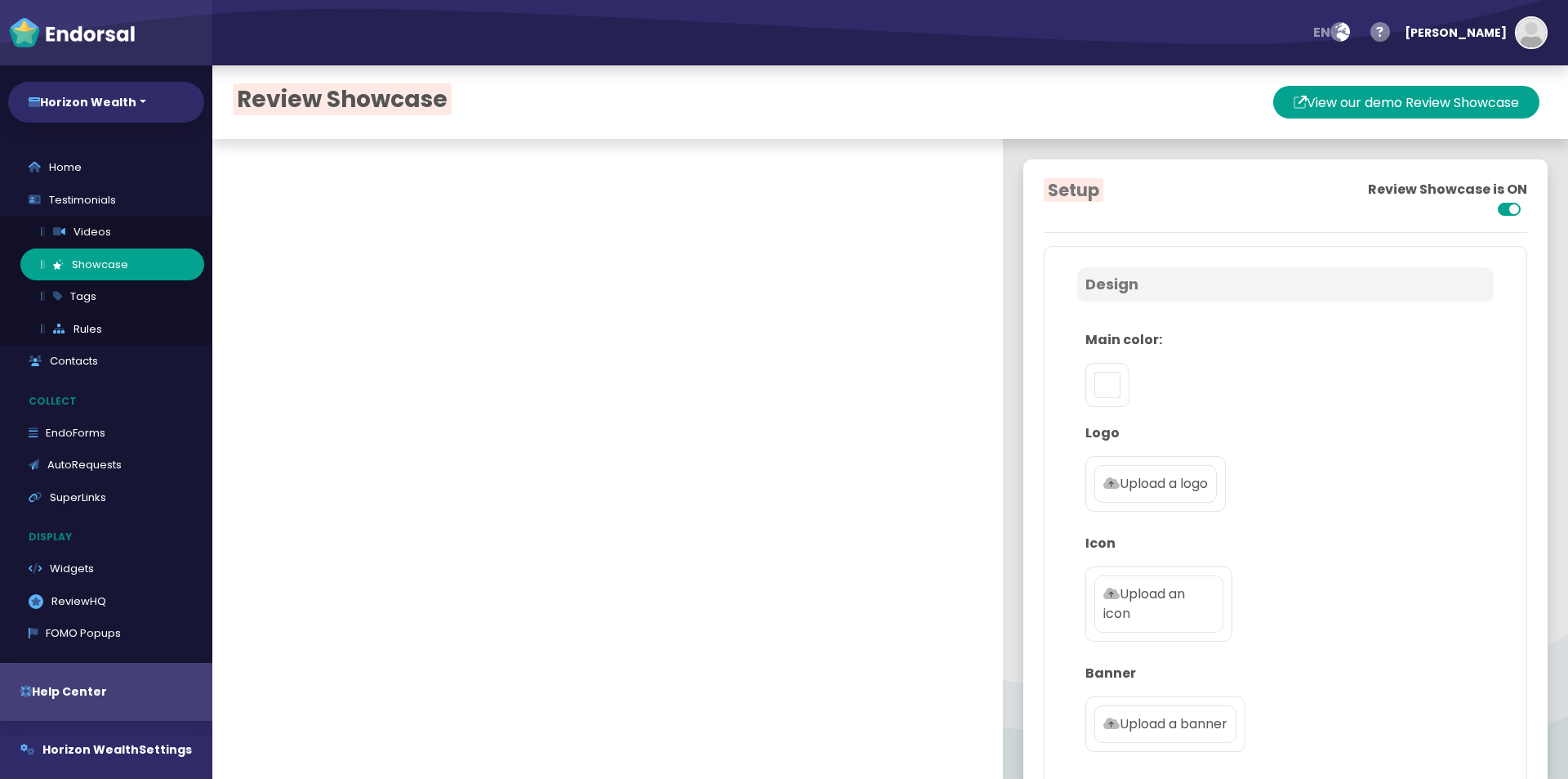
type input "#5DB3F9"
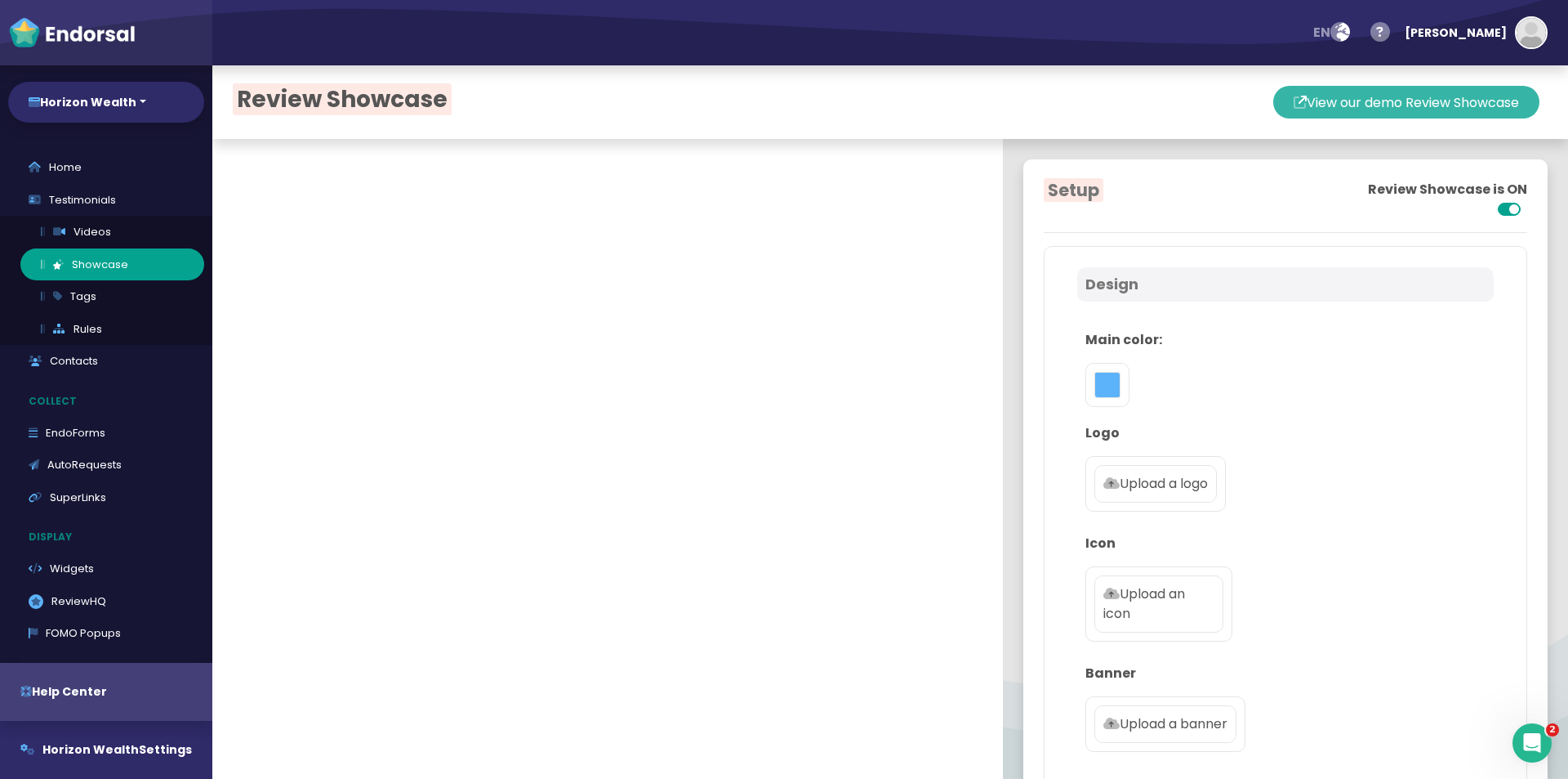
click at [1298, 97] on button "View our demo Review Showcase" at bounding box center [1406, 102] width 267 height 33
click at [1105, 291] on h4 "Design" at bounding box center [1285, 285] width 400 height 18
click at [1107, 389] on div at bounding box center [1107, 384] width 44 height 44
click at [1094, 389] on button "toggle color picker dialog" at bounding box center [1107, 384] width 26 height 26
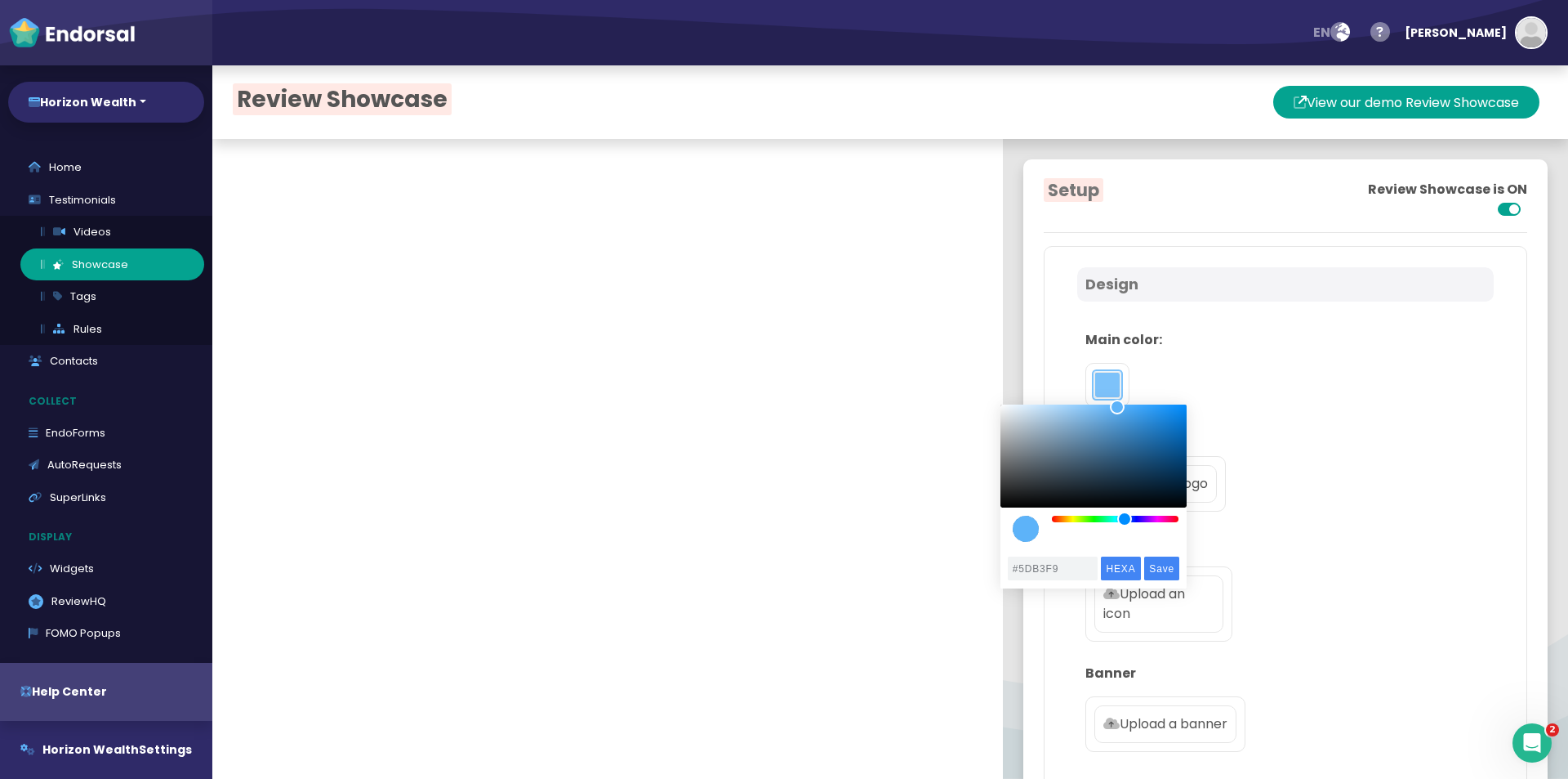
click at [1094, 389] on button "toggle color picker dialog" at bounding box center [1107, 384] width 26 height 26
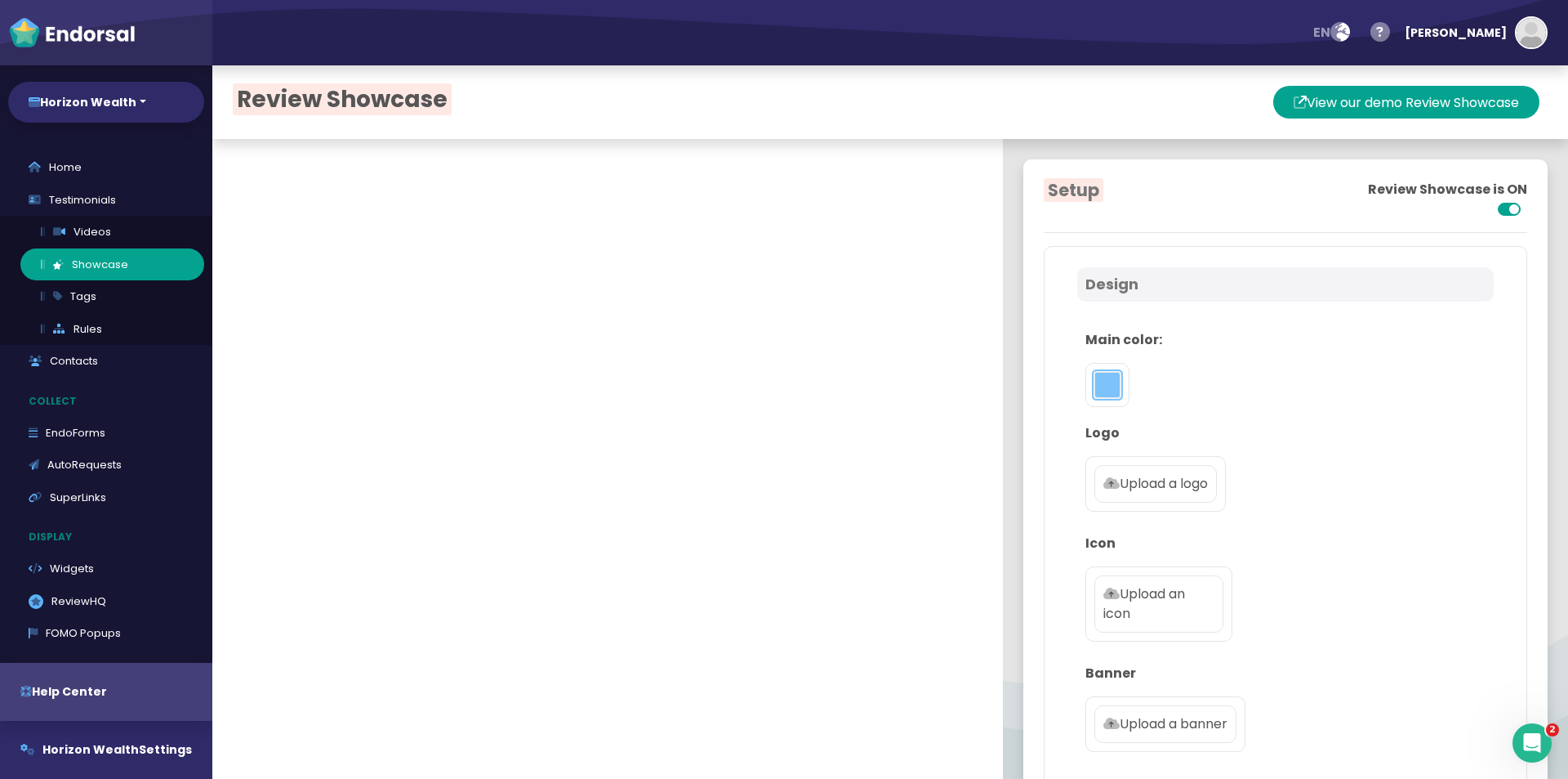
click at [1094, 389] on button "toggle color picker dialog" at bounding box center [1107, 384] width 26 height 26
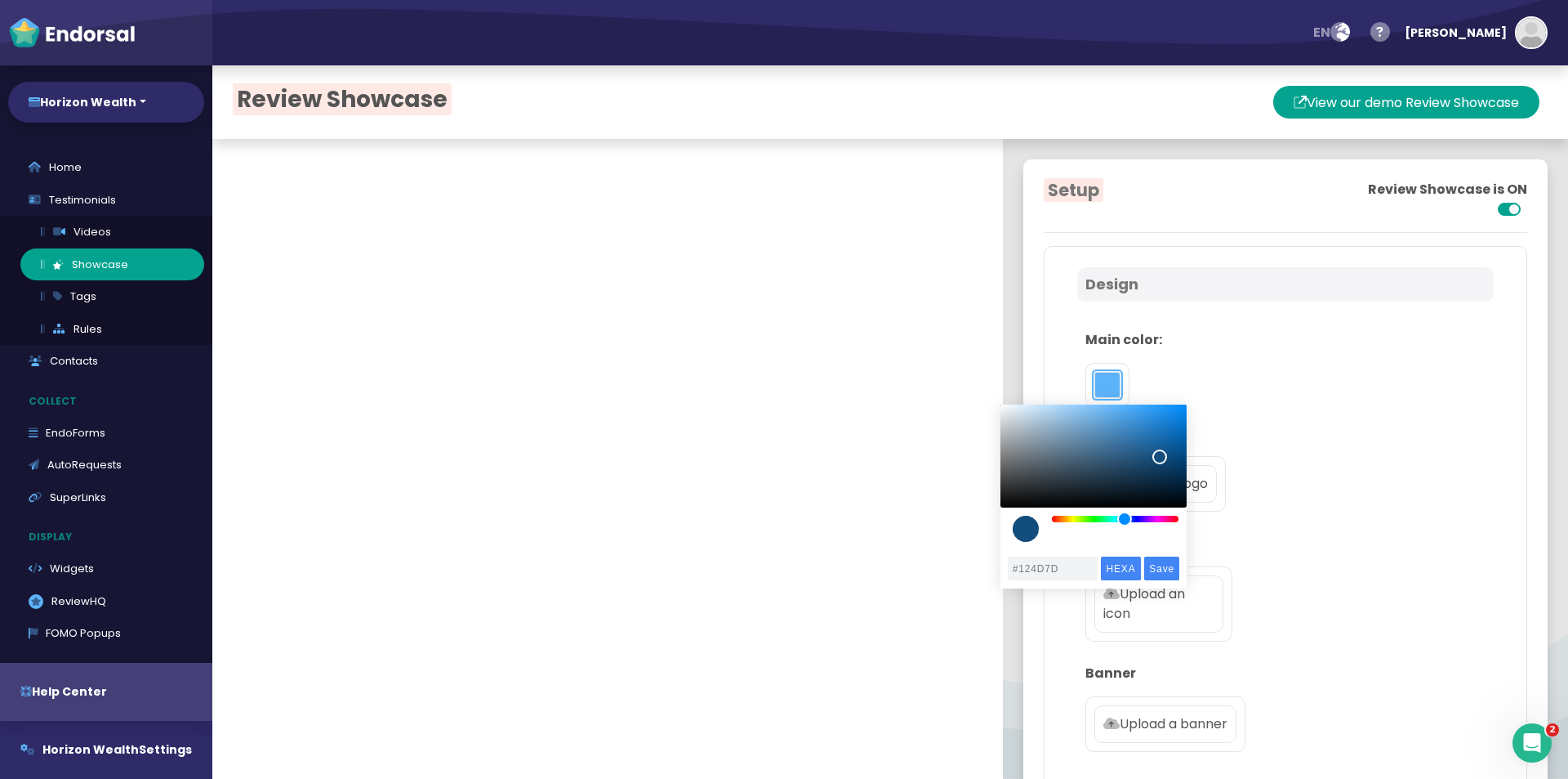
drag, startPoint x: 1122, startPoint y: 472, endPoint x: 1160, endPoint y: 457, distance: 40.9
click at [1160, 457] on div "color picker dialog" at bounding box center [1093, 456] width 186 height 103
click at [1135, 527] on div "color picker dialog" at bounding box center [1093, 473] width 186 height 137
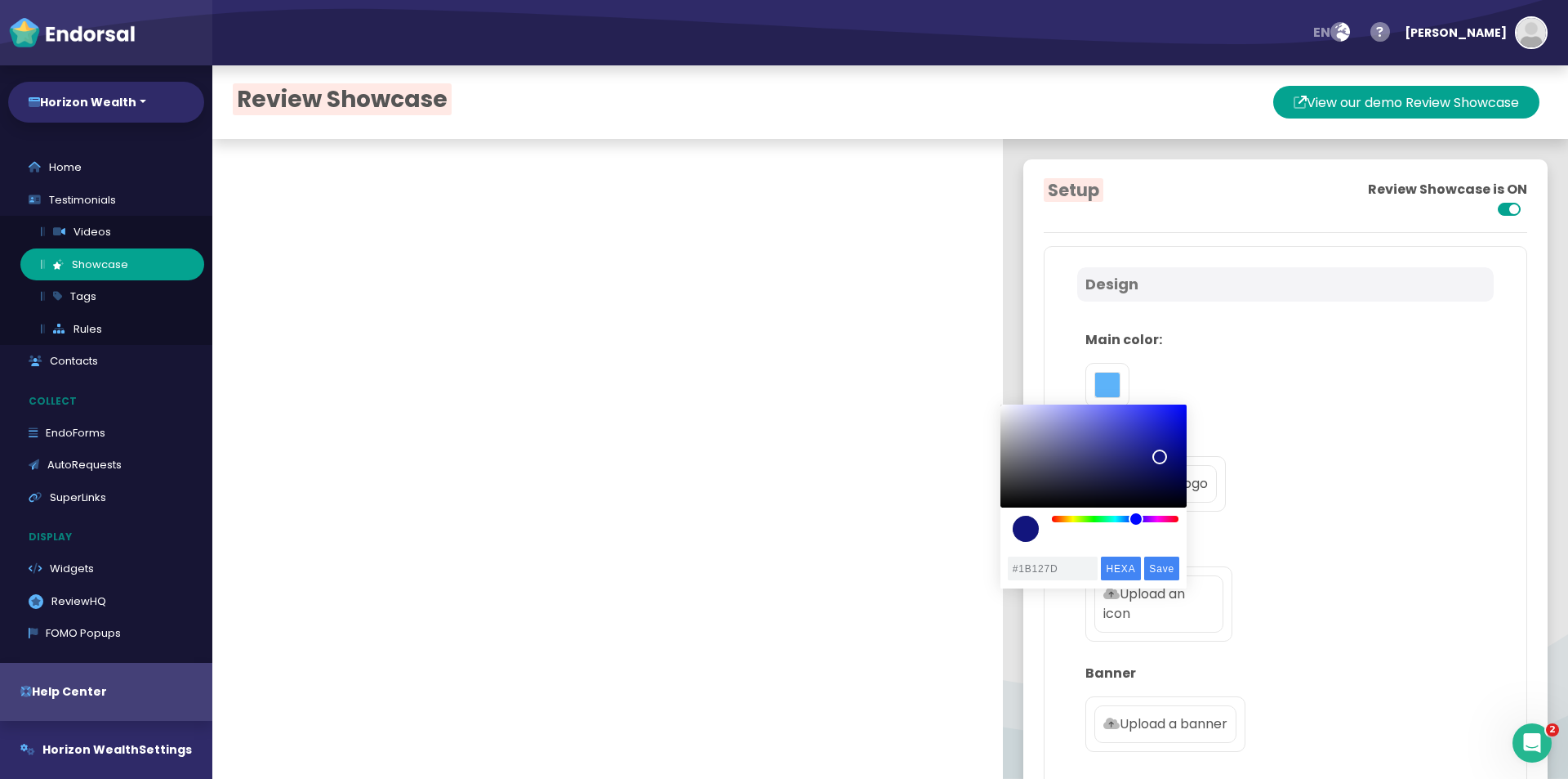
drag, startPoint x: 1128, startPoint y: 522, endPoint x: 1138, endPoint y: 525, distance: 10.4
click at [1138, 525] on div "color picker dialog" at bounding box center [1136, 519] width 15 height 15
drag, startPoint x: 1165, startPoint y: 460, endPoint x: 1160, endPoint y: 424, distance: 36.3
click at [1160, 424] on div "color picker dialog" at bounding box center [1160, 424] width 15 height 15
click at [1162, 426] on div "color picker dialog" at bounding box center [1160, 424] width 15 height 15
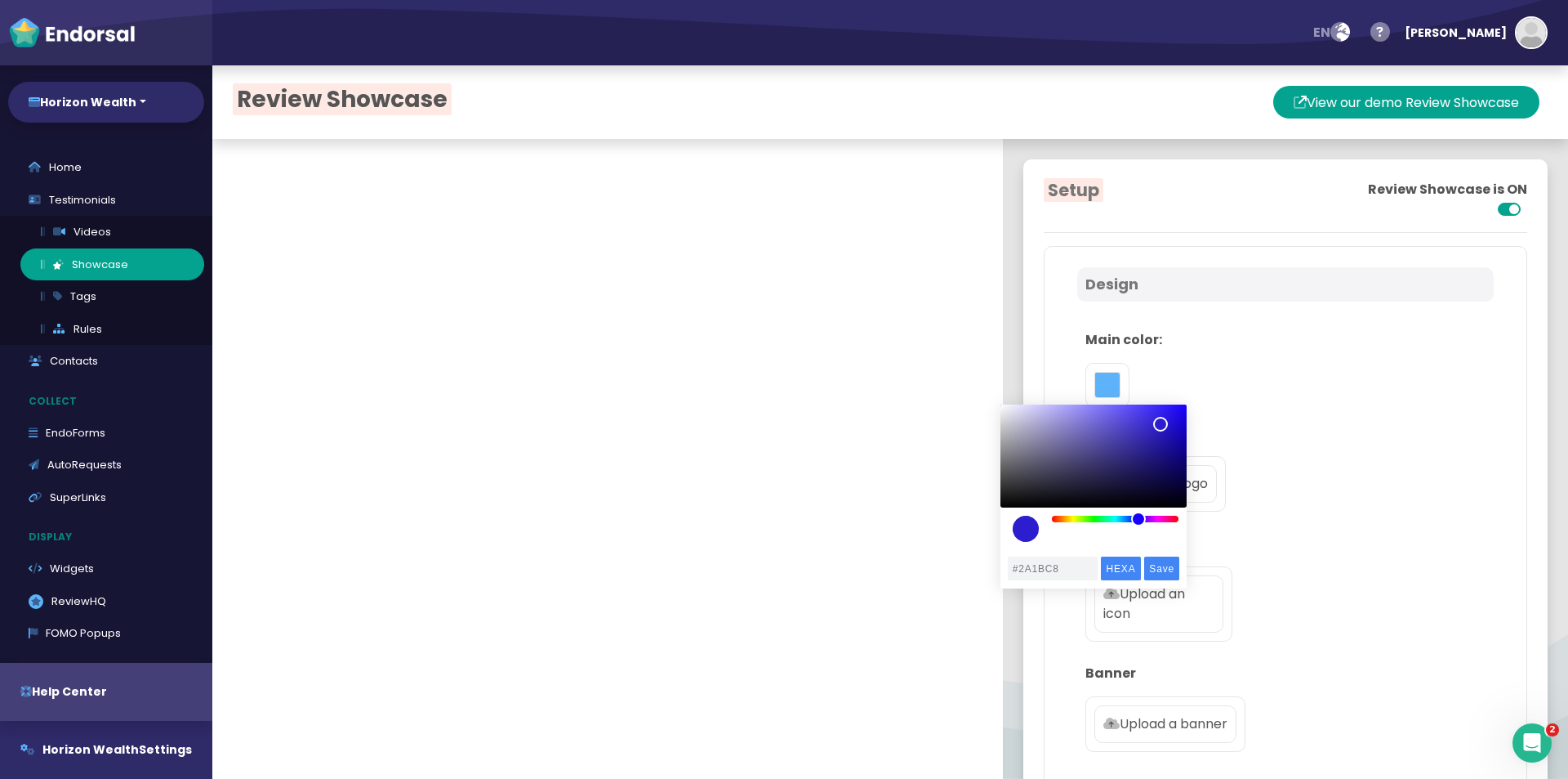
type input "#2A1AC8"
click at [1167, 571] on input "Save" at bounding box center [1162, 568] width 35 height 24
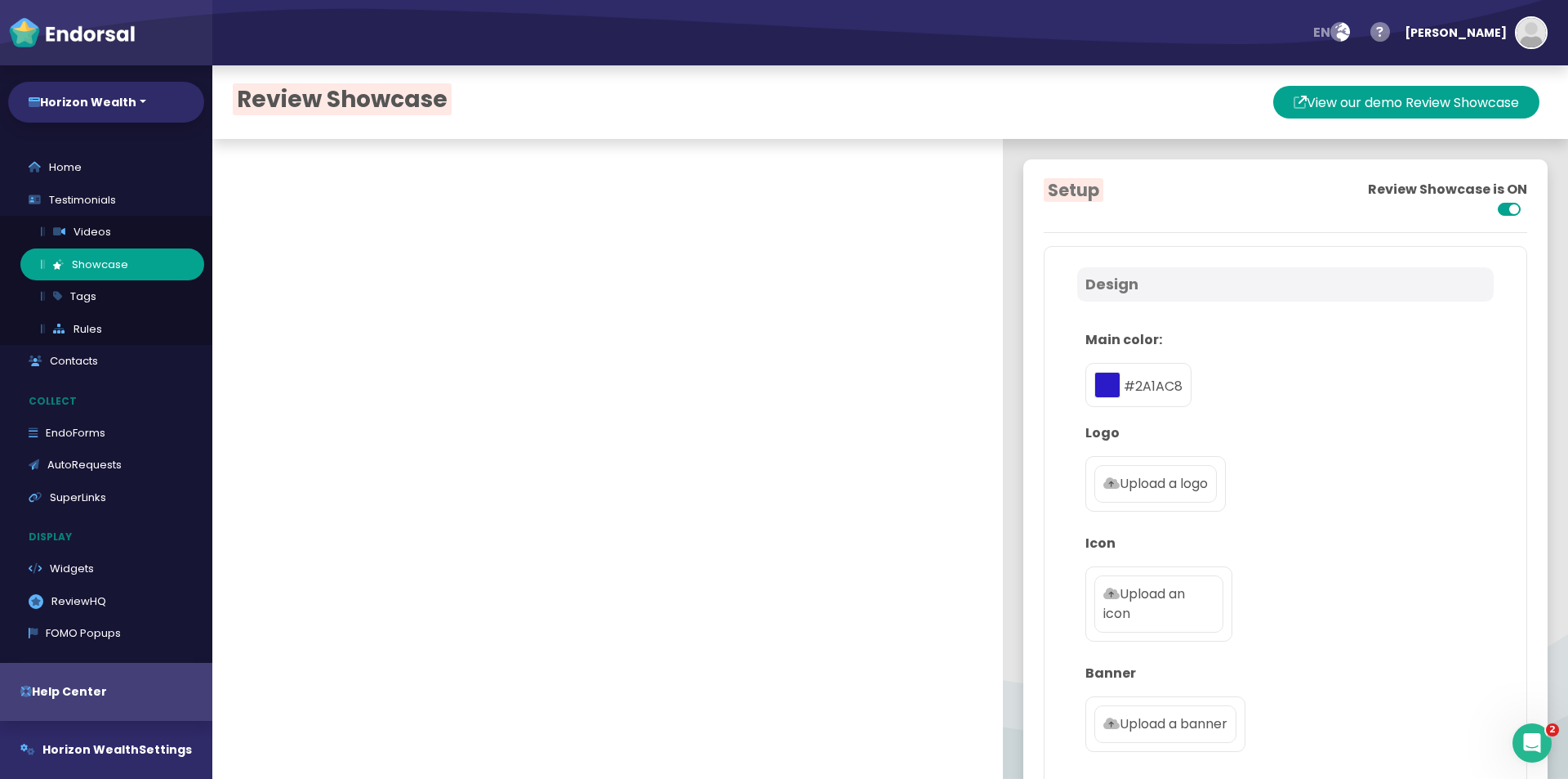
click at [1127, 498] on label "Upload a logo" at bounding box center [1155, 483] width 122 height 37
click at [0, 0] on input "Upload a logo" at bounding box center [0, 0] width 0 height 0
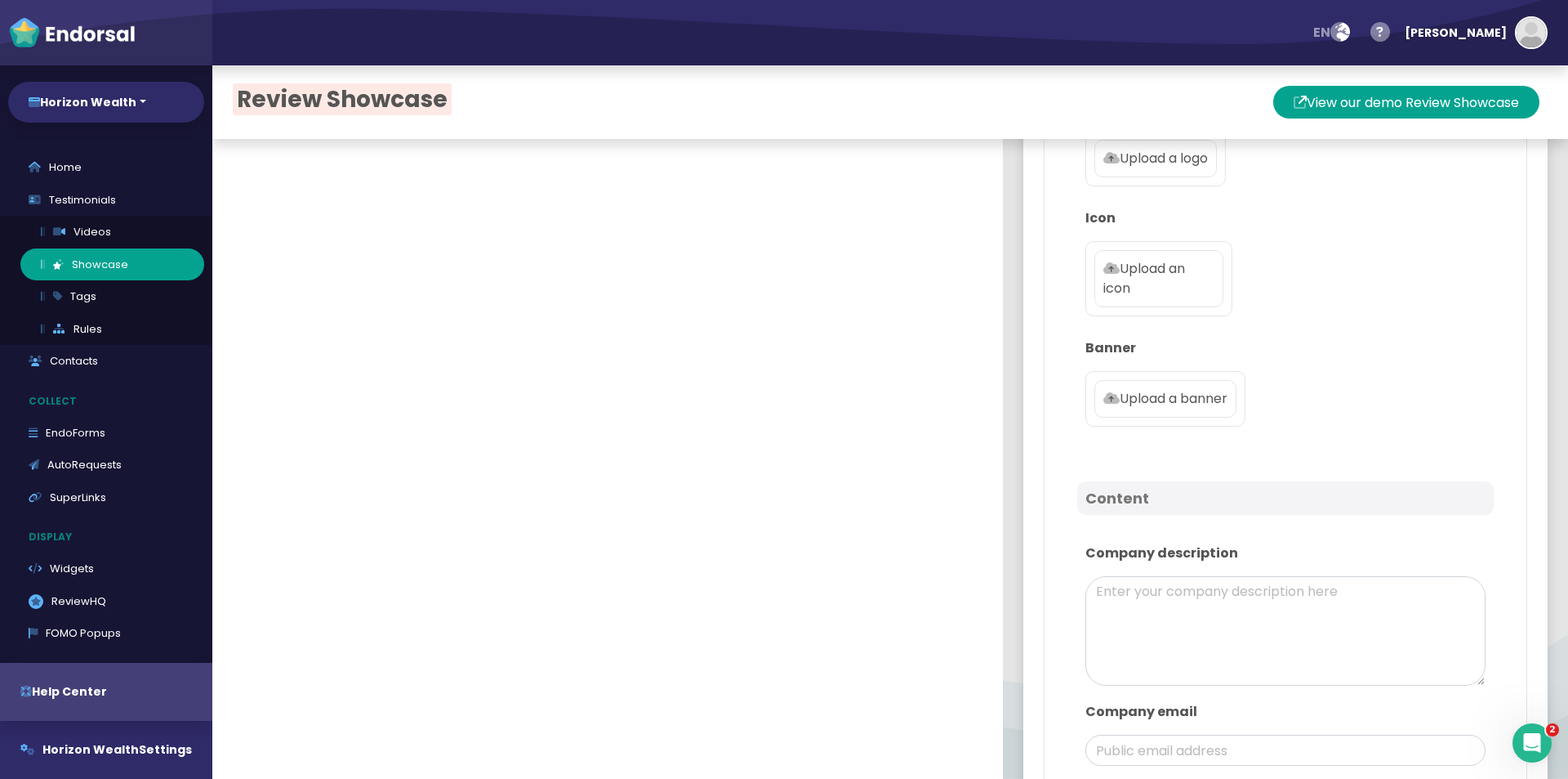
scroll to position [327, 0]
click at [1133, 403] on p "Upload a banner" at bounding box center [1166, 396] width 124 height 19
click at [0, 0] on input "Upload a banner" at bounding box center [0, 0] width 0 height 0
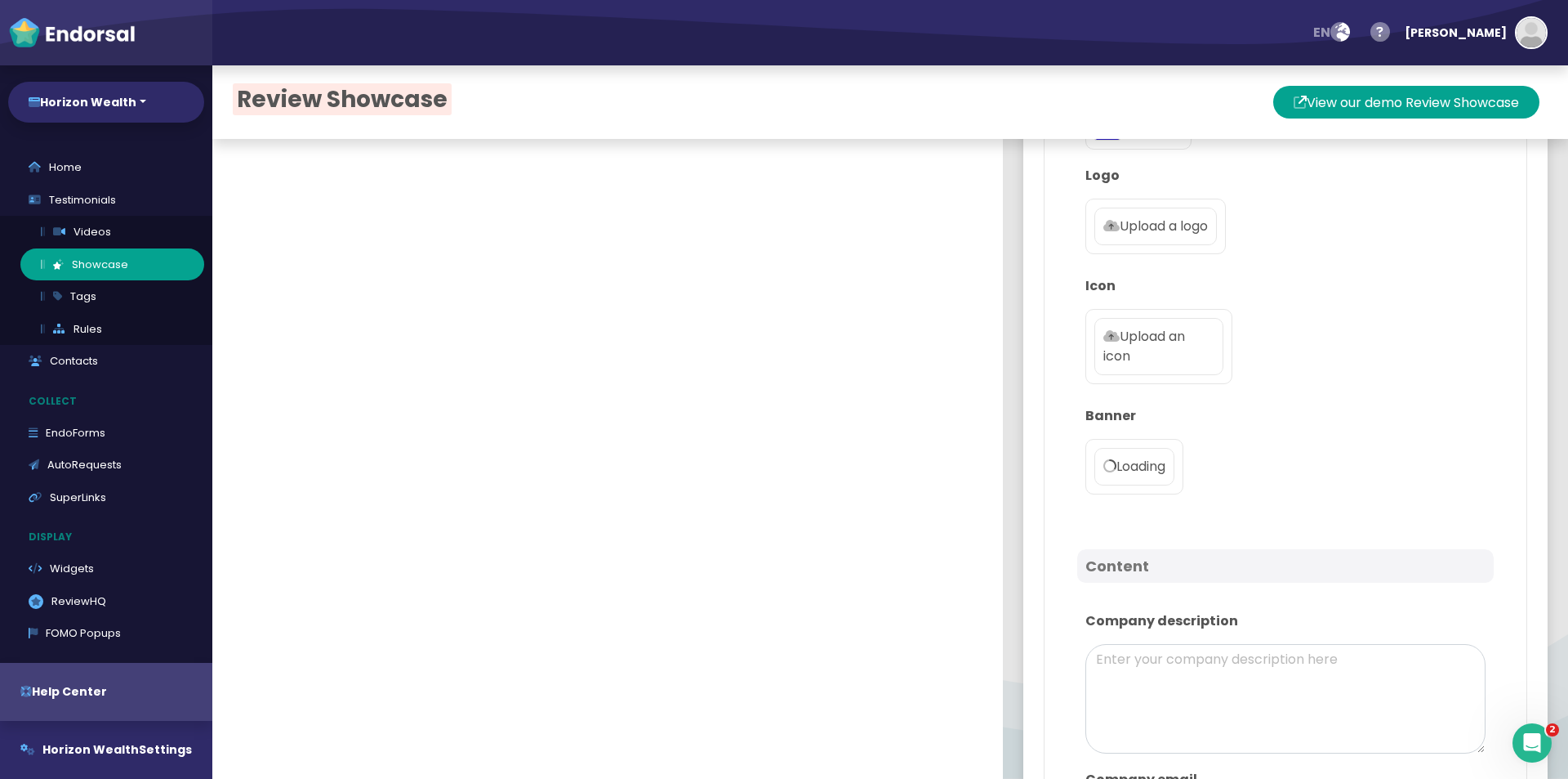
scroll to position [163, 0]
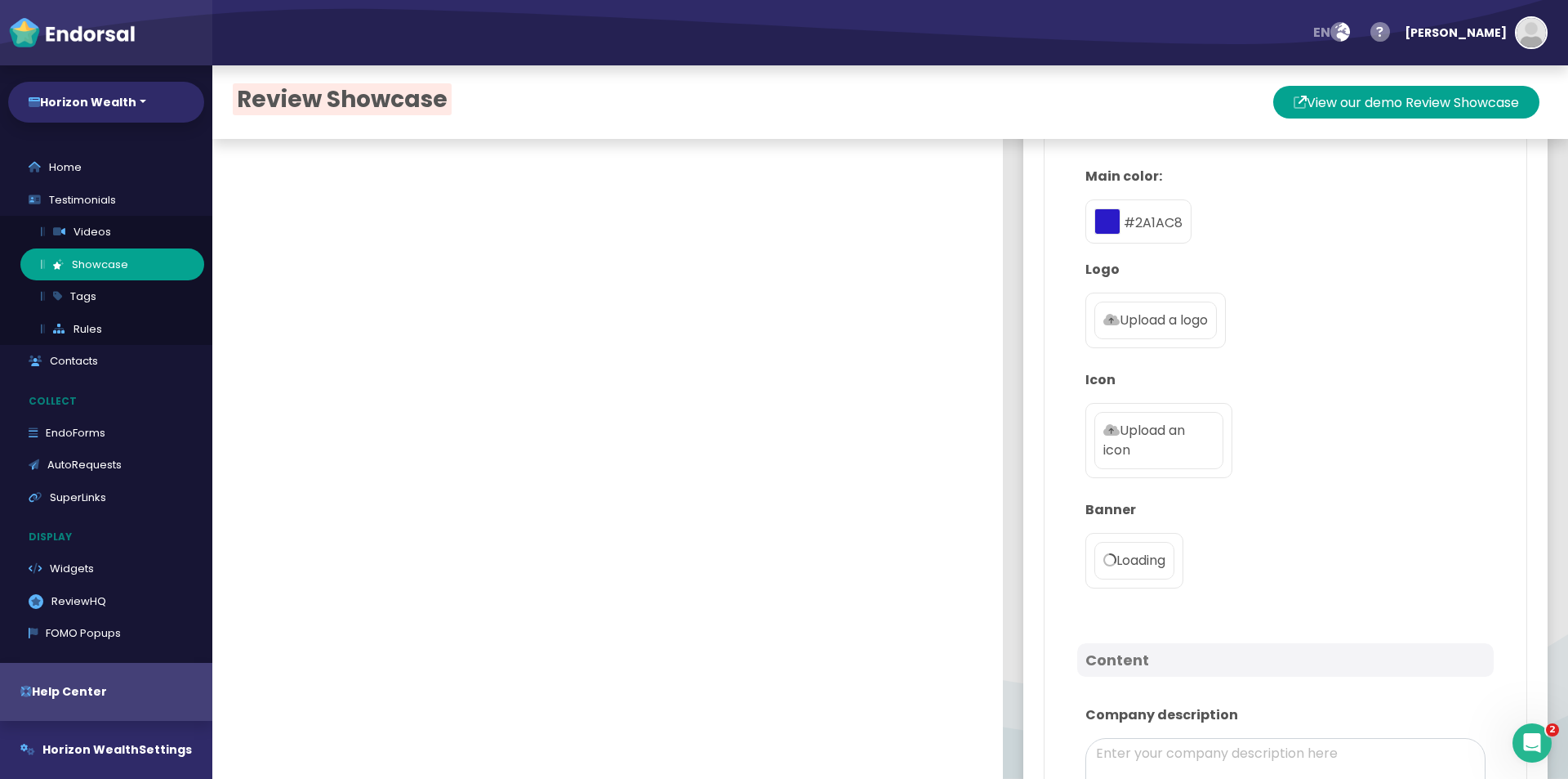
click at [1103, 311] on p "Upload a logo" at bounding box center [1155, 320] width 105 height 19
click at [0, 0] on input "Upload a logo" at bounding box center [0, 0] width 0 height 0
click at [1141, 437] on p "Upload an icon" at bounding box center [1159, 440] width 111 height 39
click at [0, 0] on input "Upload an icon" at bounding box center [0, 0] width 0 height 0
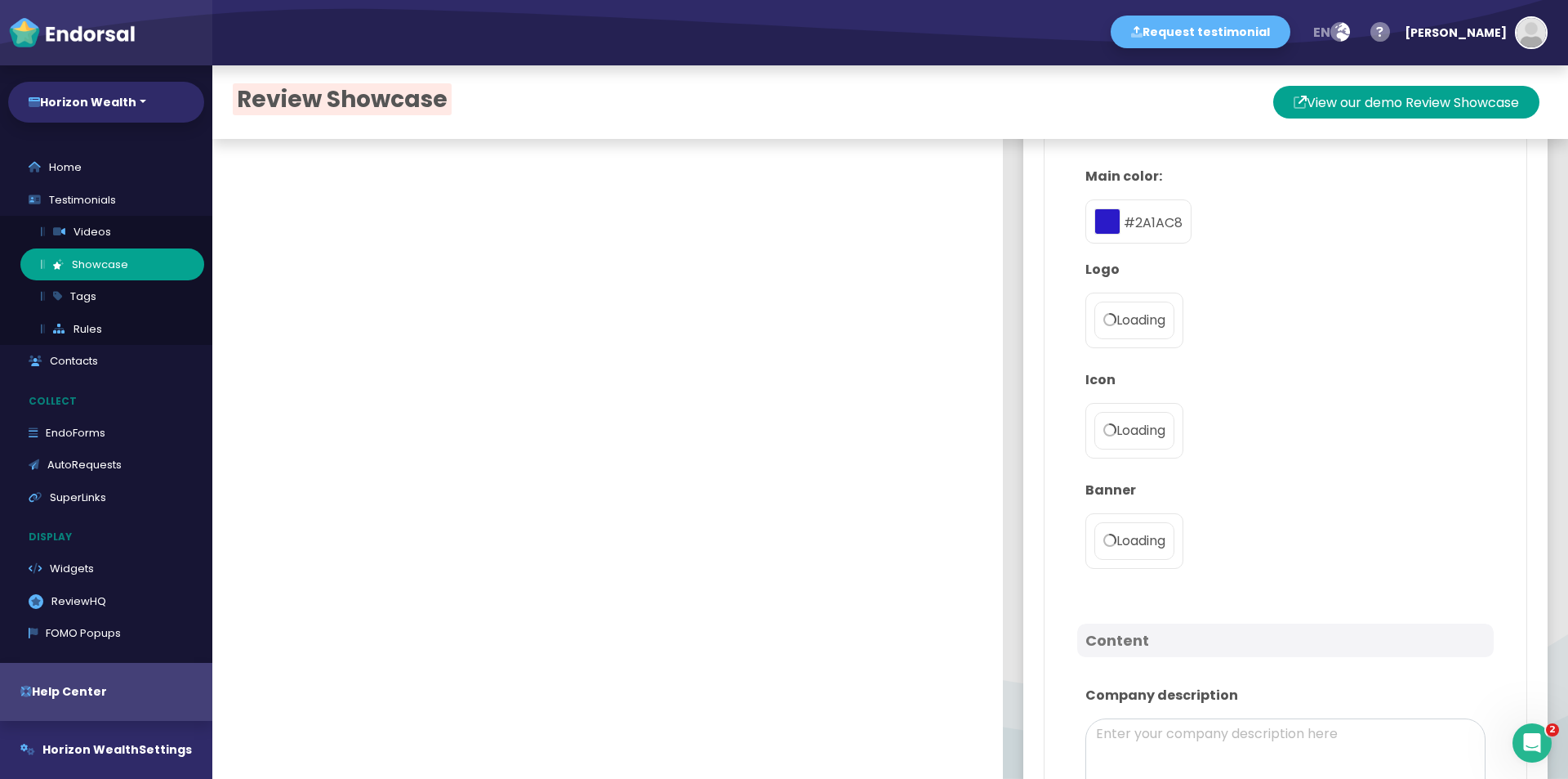
type textarea "Welcome to Horizon Wealth At Horizon Wealth, our mission is to make investing a…"
type input "[EMAIL_ADDRESS][DOMAIN_NAME]"
checkbox input "true"
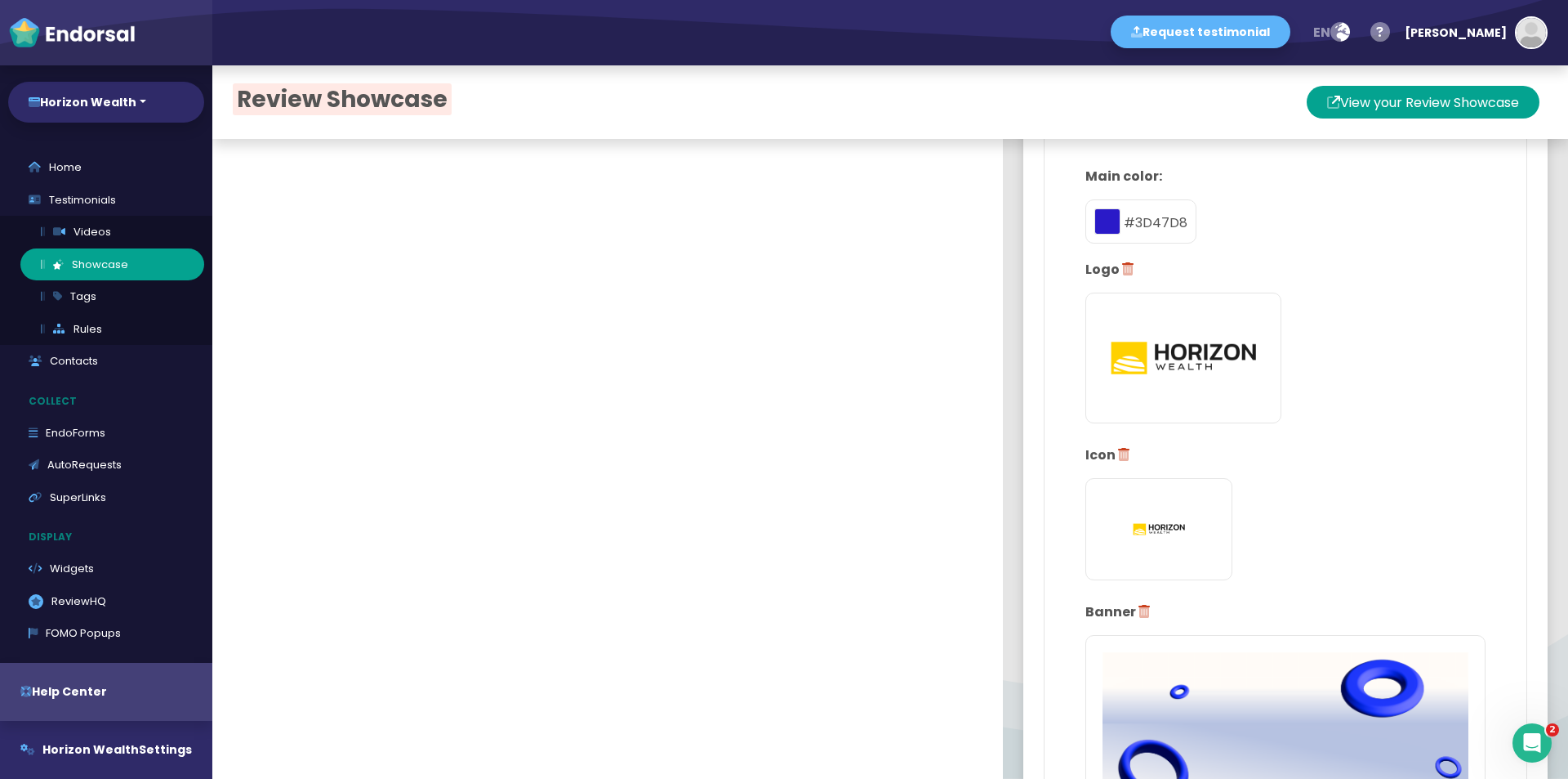
checkbox input "false"
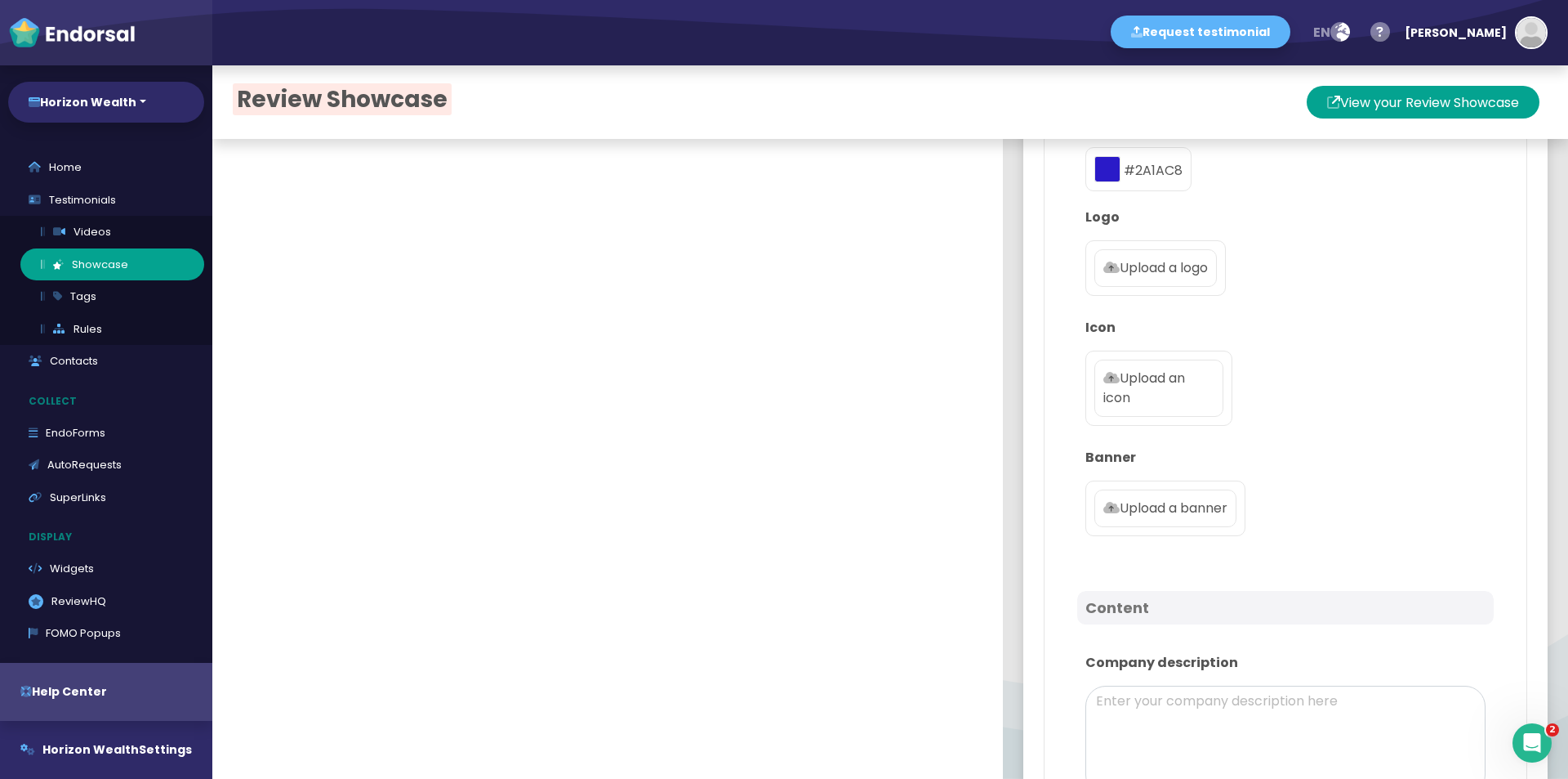
scroll to position [245, 0]
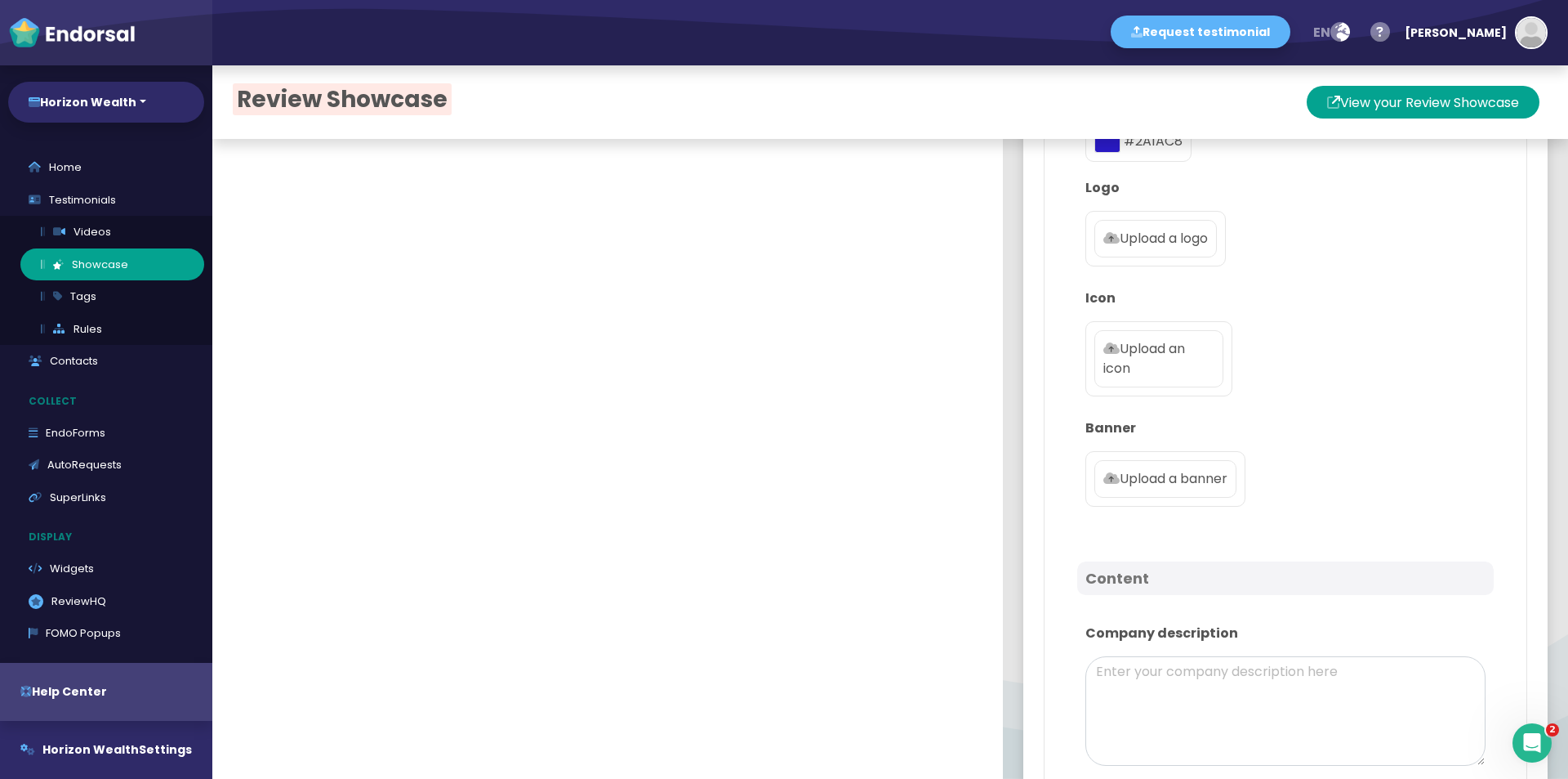
click at [1109, 220] on label "Upload a logo" at bounding box center [1155, 238] width 122 height 37
click at [0, 0] on input "Upload a logo" at bounding box center [0, 0] width 0 height 0
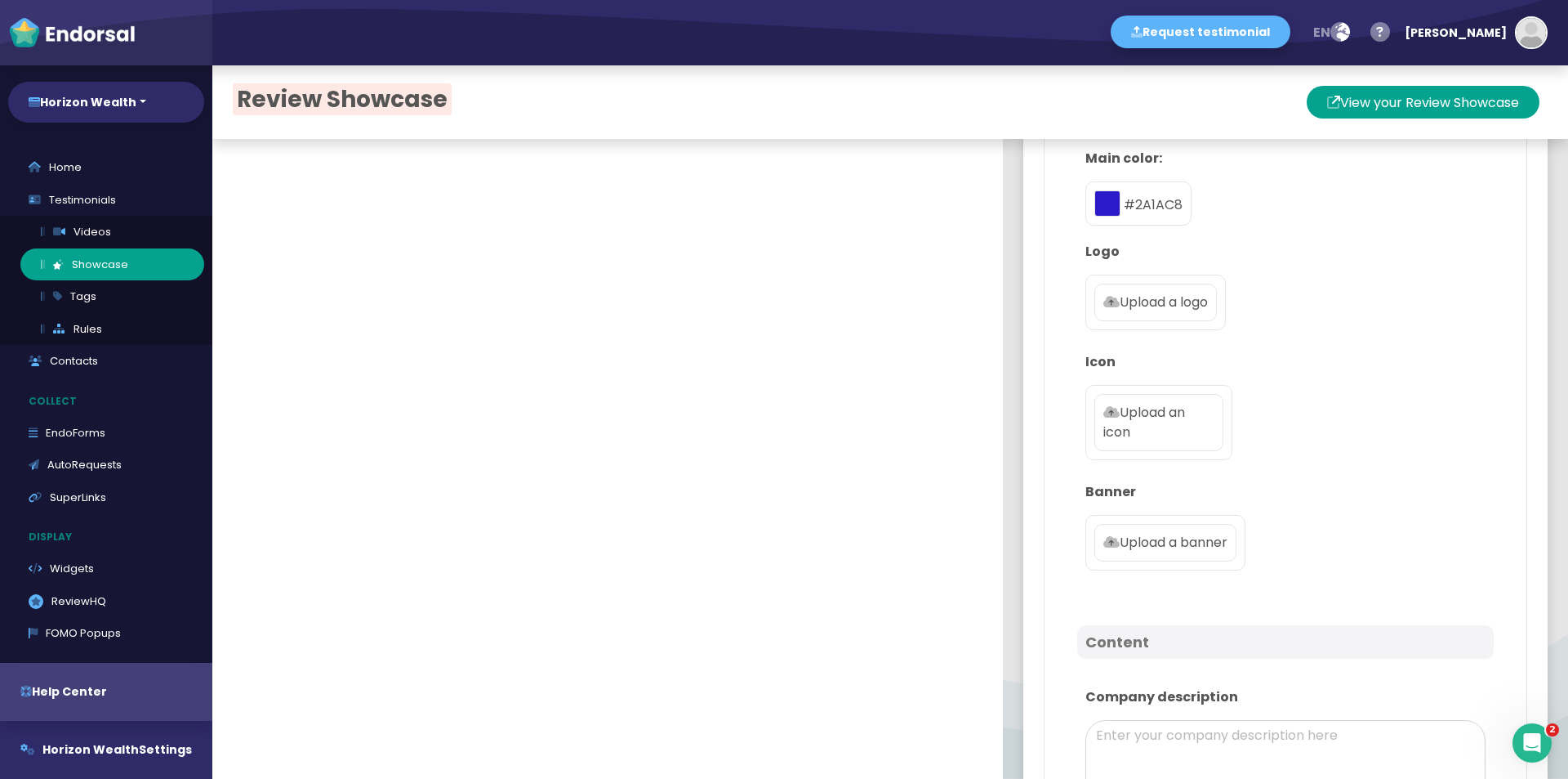
scroll to position [0, 0]
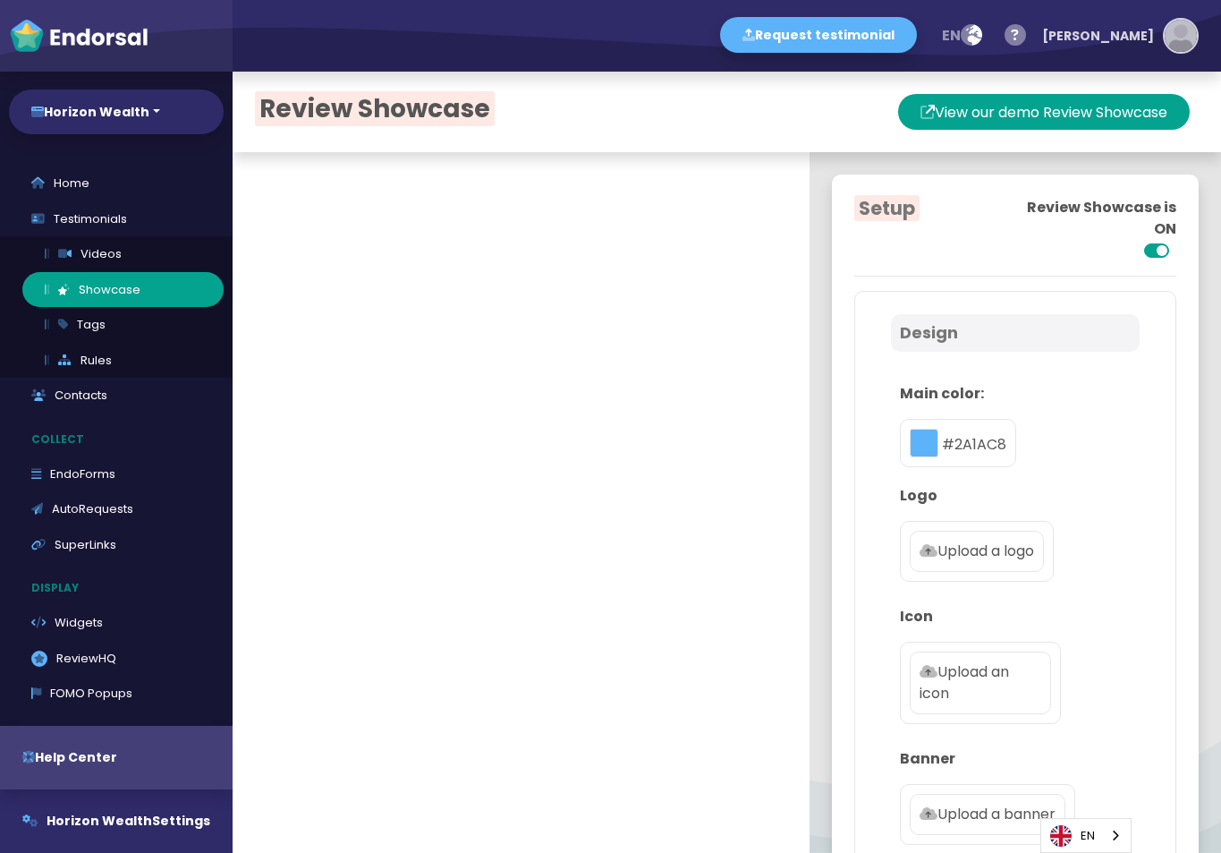
click at [1178, 43] on img "button" at bounding box center [1181, 36] width 32 height 32
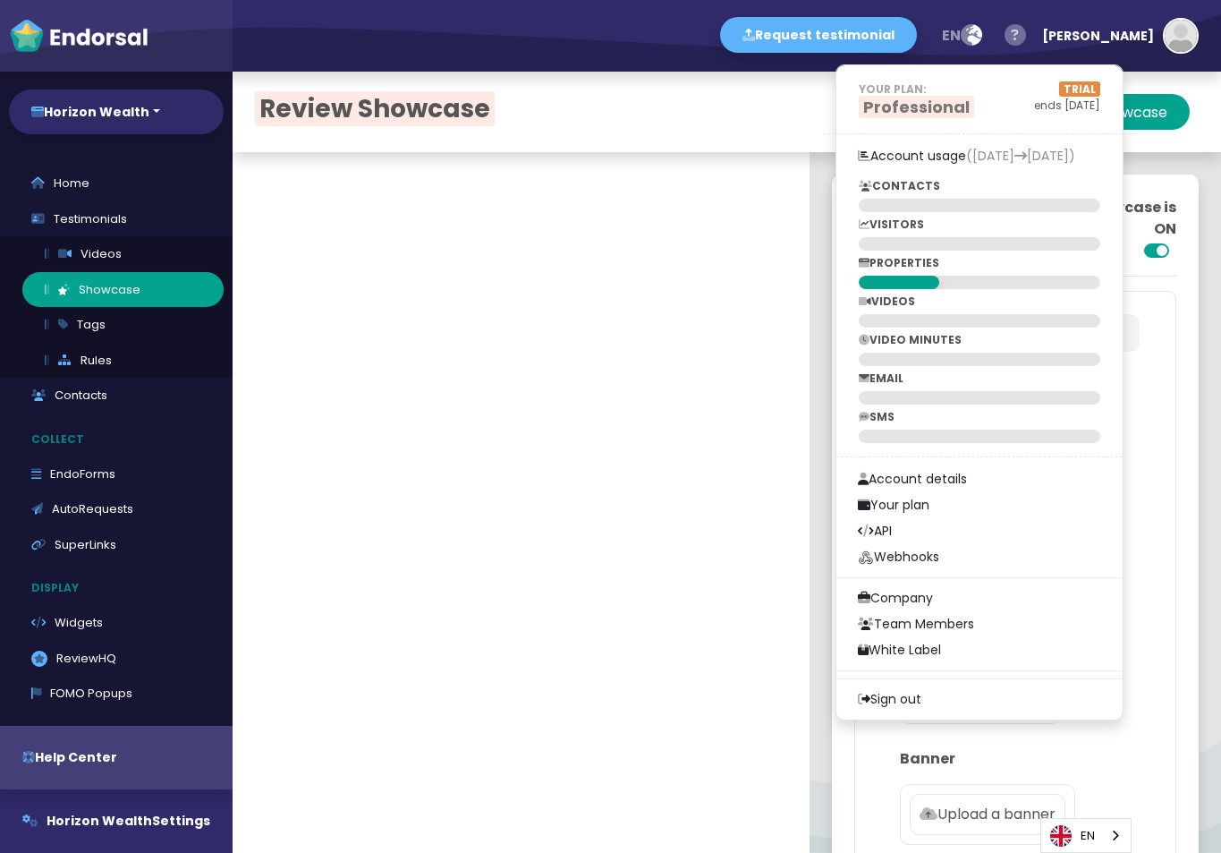
click at [1033, 36] on button "button" at bounding box center [1016, 36] width 36 height 36
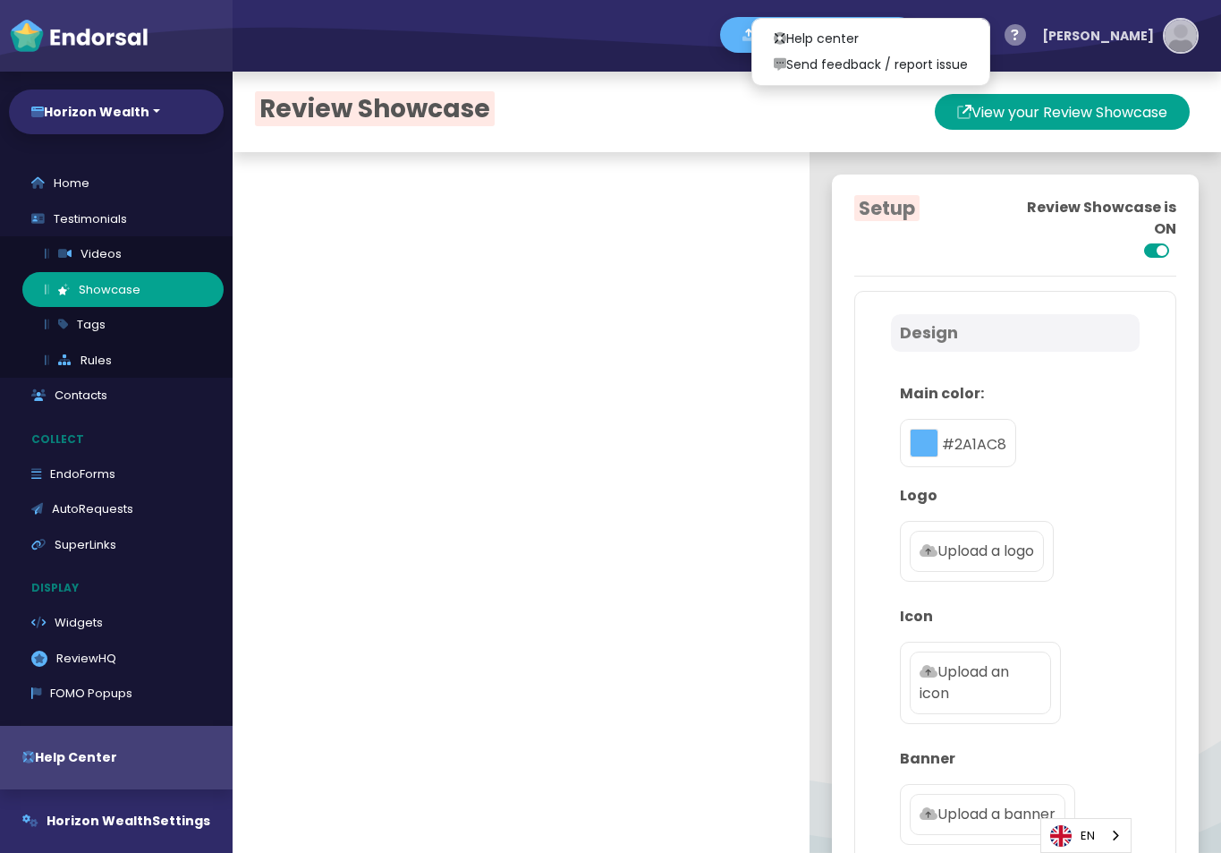
click at [1141, 38] on div "[PERSON_NAME]" at bounding box center [1098, 36] width 112 height 54
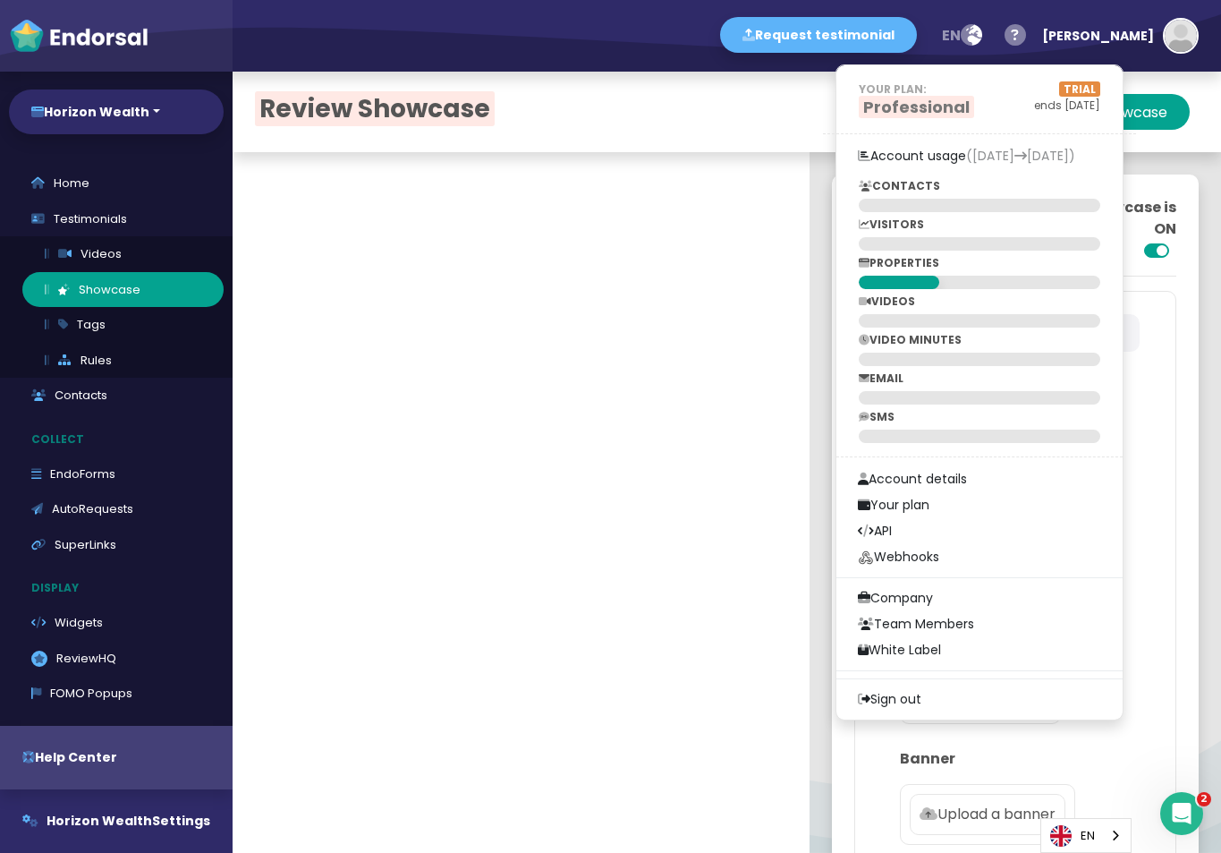
click at [674, 124] on div "View your Review Showcase" at bounding box center [884, 112] width 629 height 36
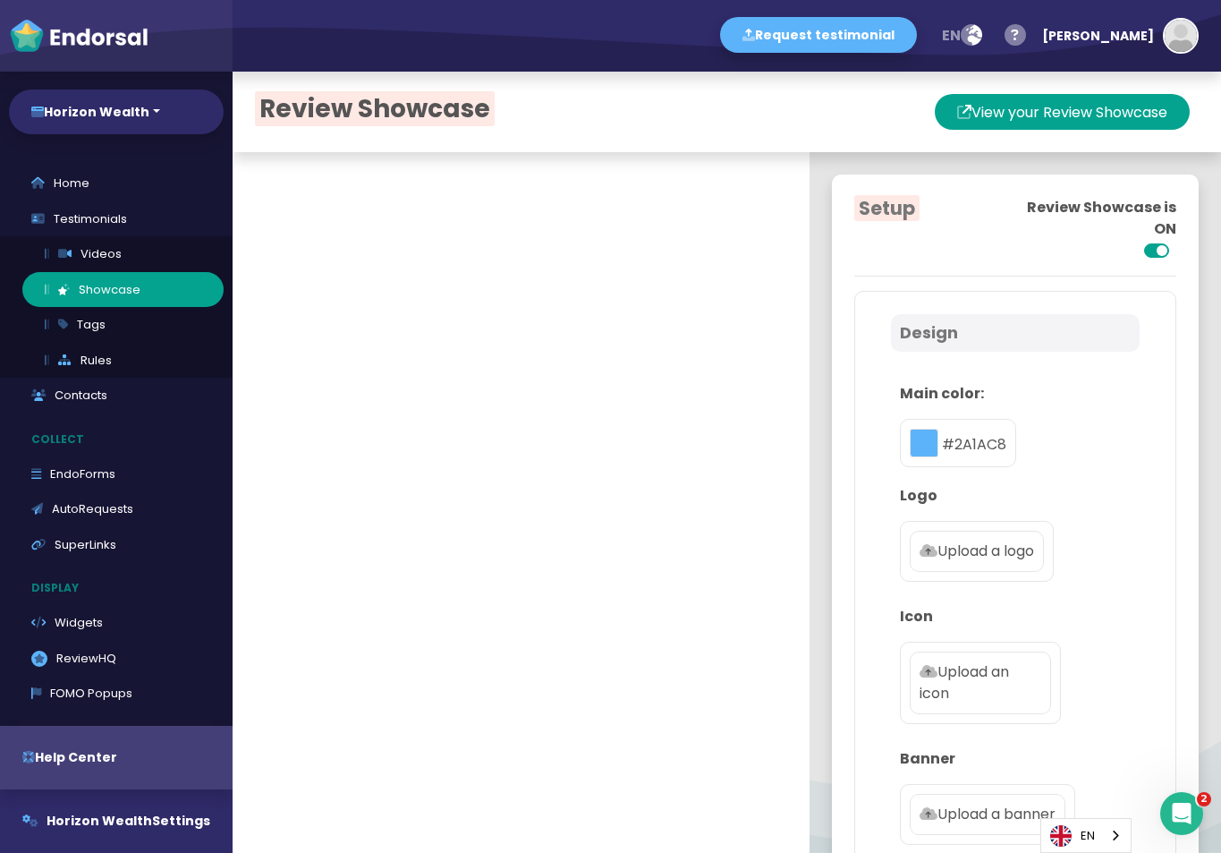
click at [20, 55] on div at bounding box center [116, 36] width 233 height 72
select select "14"
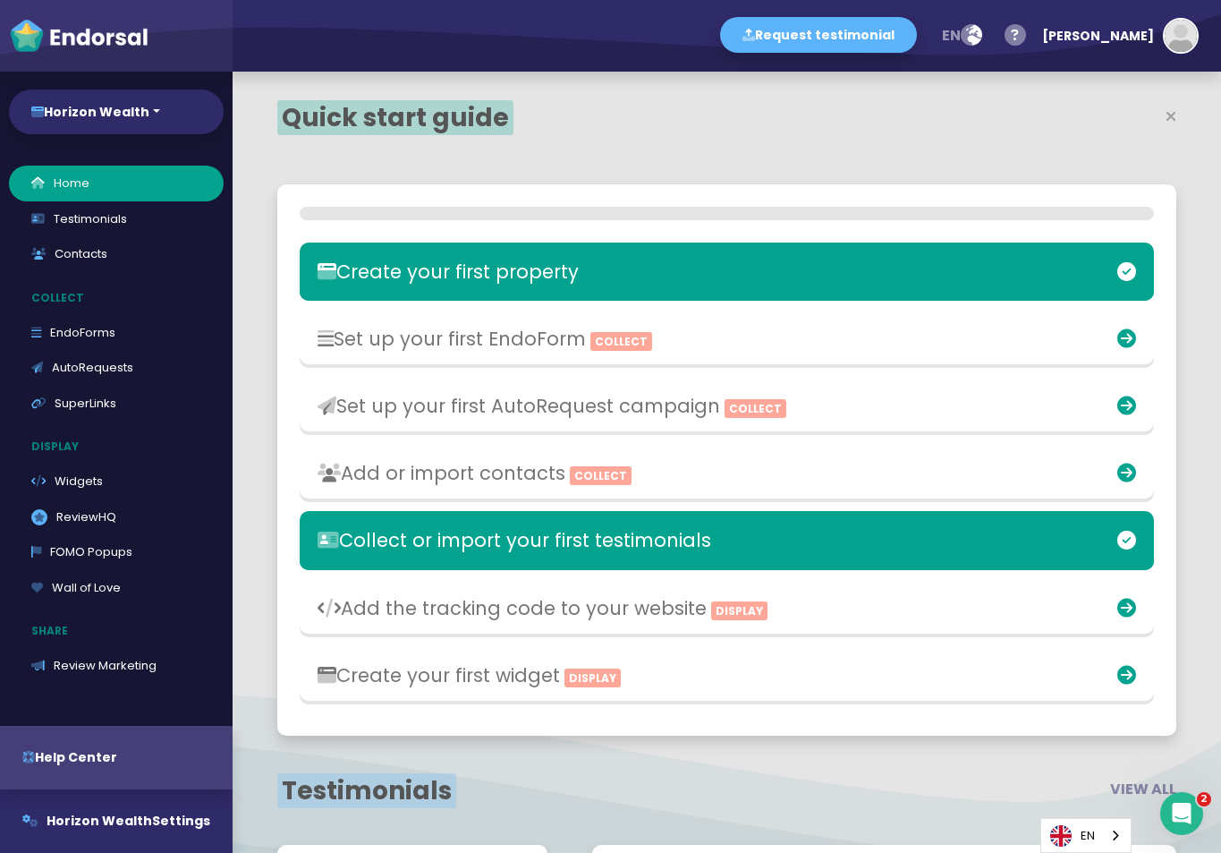
scroll to position [387, 576]
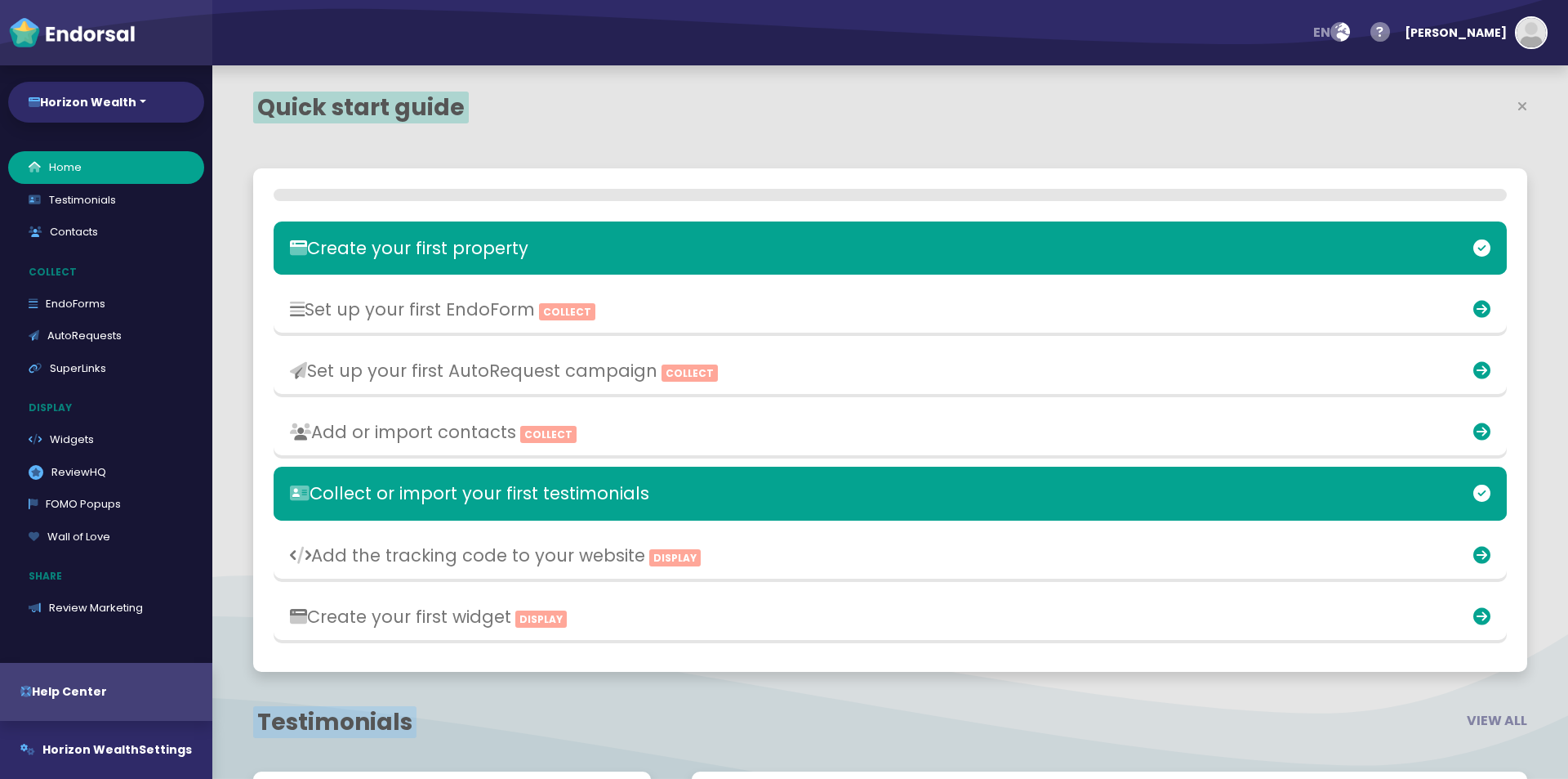
select select "14"
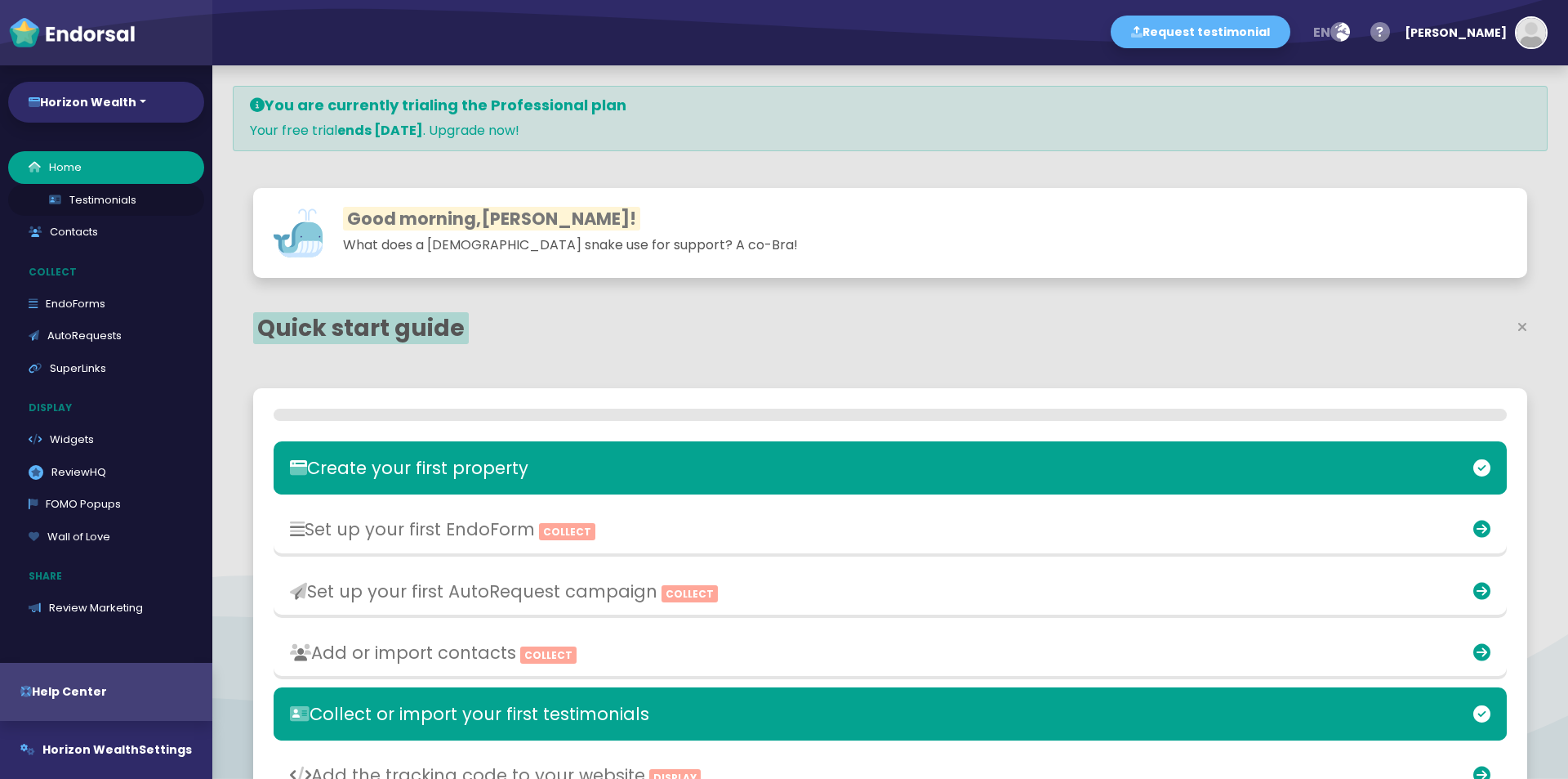
click at [88, 205] on link "Testimonials" at bounding box center [106, 200] width 196 height 33
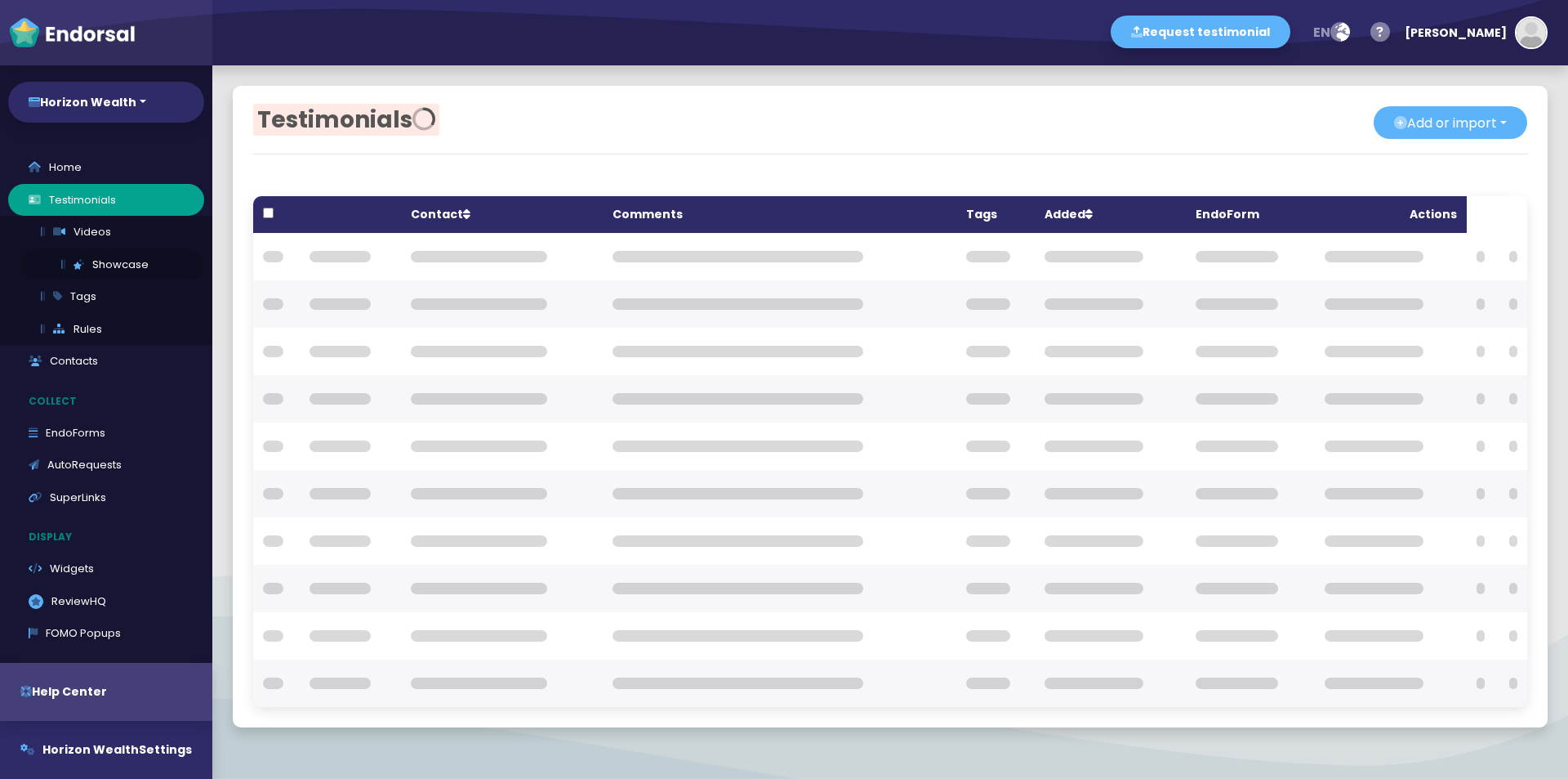
click at [112, 277] on link "Showcase" at bounding box center [111, 265] width 183 height 33
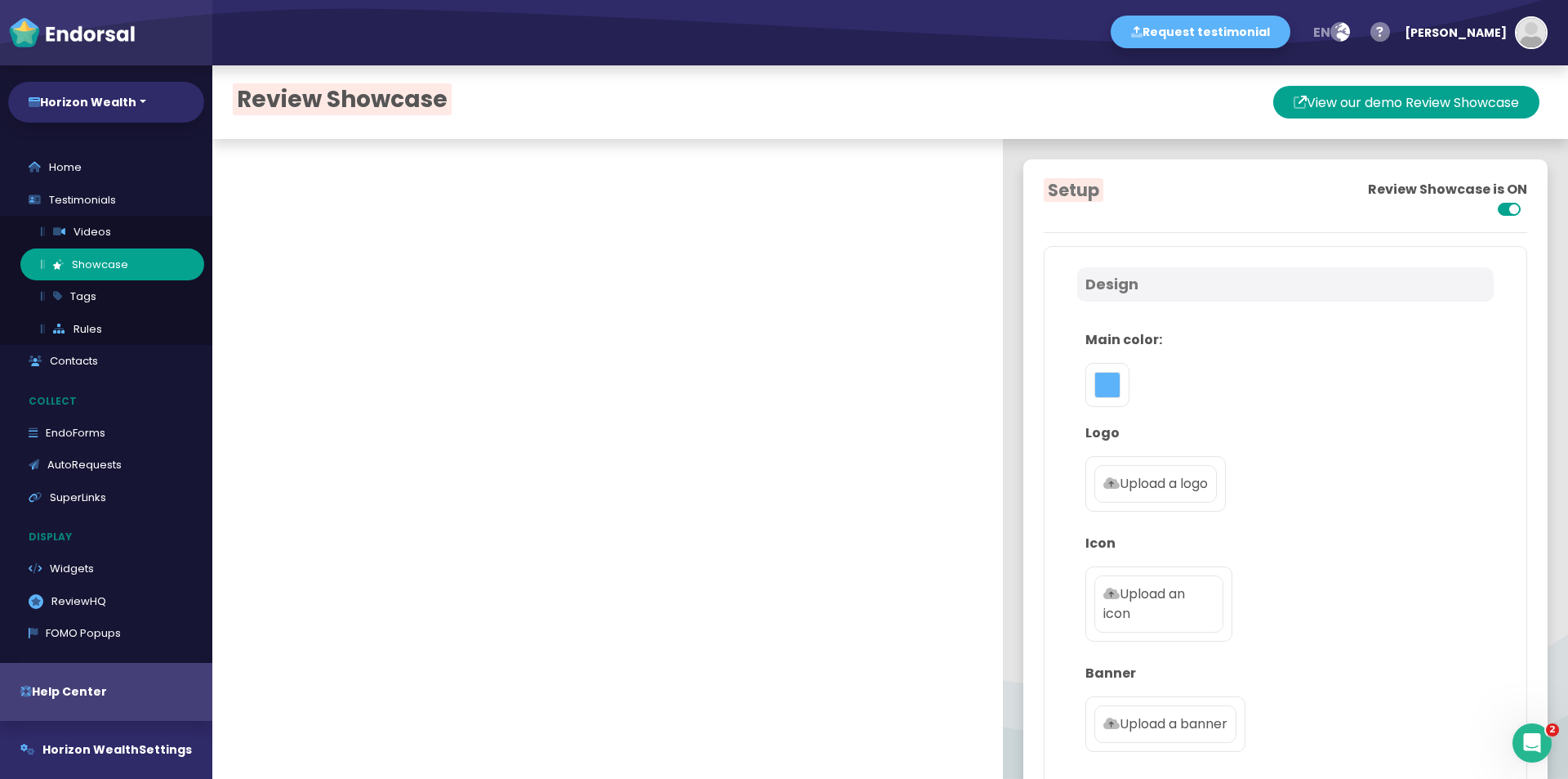
click at [1137, 498] on label "Upload a logo" at bounding box center [1155, 483] width 122 height 37
click at [0, 0] on input "Upload a logo" at bounding box center [0, 0] width 0 height 0
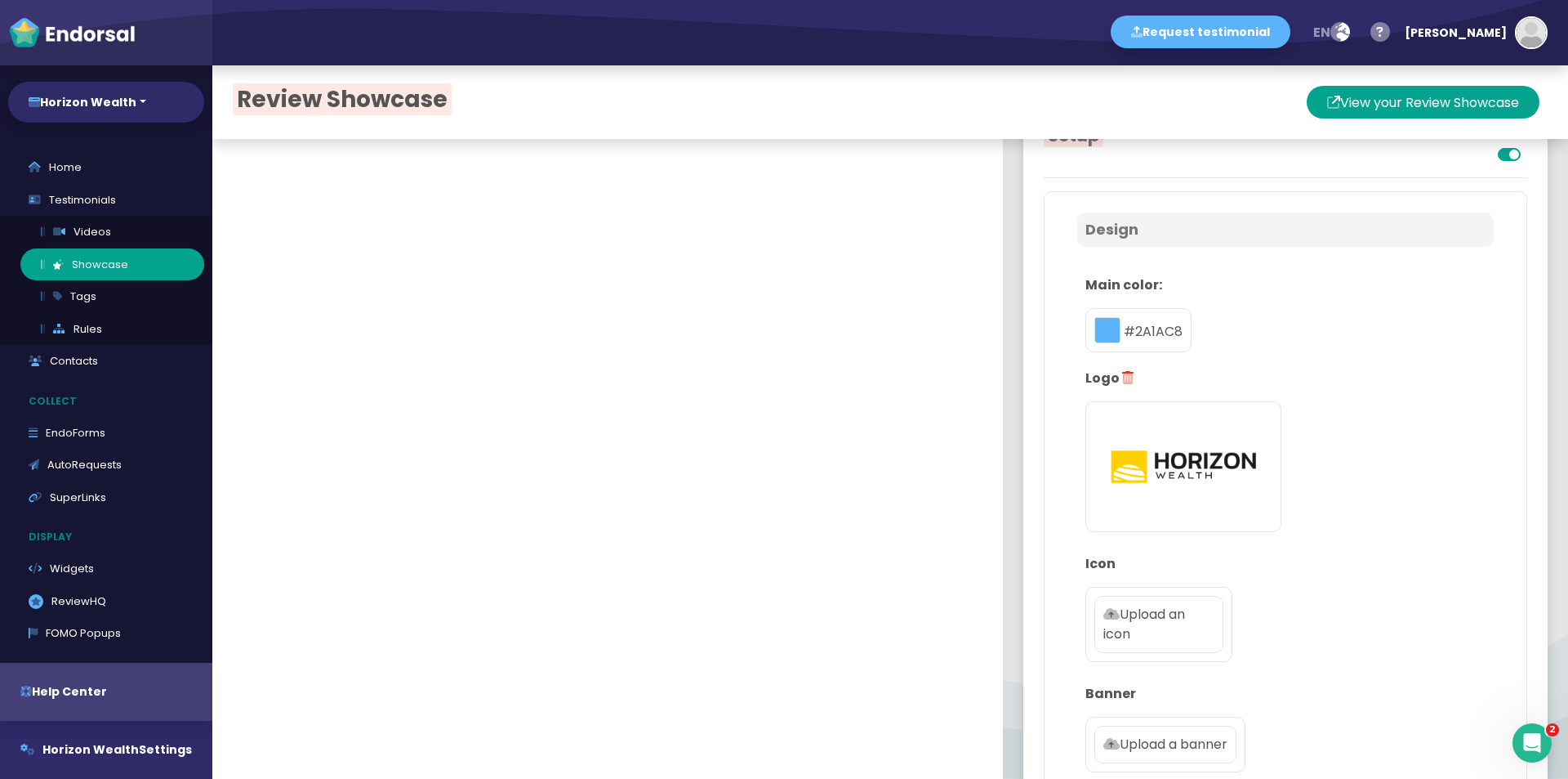
scroll to position [245, 0]
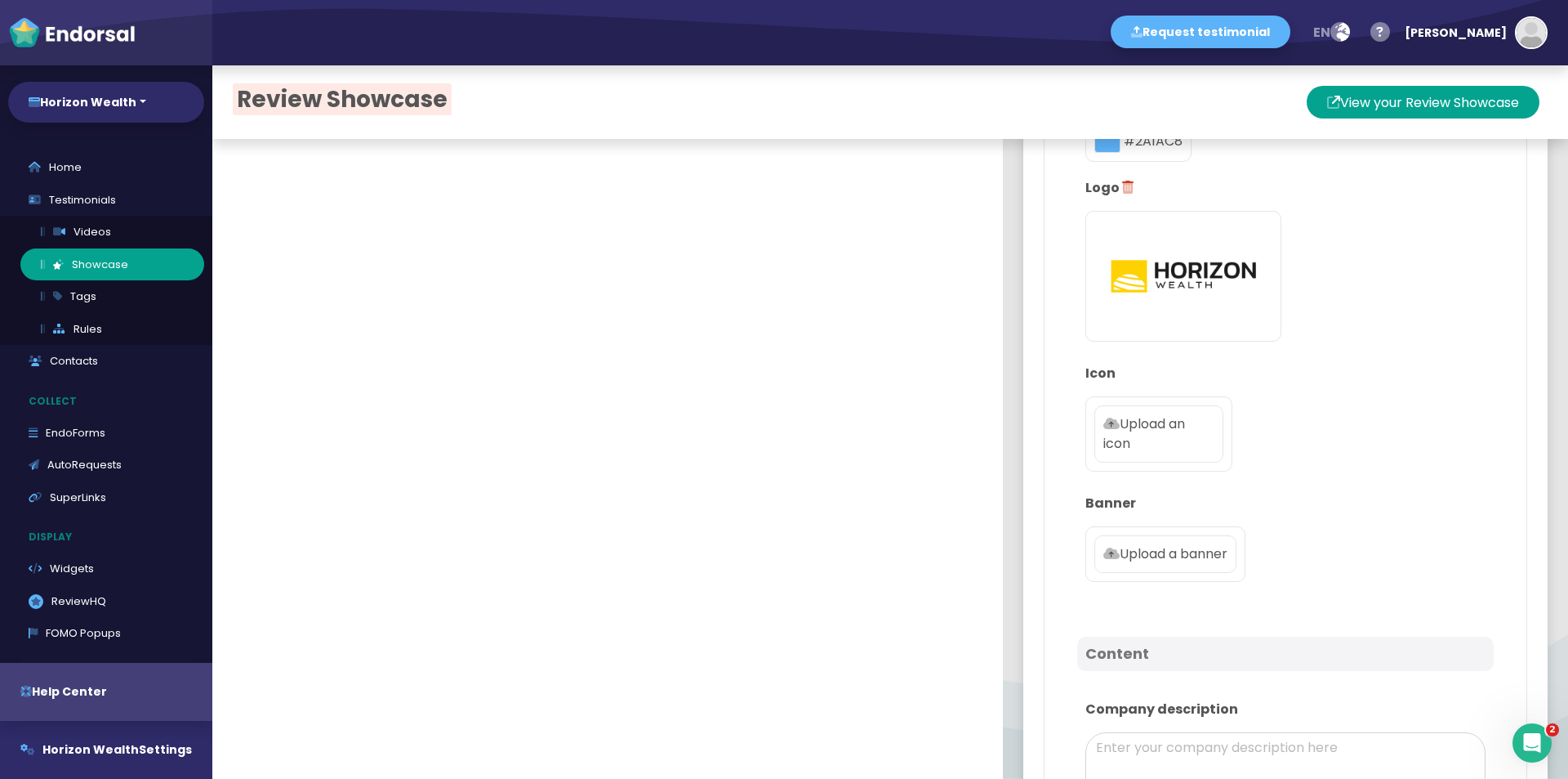
click at [1124, 437] on p "Upload an icon" at bounding box center [1159, 434] width 111 height 39
click at [0, 0] on input "Upload an icon" at bounding box center [0, 0] width 0 height 0
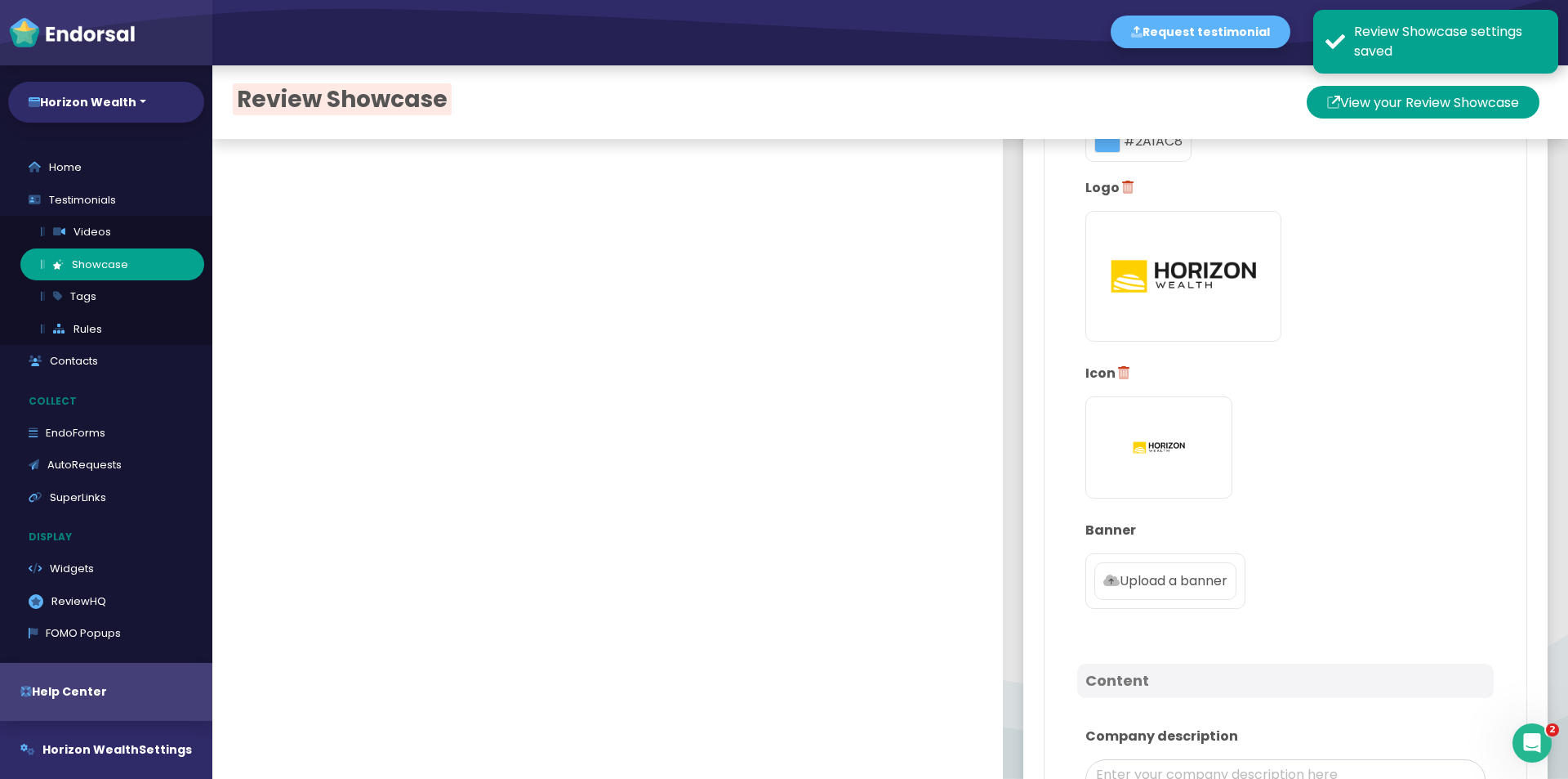
click at [1177, 571] on p "Upload a banner" at bounding box center [1166, 580] width 124 height 19
click at [0, 0] on input "Upload a banner" at bounding box center [0, 0] width 0 height 0
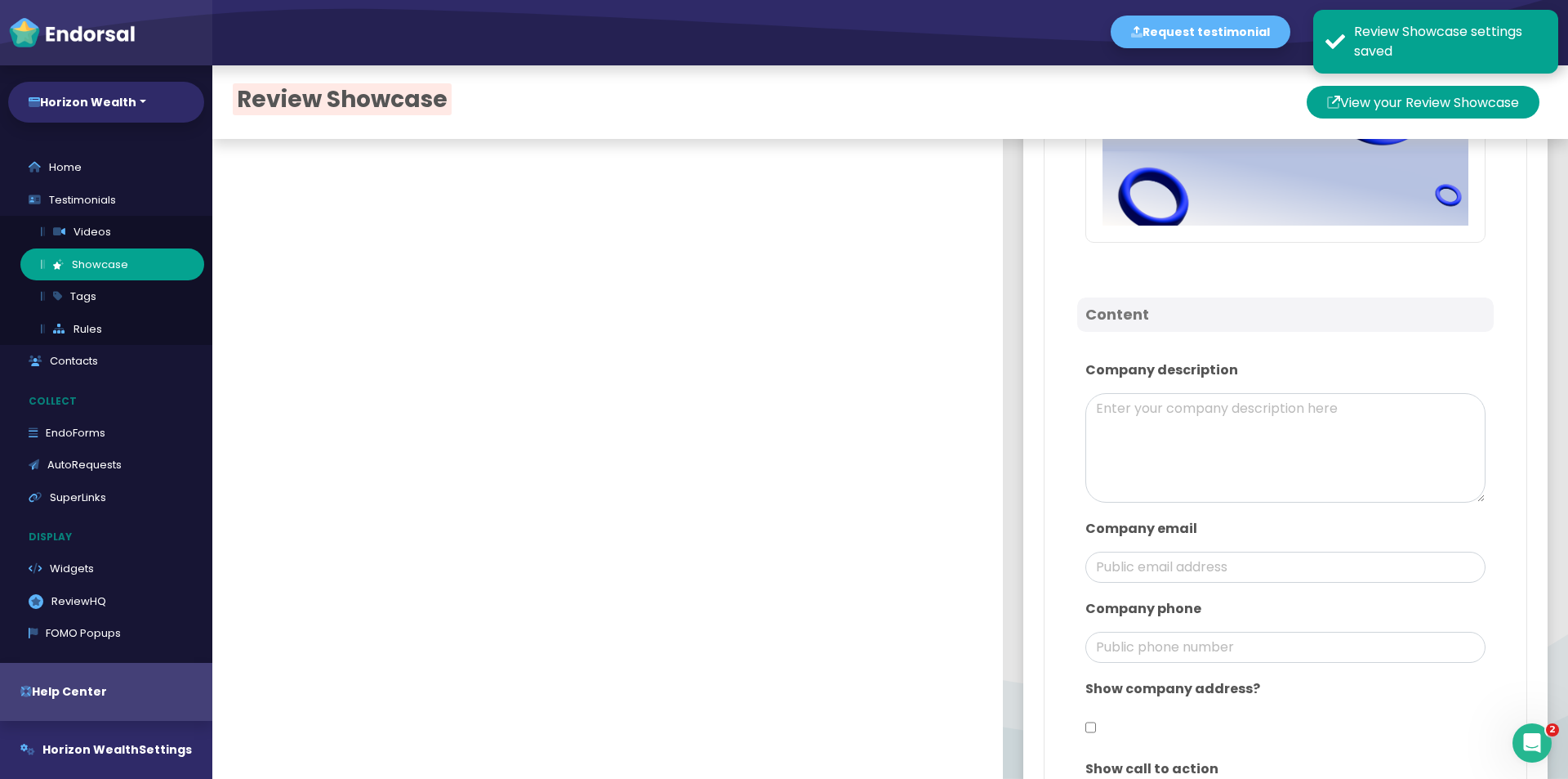
scroll to position [899, 0]
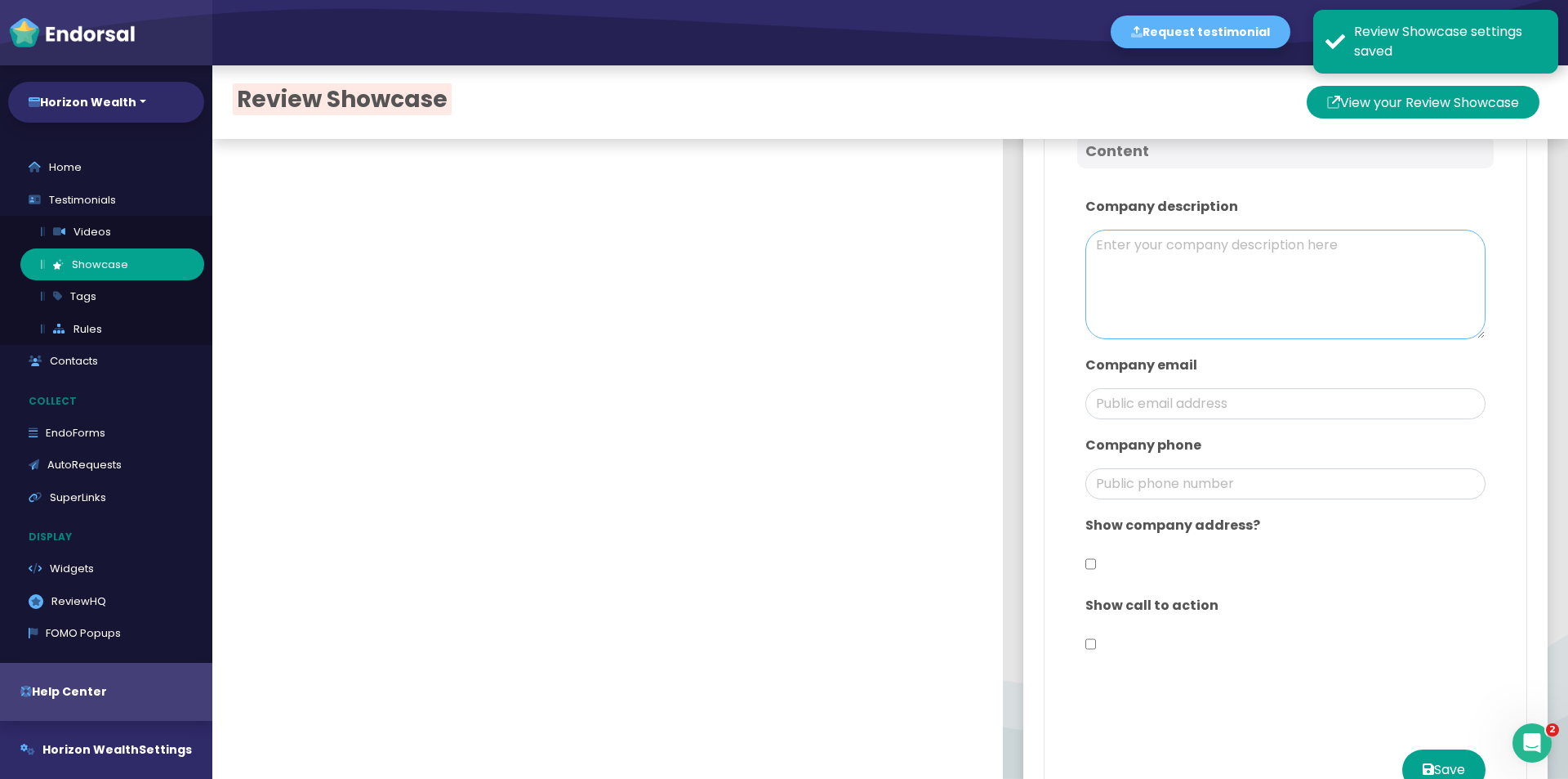
click at [1180, 293] on textarea at bounding box center [1285, 284] width 400 height 110
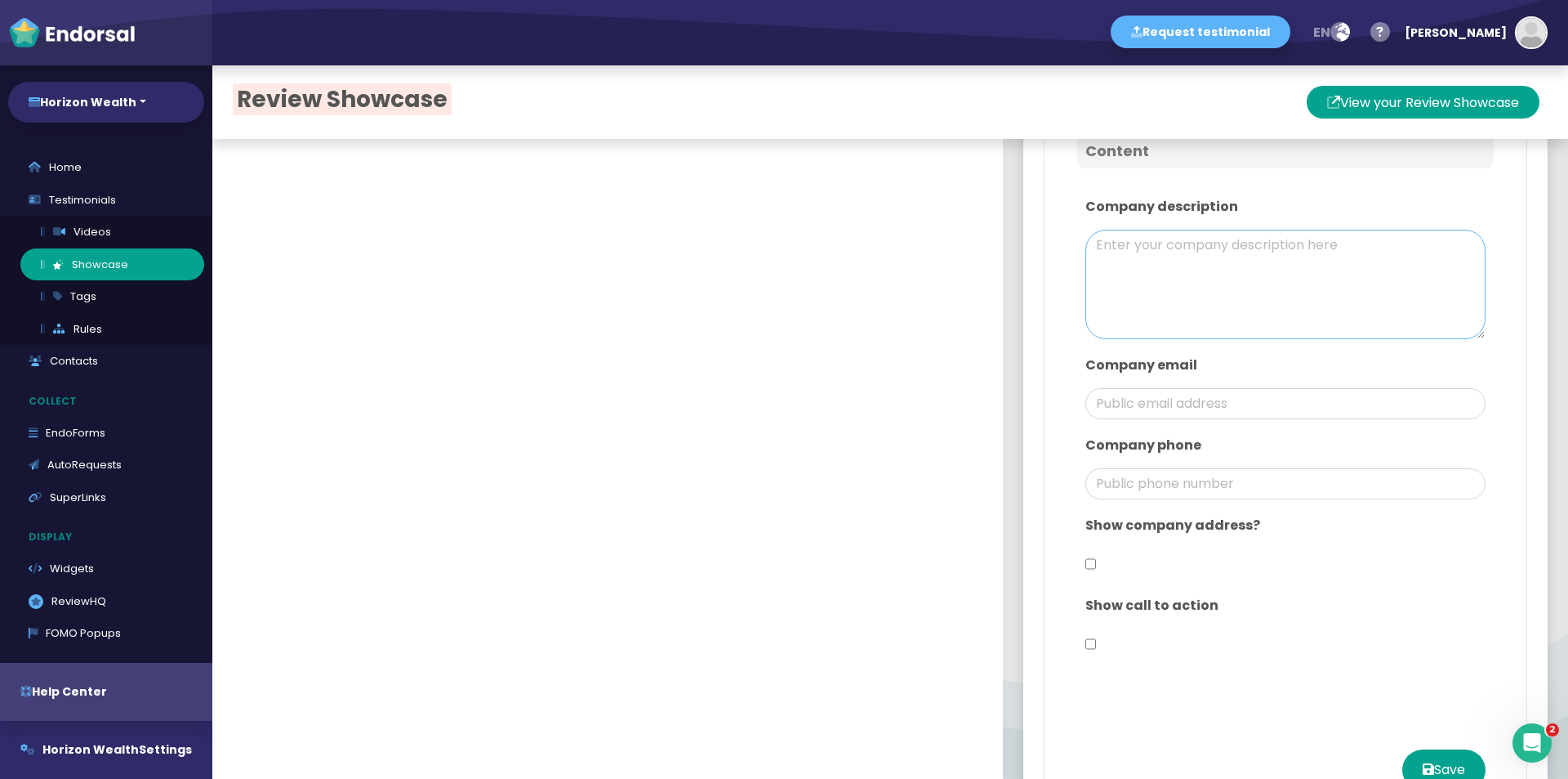
click at [1148, 307] on textarea at bounding box center [1285, 284] width 400 height 110
paste textarea "Welcome to Horizon Wealth At Horizon Wealth, our mission is to make investing a…"
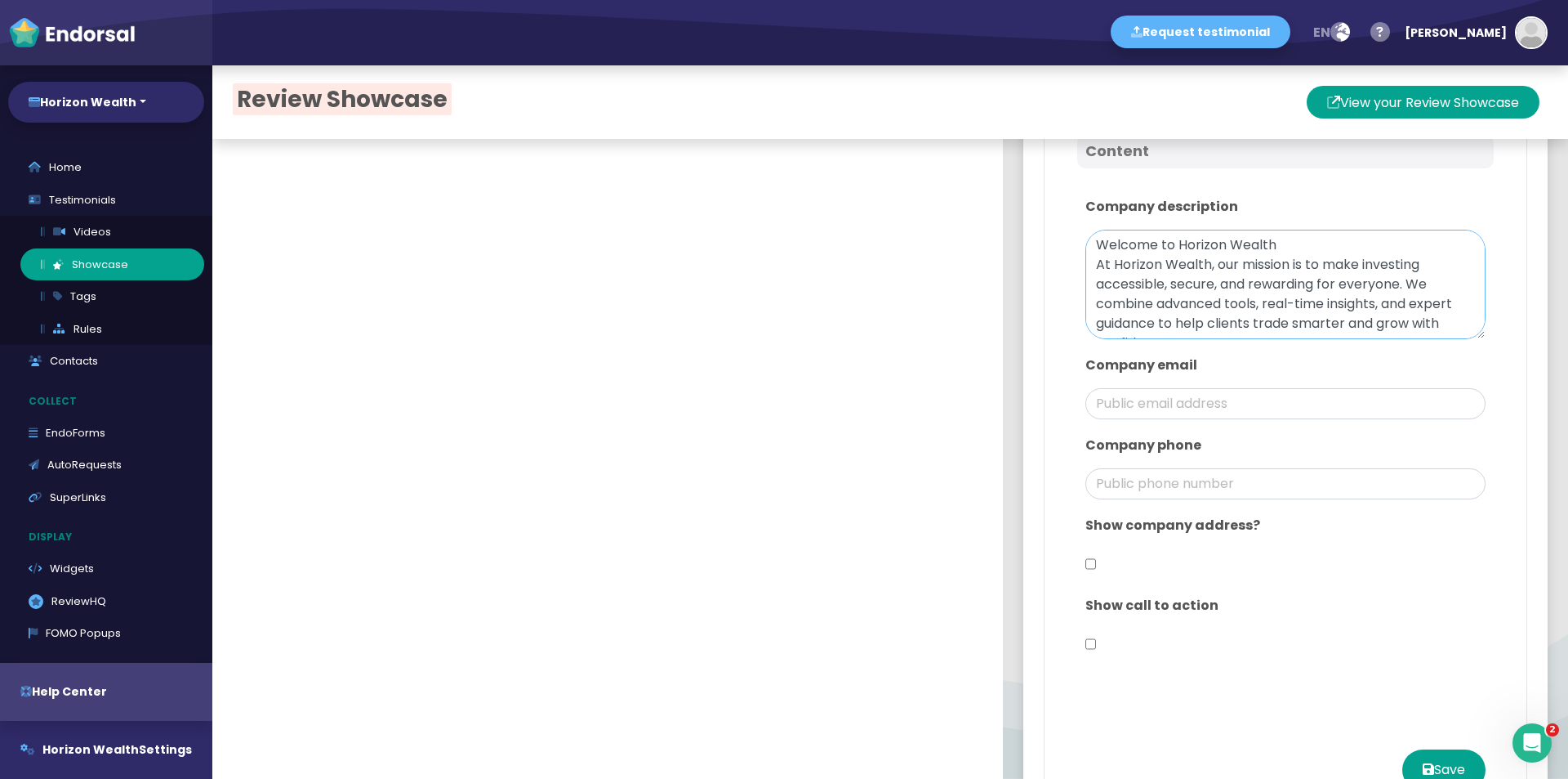
scroll to position [229, 0]
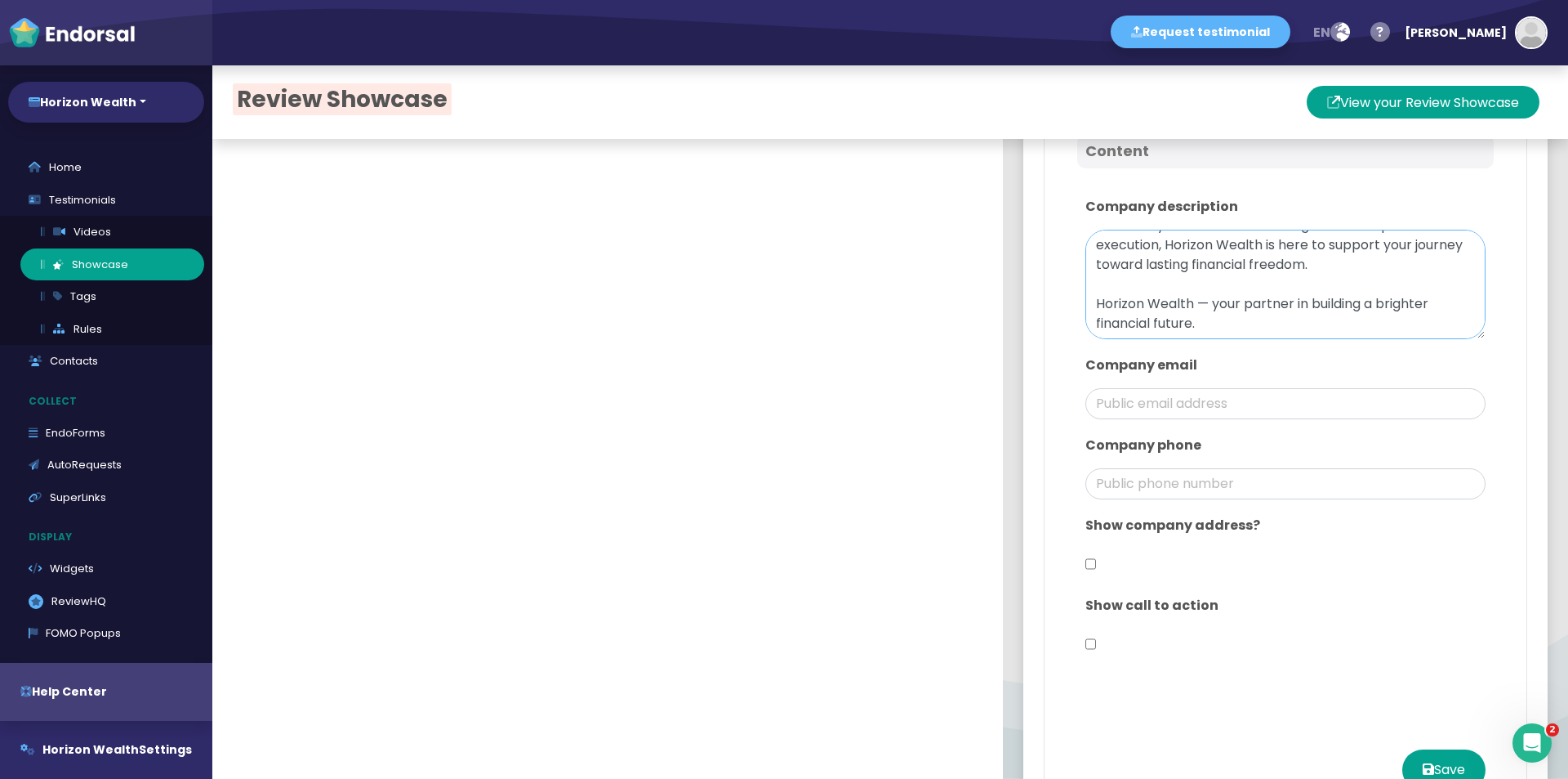
type textarea "Welcome to Horizon Wealth At Horizon Wealth, our mission is to make investing a…"
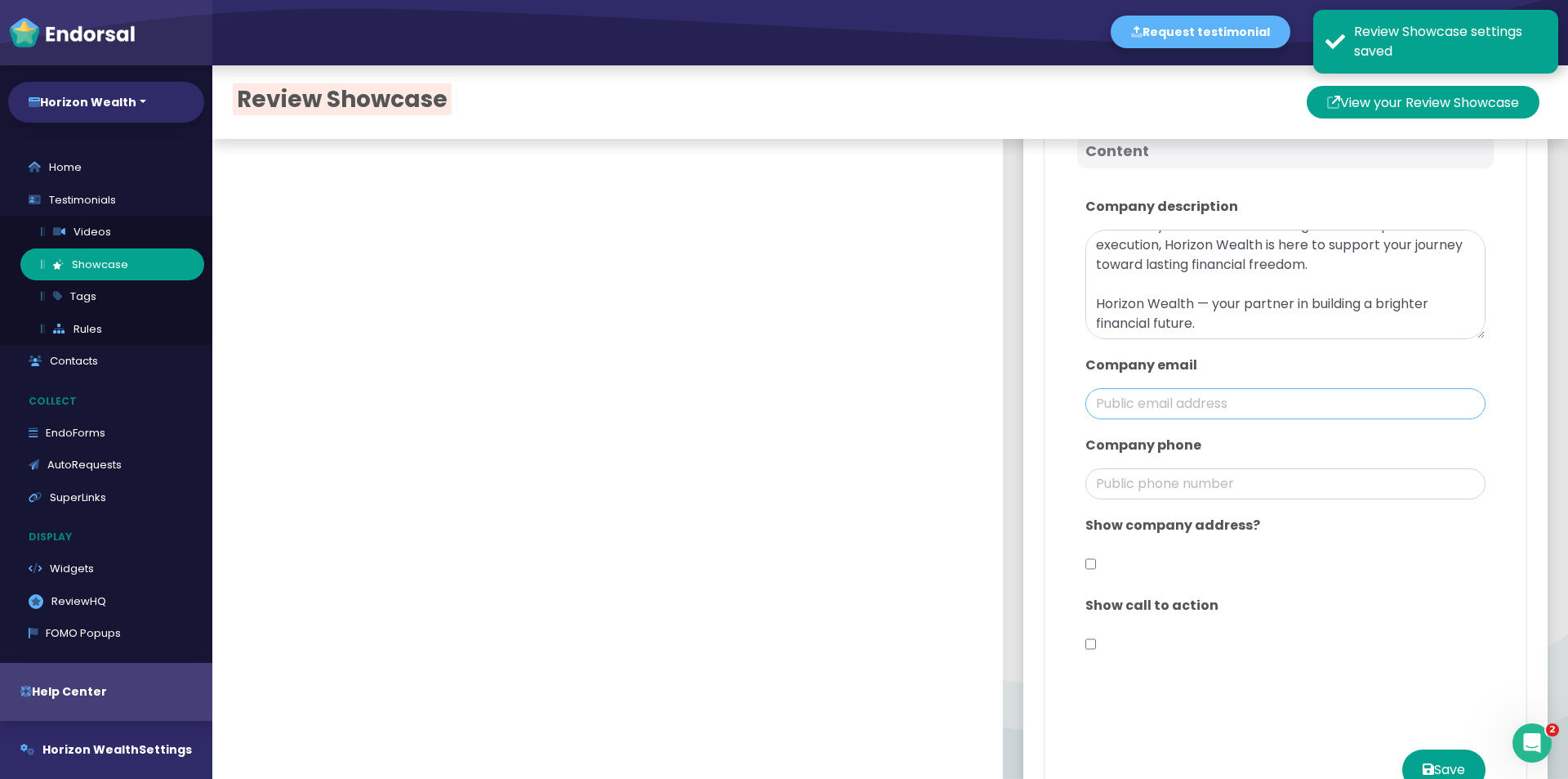
click at [1145, 400] on input "email" at bounding box center [1285, 404] width 400 height 31
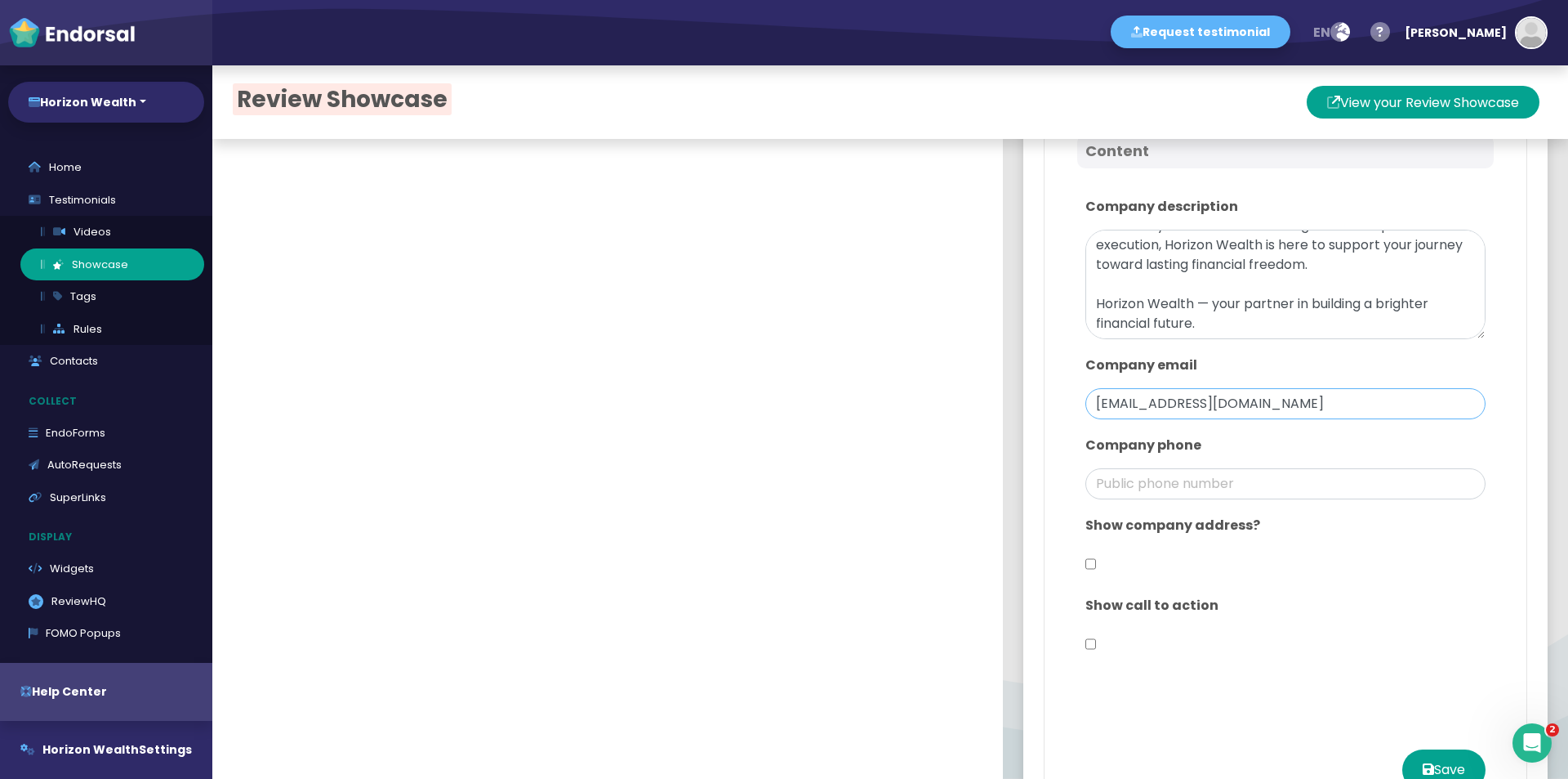
type input "[EMAIL_ADDRESS][DOMAIN_NAME]"
click at [1191, 461] on div "Company phone" at bounding box center [1285, 468] width 416 height 80
click at [1205, 481] on input "phone" at bounding box center [1285, 484] width 400 height 31
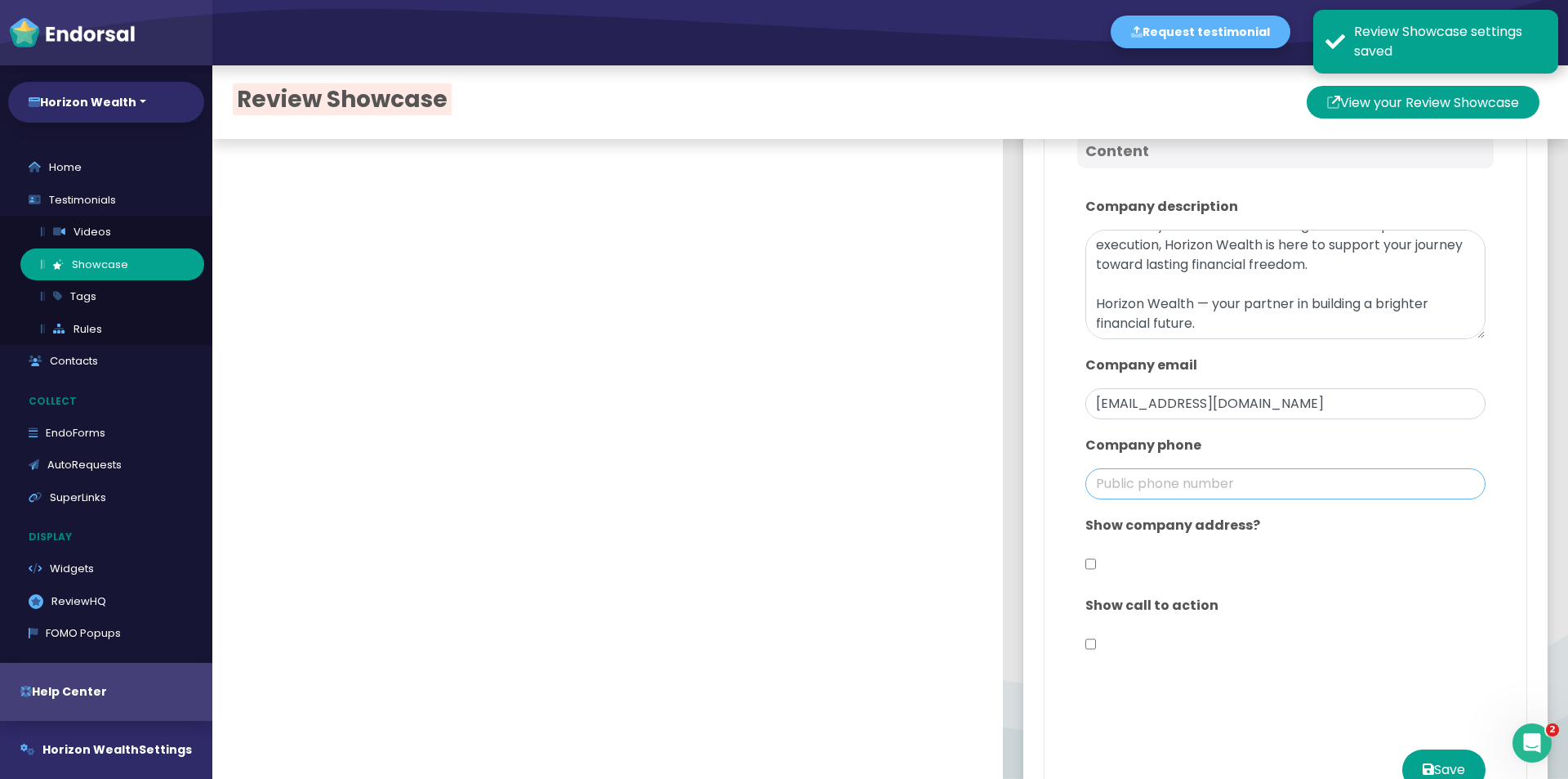
scroll to position [981, 0]
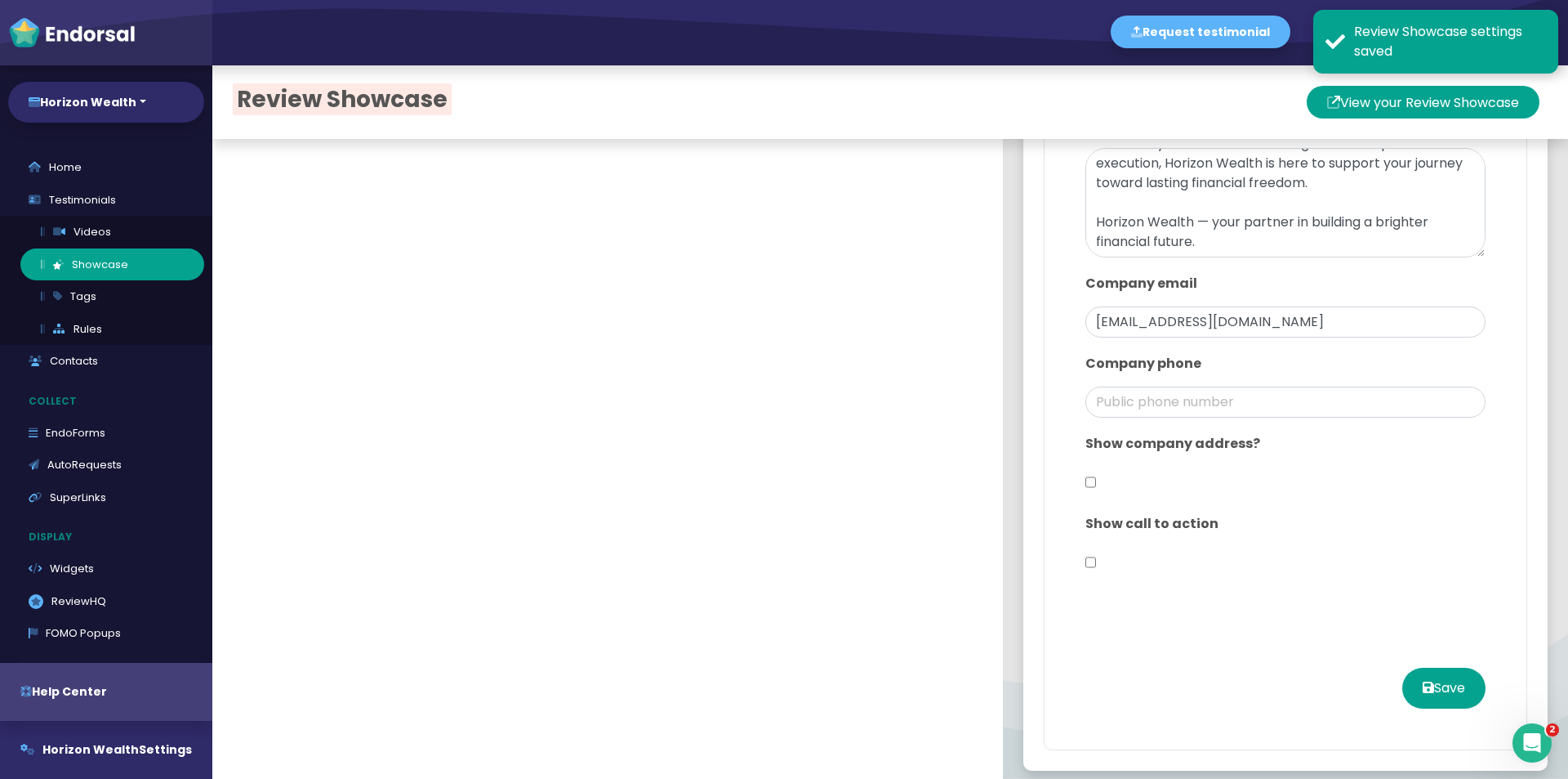
click at [1093, 475] on div "Show company address?" at bounding box center [1285, 466] width 416 height 80
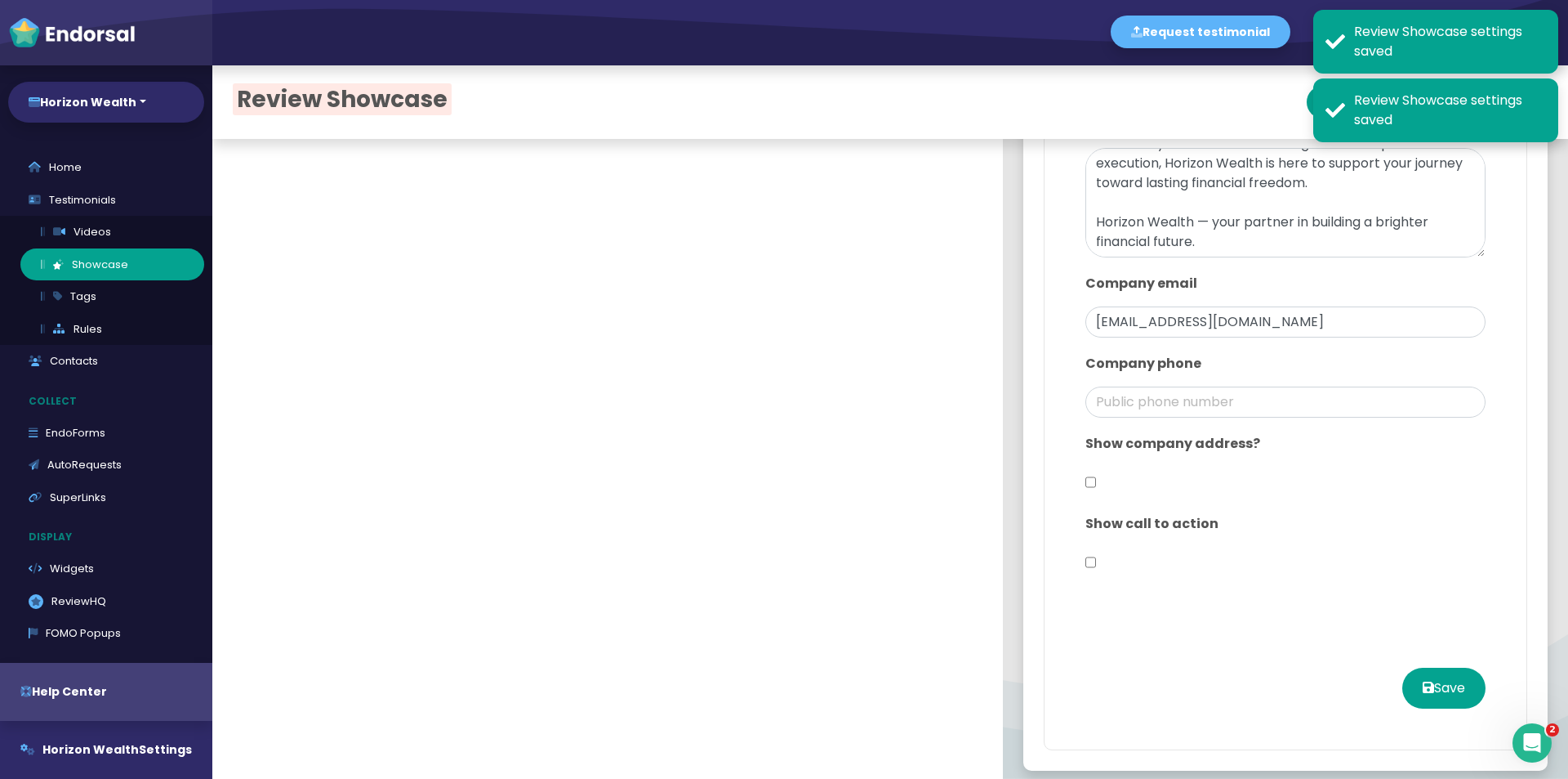
click at [1085, 478] on input "checkbox" at bounding box center [1091, 482] width 11 height 31
checkbox input "true"
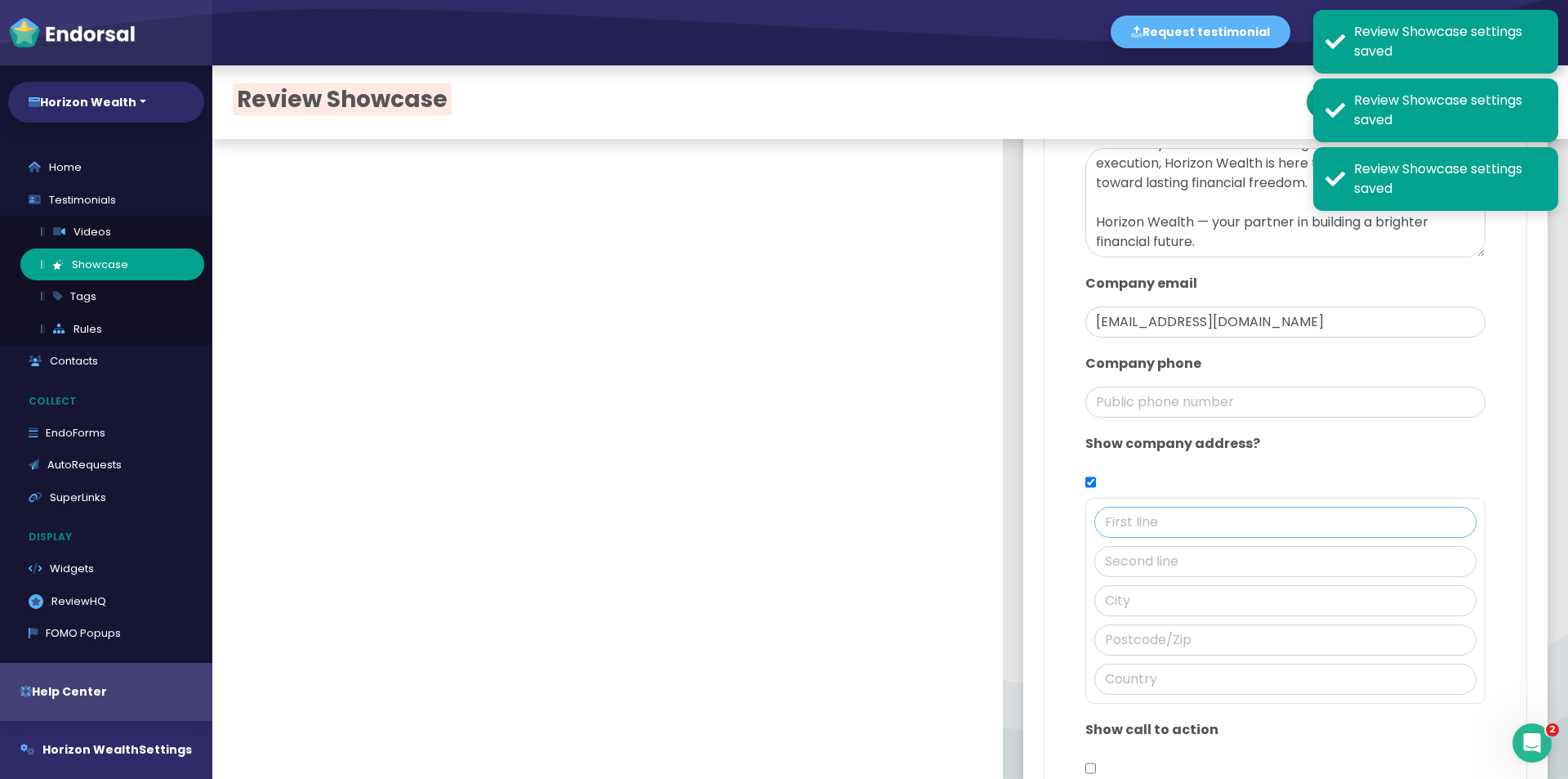
click at [1169, 529] on input "text" at bounding box center [1285, 522] width 382 height 31
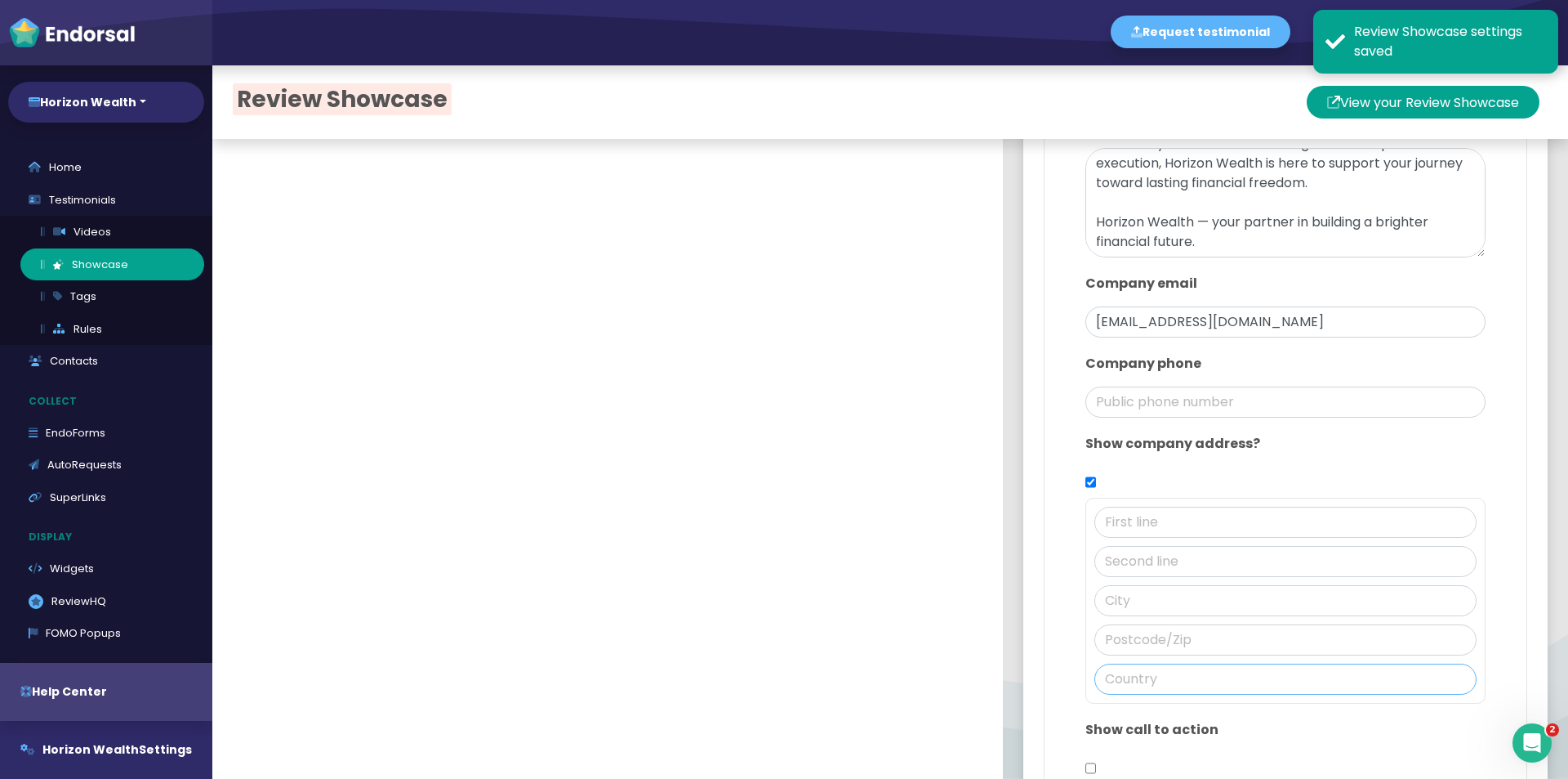
click at [1135, 679] on input "text" at bounding box center [1285, 679] width 382 height 31
paste input "[GEOGRAPHIC_DATA]"
type input "[GEOGRAPHIC_DATA]"
paste input "[GEOGRAPHIC_DATA]"
type input "[GEOGRAPHIC_DATA]"
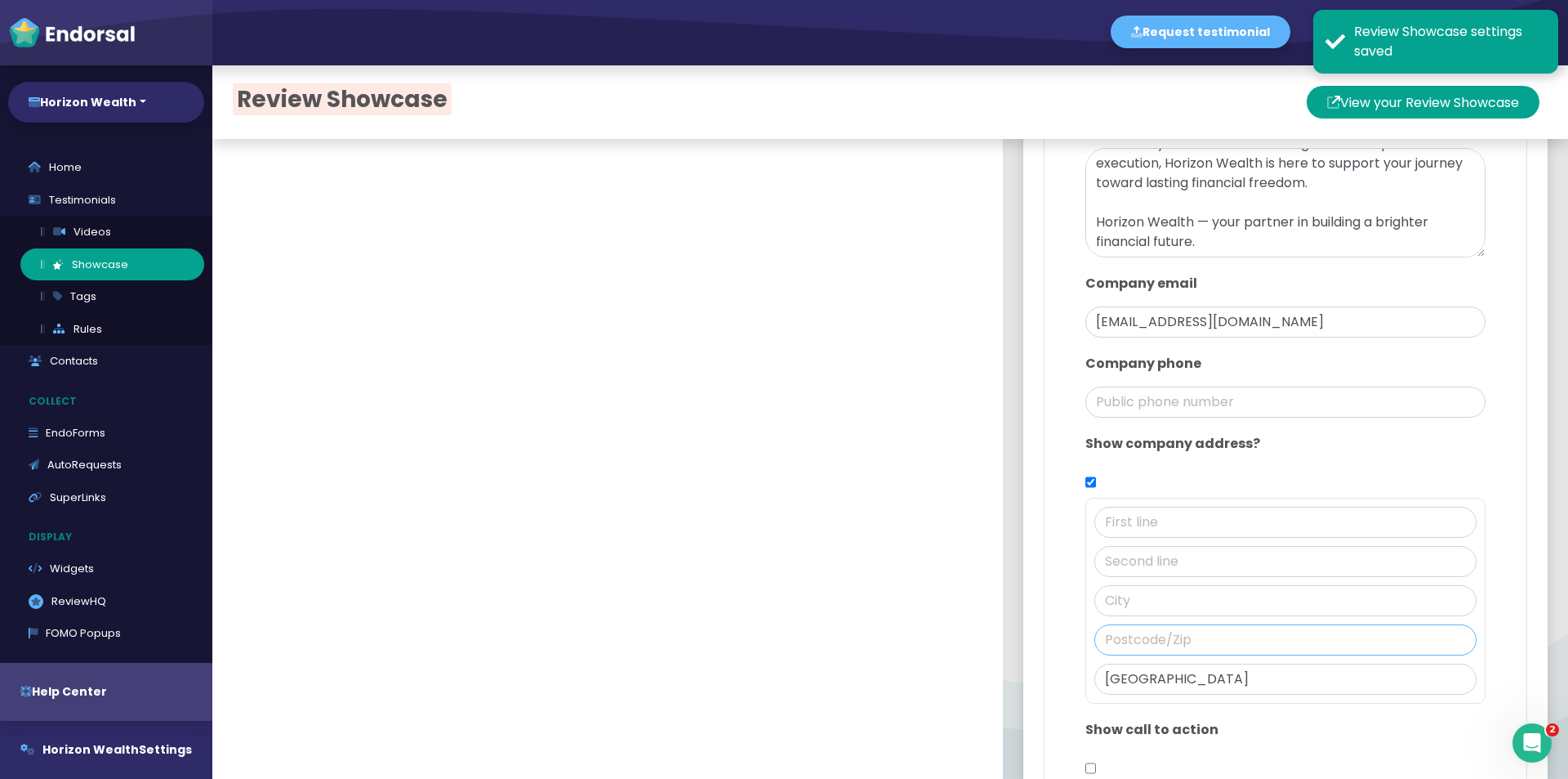
click at [1114, 637] on input "text" at bounding box center [1285, 640] width 382 height 31
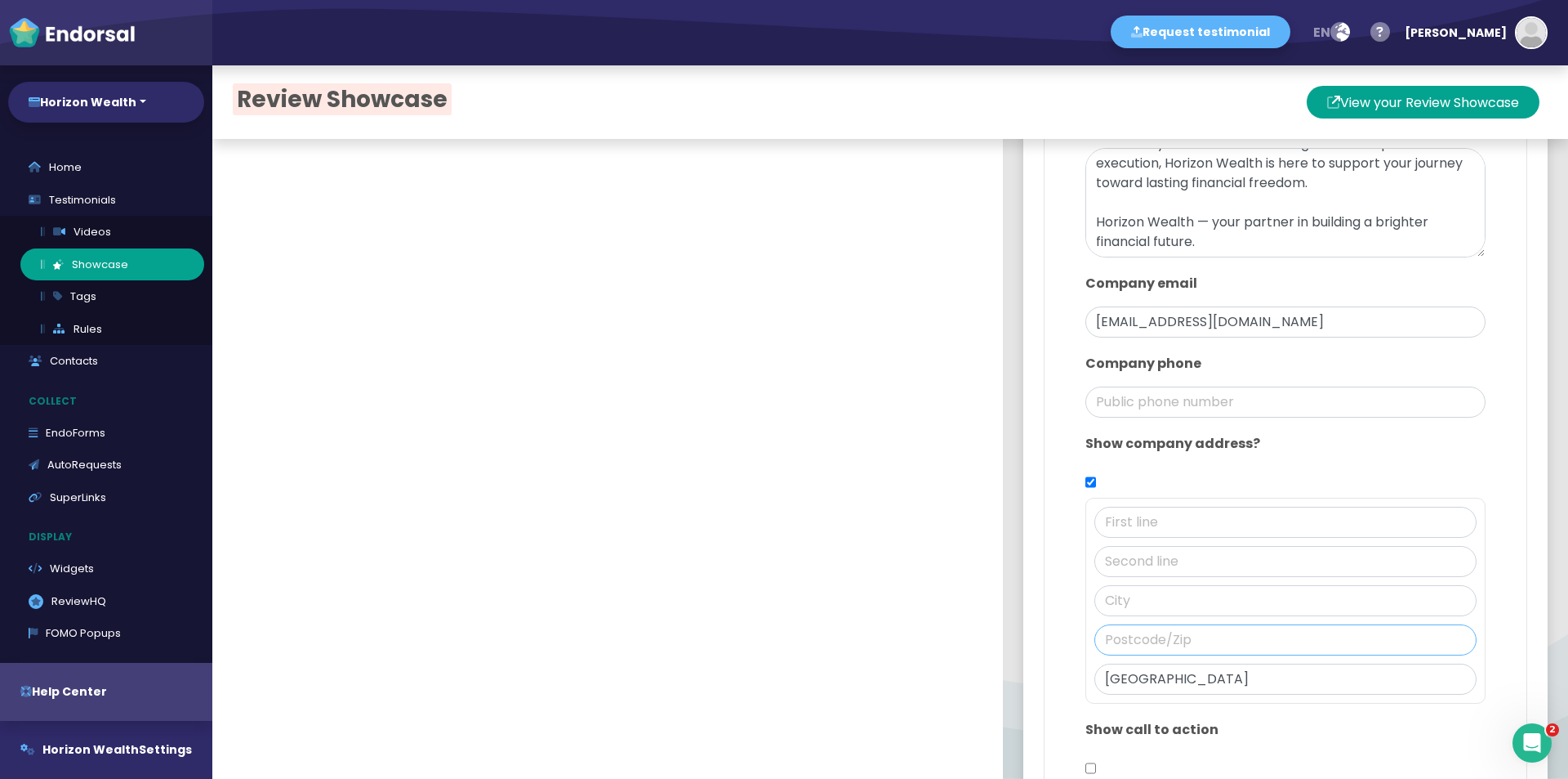
click at [1131, 632] on input "text" at bounding box center [1285, 640] width 382 height 31
paste input "ON M5J 1A6"
type input "ON M5J 1A6"
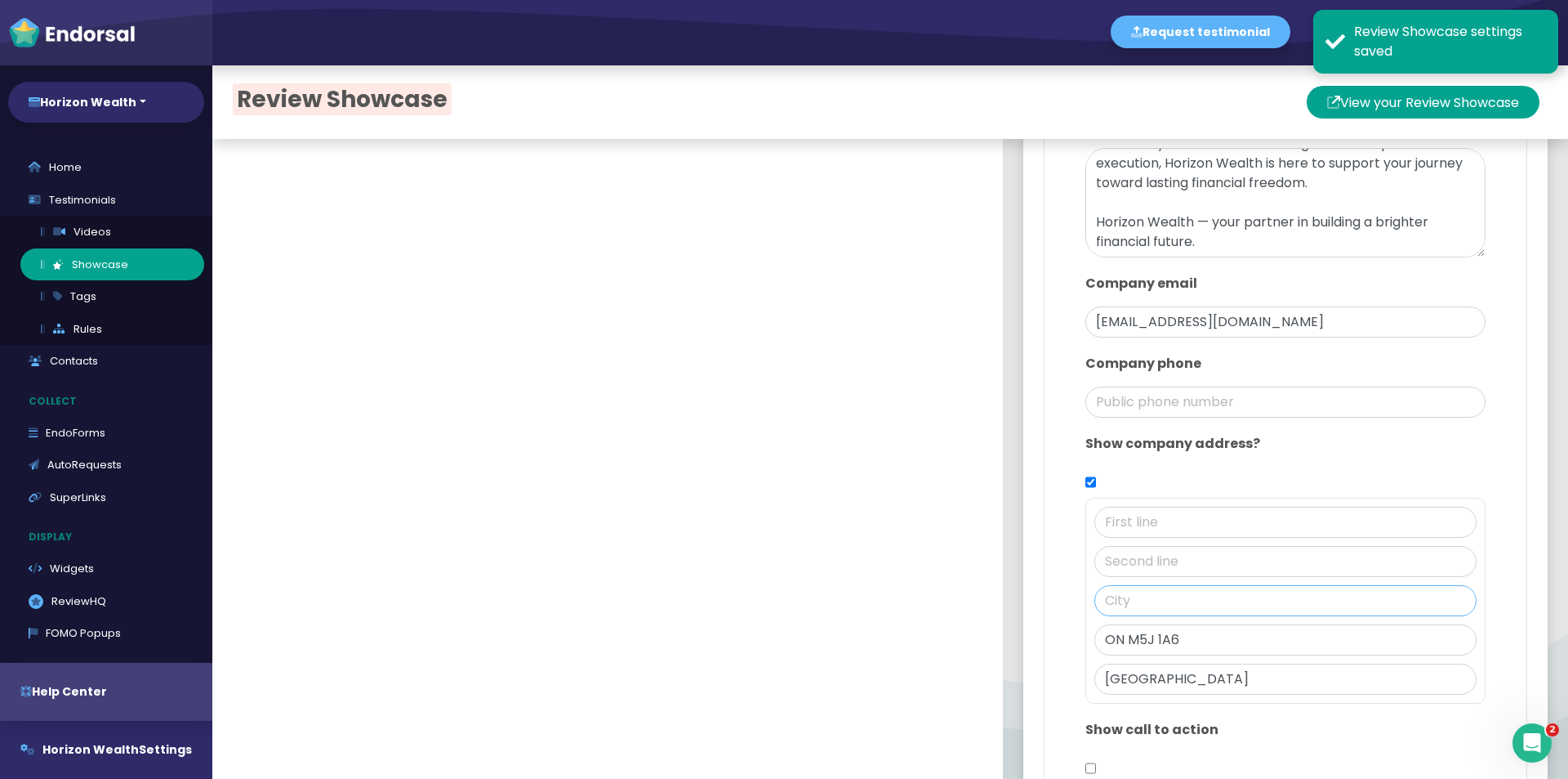
click at [1126, 603] on input "text" at bounding box center [1285, 601] width 382 height 31
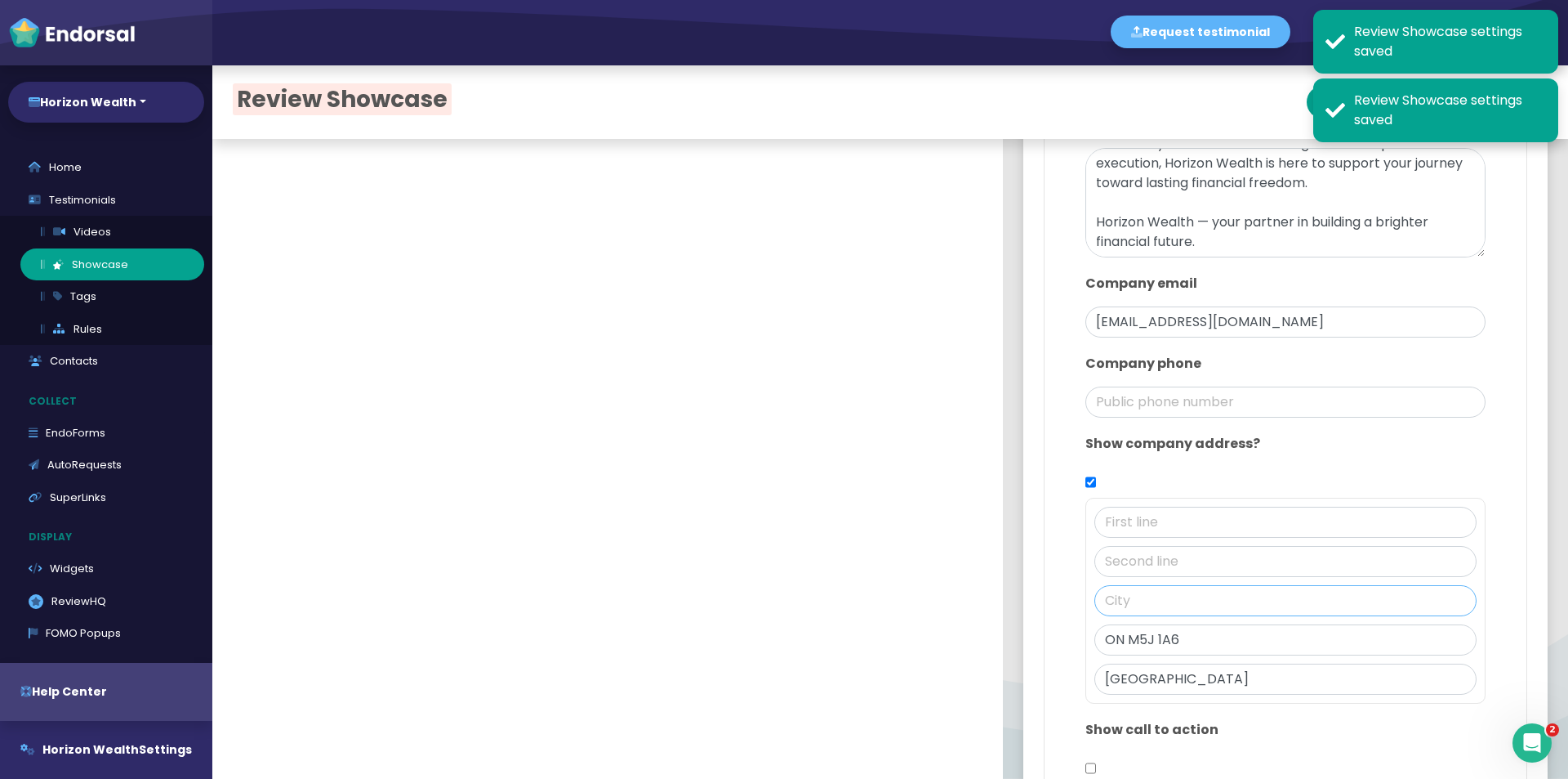
paste input "[GEOGRAPHIC_DATA]"
type input "[GEOGRAPHIC_DATA]"
click at [1138, 509] on input "text" at bounding box center [1285, 522] width 382 height 31
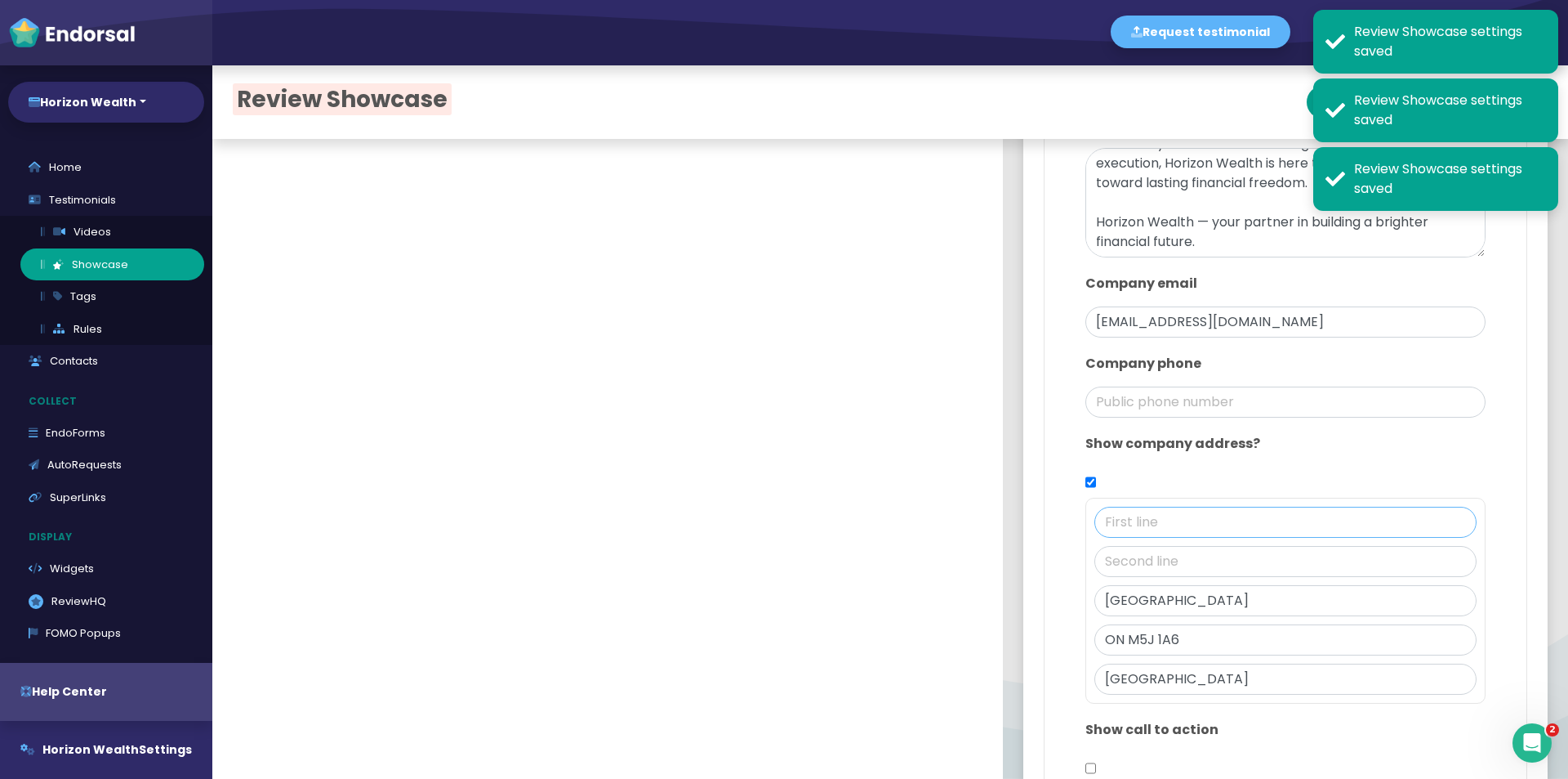
paste input "[STREET_ADDRESS],"
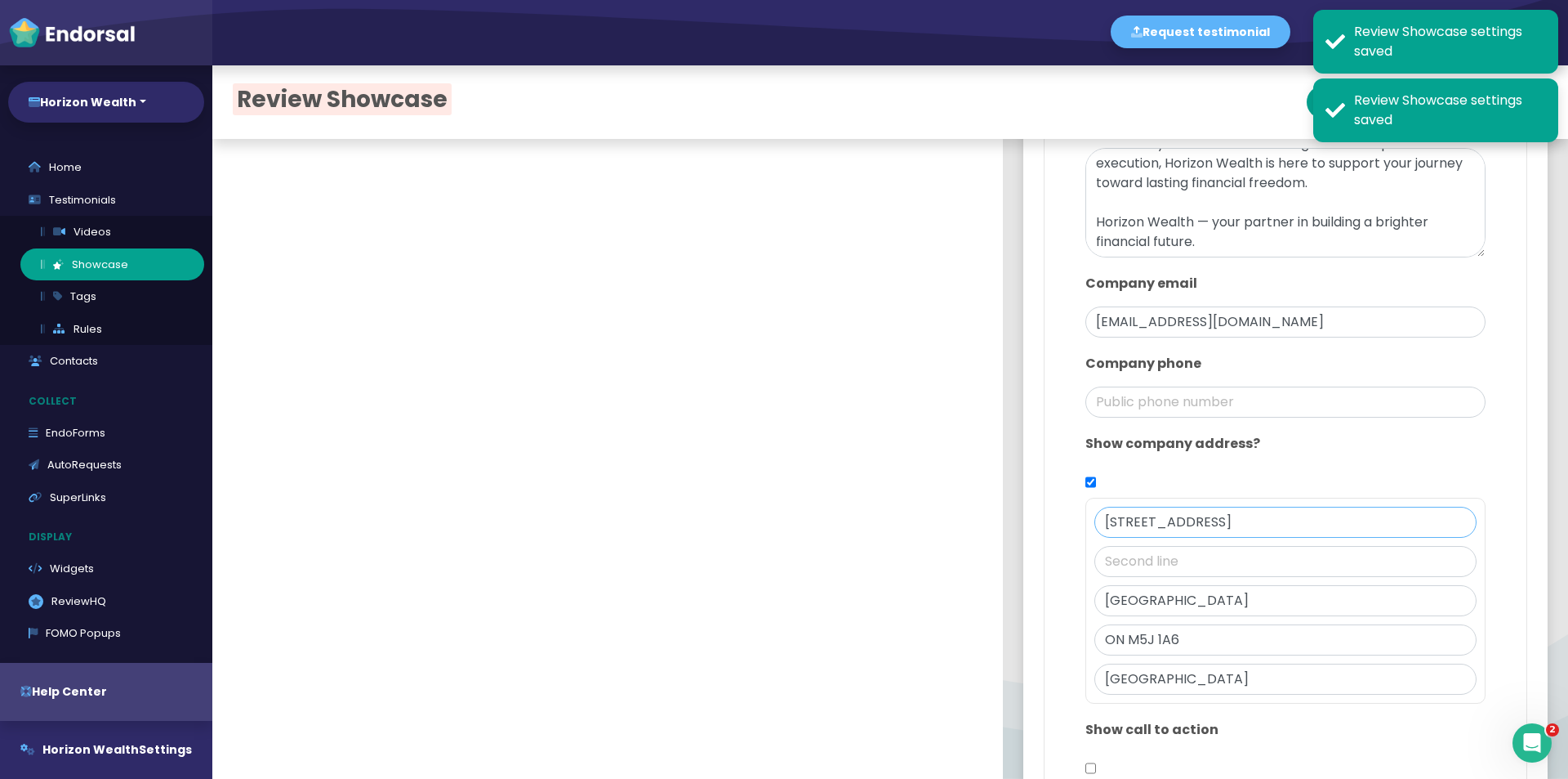
scroll to position [1195, 0]
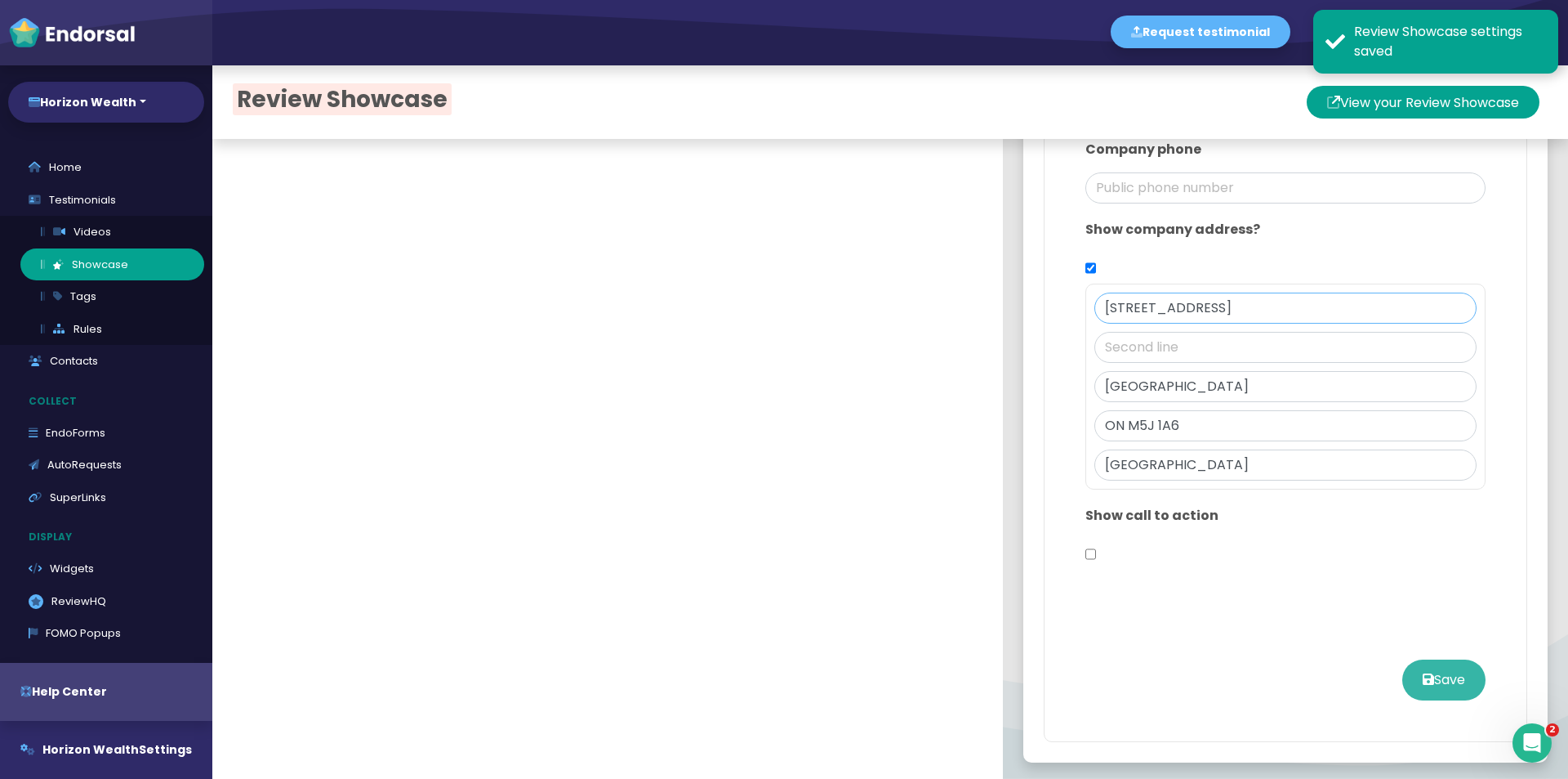
type input "[STREET_ADDRESS]"
click at [1438, 673] on button "Save" at bounding box center [1443, 679] width 83 height 41
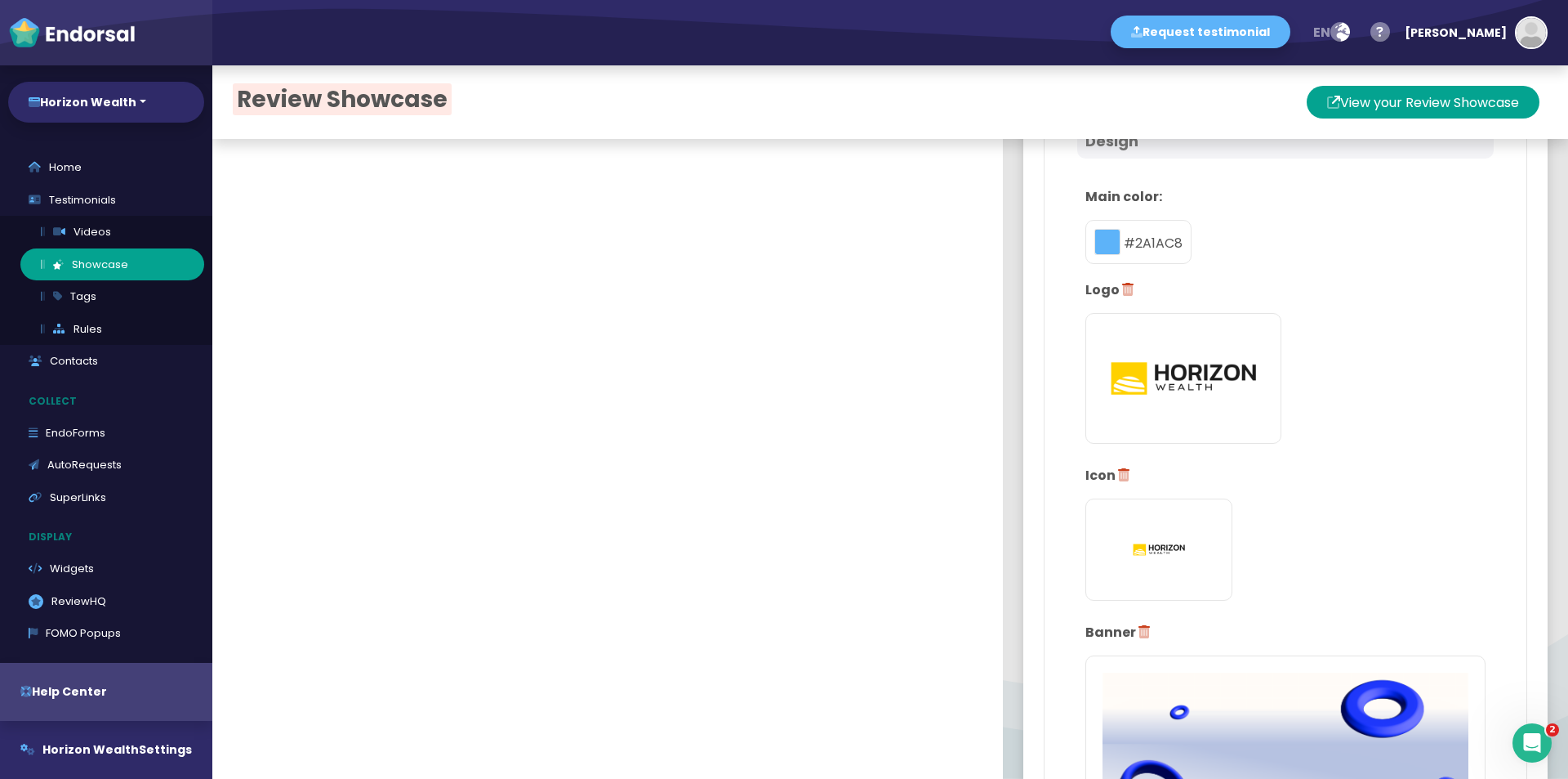
scroll to position [0, 0]
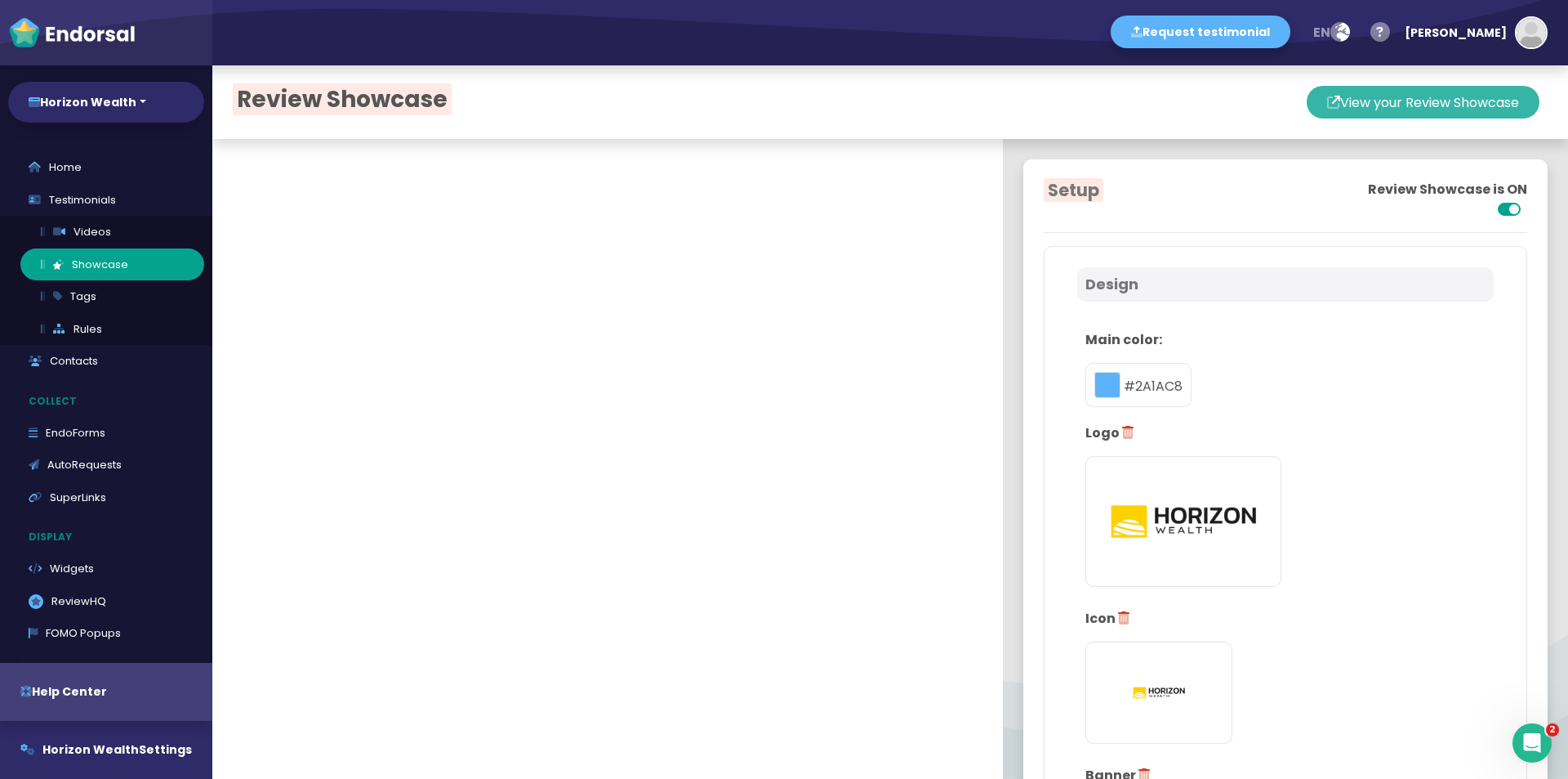
click at [1346, 107] on button "View your Review Showcase" at bounding box center [1423, 102] width 233 height 33
click at [1104, 374] on button "toggle color picker dialog" at bounding box center [1107, 384] width 26 height 26
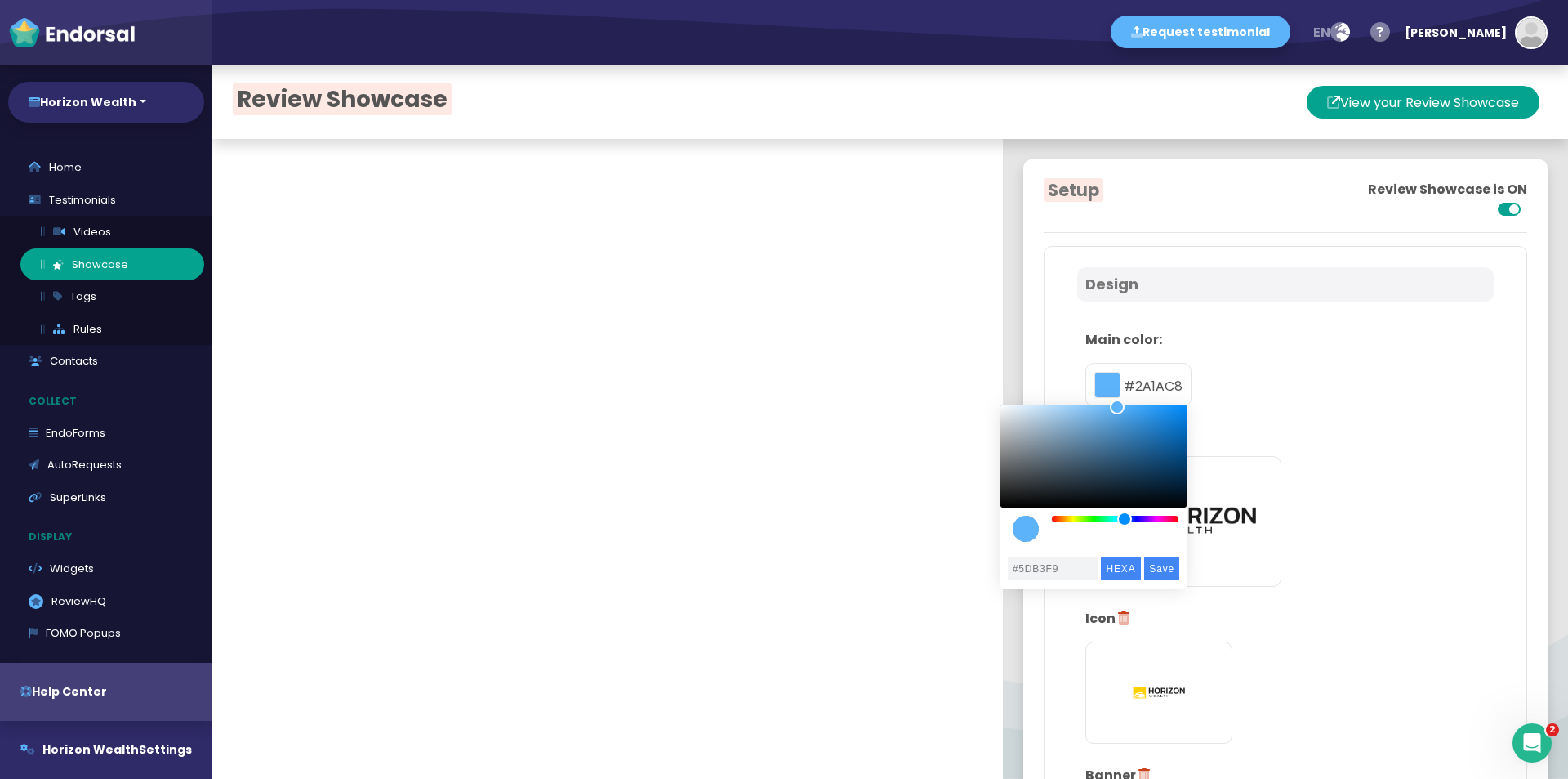
click at [1130, 525] on div "color picker dialog" at bounding box center [1093, 473] width 186 height 137
click at [1133, 521] on div "color picker dialog" at bounding box center [1133, 519] width 15 height 15
type input "#2144E4"
drag, startPoint x: 1114, startPoint y: 406, endPoint x: 1160, endPoint y: 416, distance: 47.1
click at [1160, 416] on div "color picker dialog" at bounding box center [1160, 415] width 15 height 15
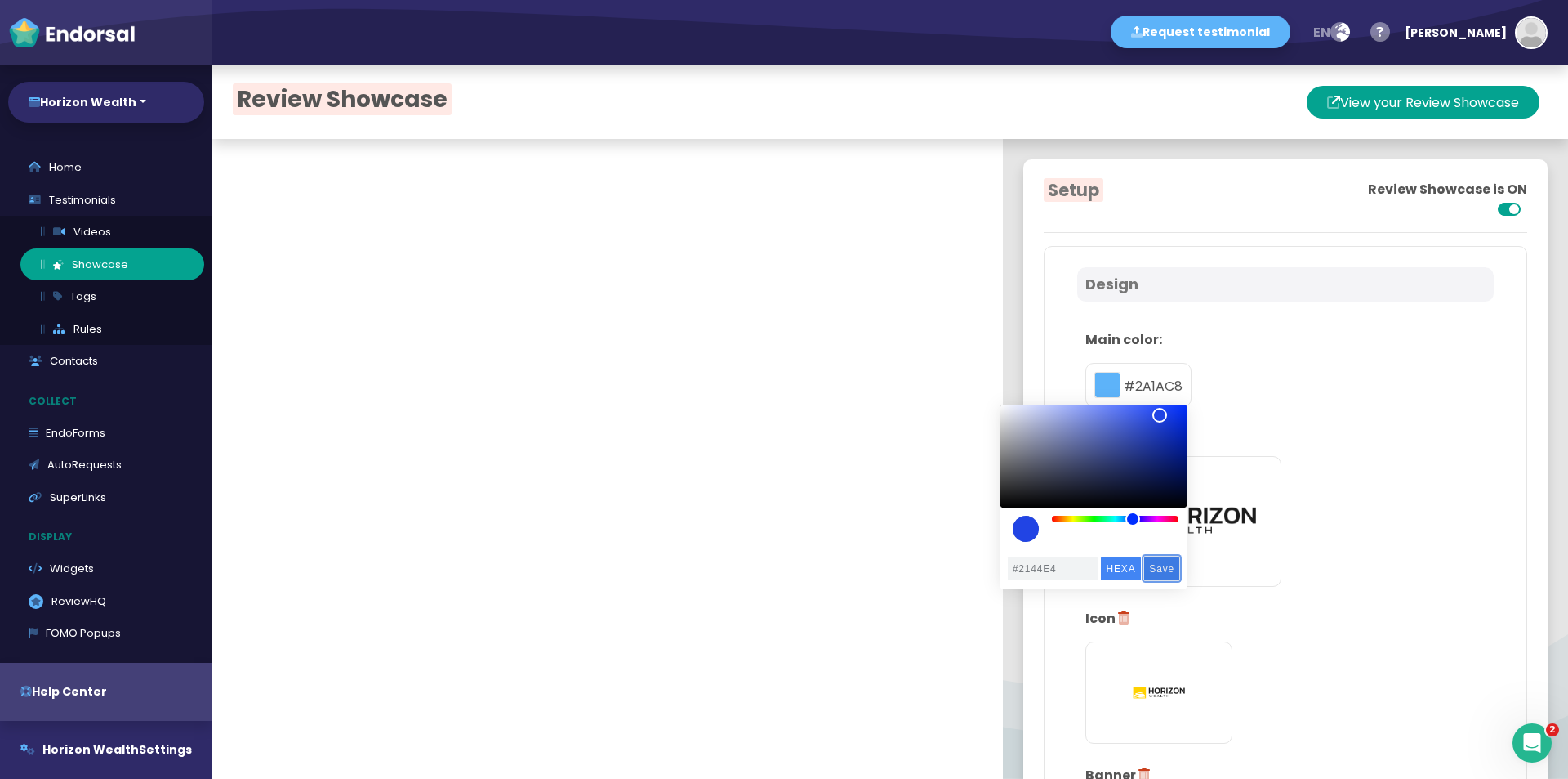
click at [1171, 569] on input "Save" at bounding box center [1162, 568] width 35 height 24
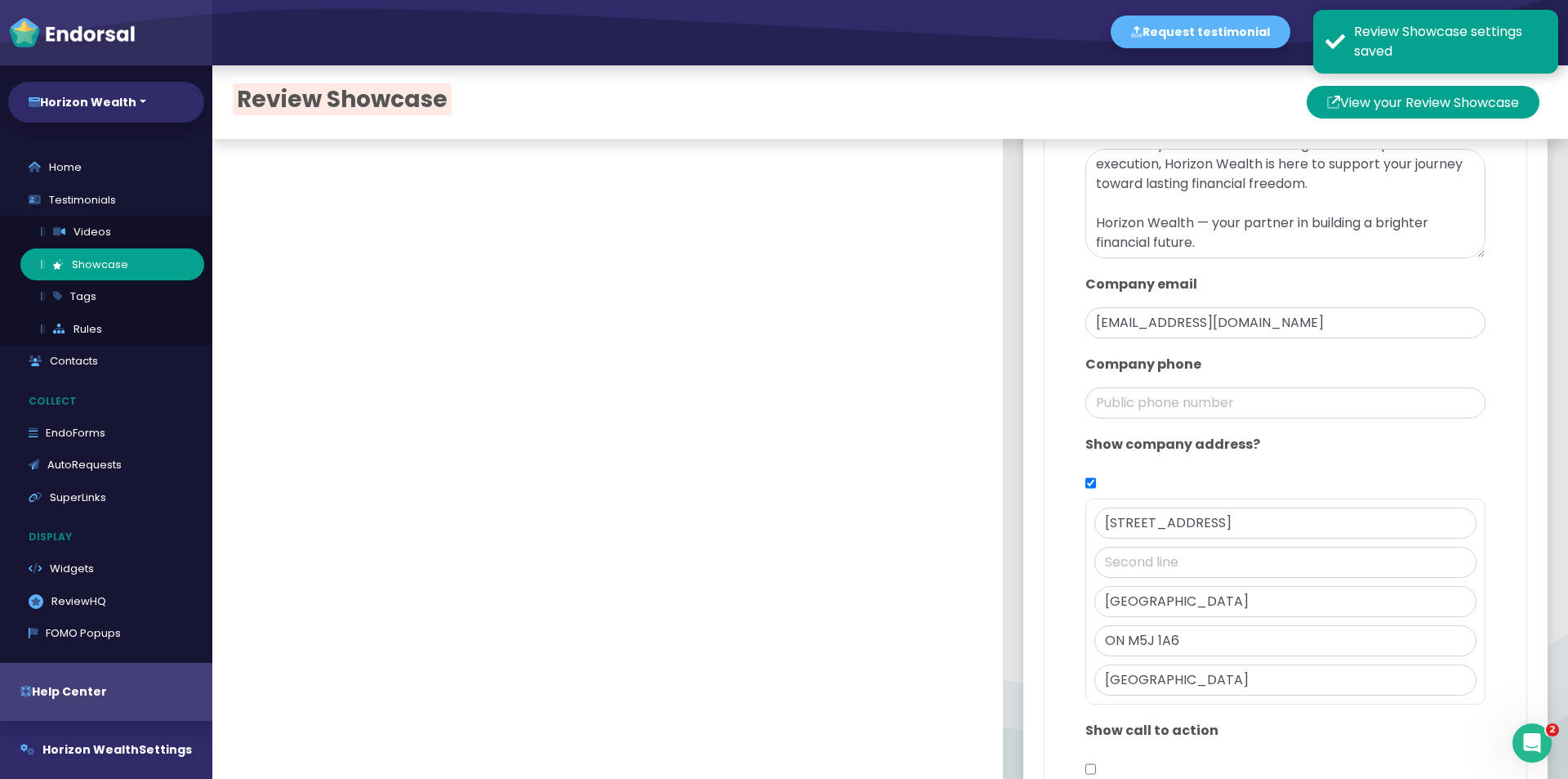
scroll to position [1144, 0]
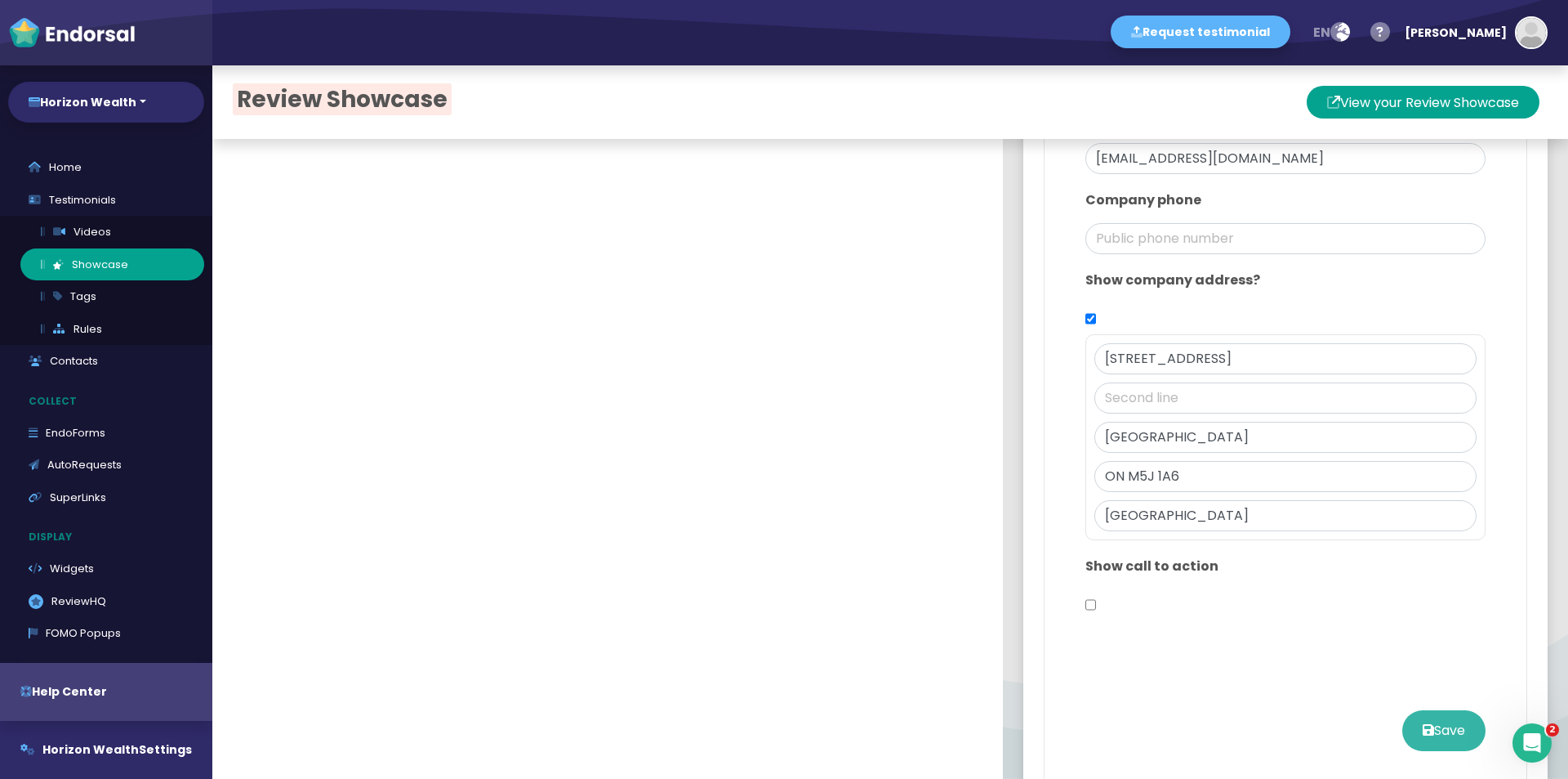
click at [1402, 736] on button "Save" at bounding box center [1443, 731] width 83 height 41
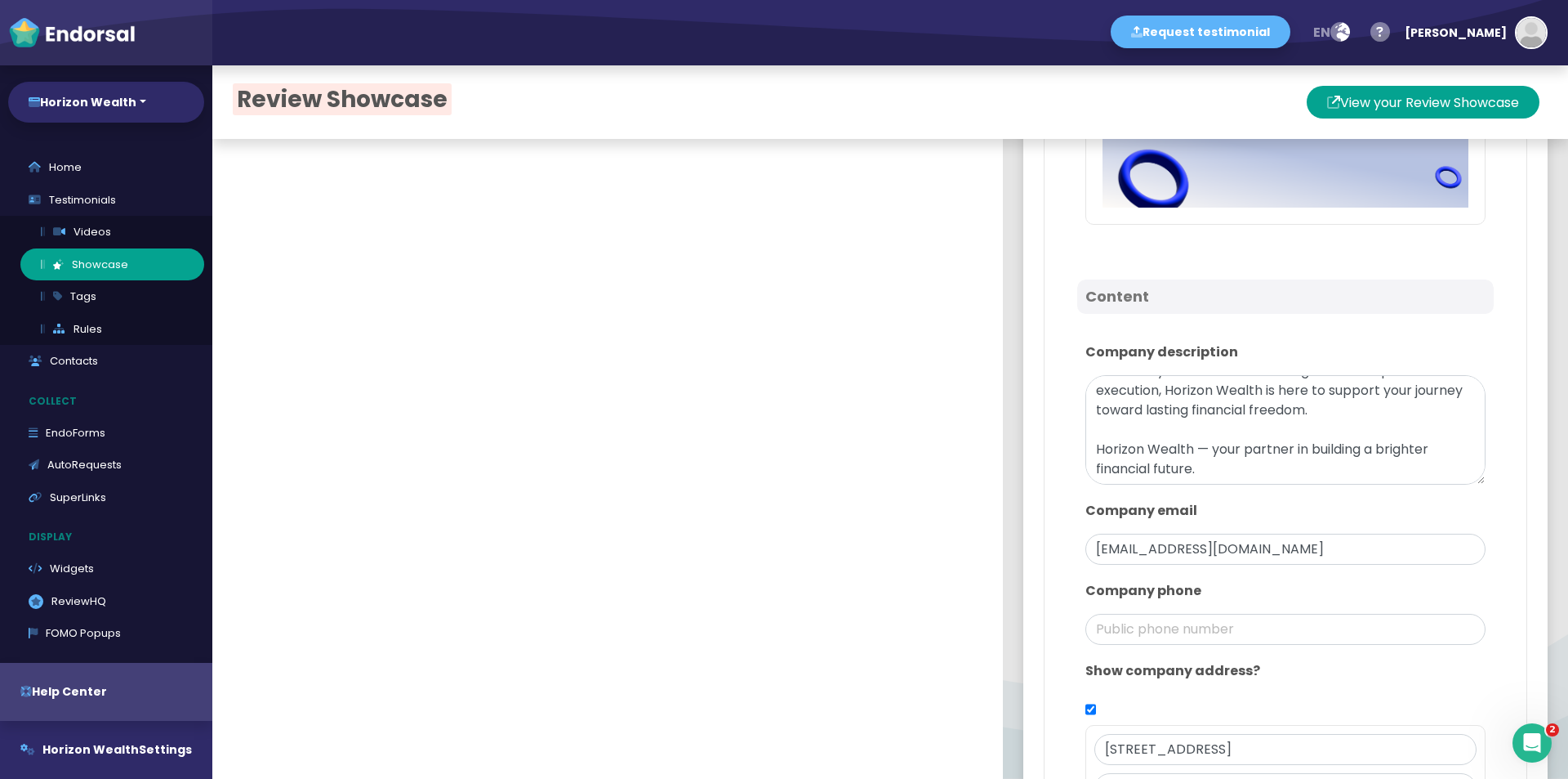
scroll to position [490, 0]
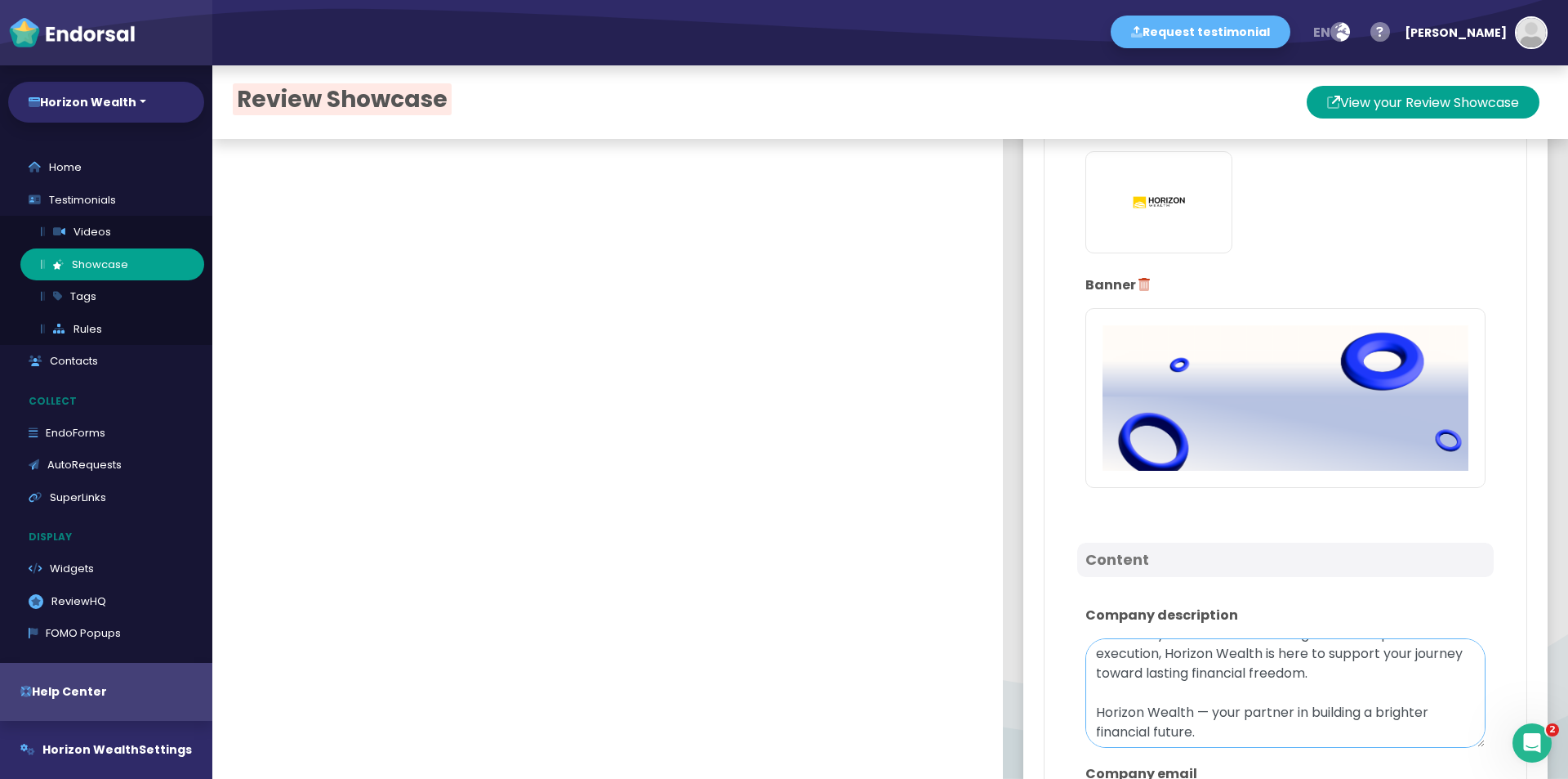
click at [1190, 693] on textarea "Welcome to Horizon Wealth At Horizon Wealth, our mission is to make investing a…" at bounding box center [1285, 693] width 400 height 110
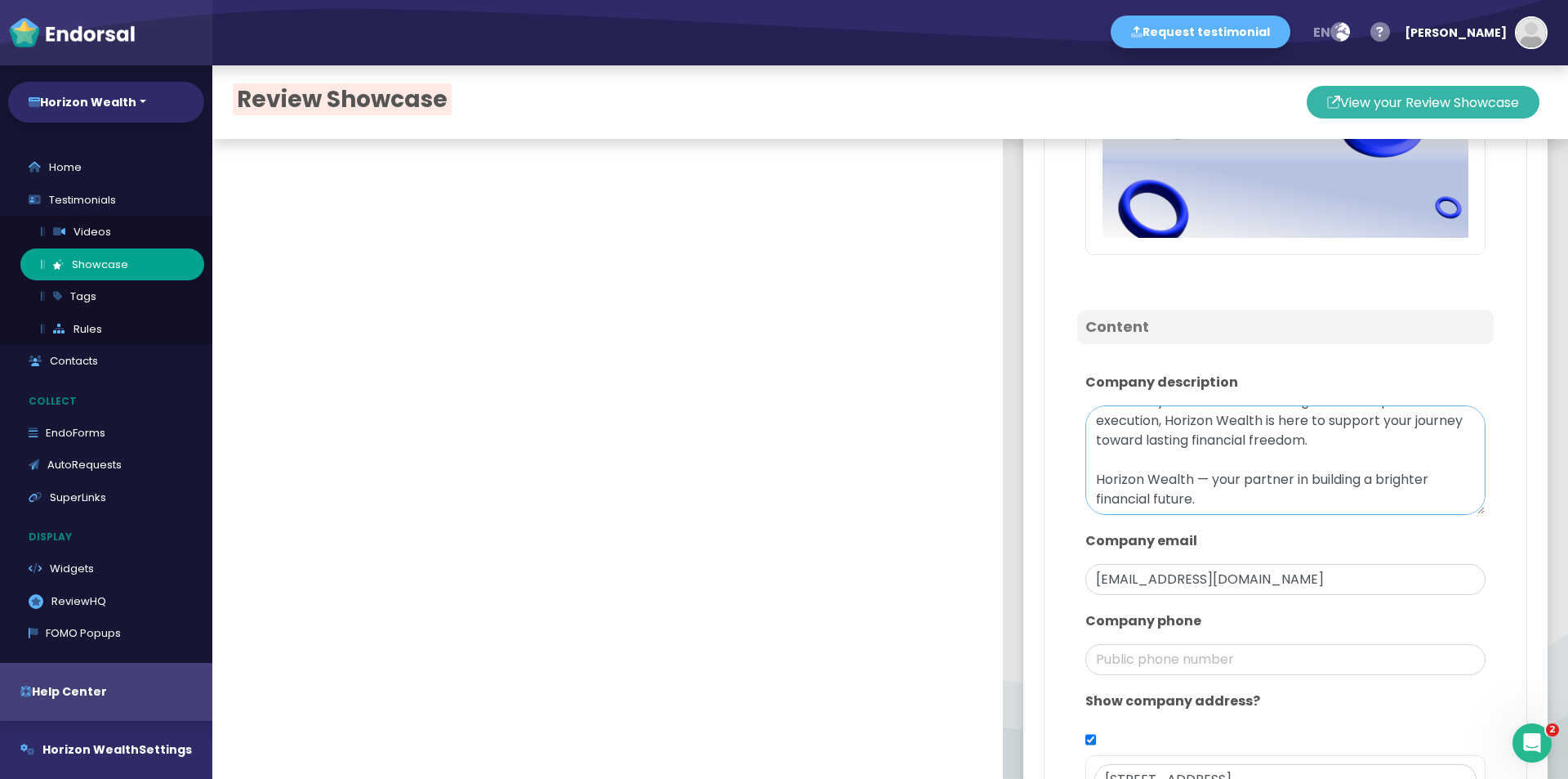
scroll to position [459, 0]
